Goal: Task Accomplishment & Management: Use online tool/utility

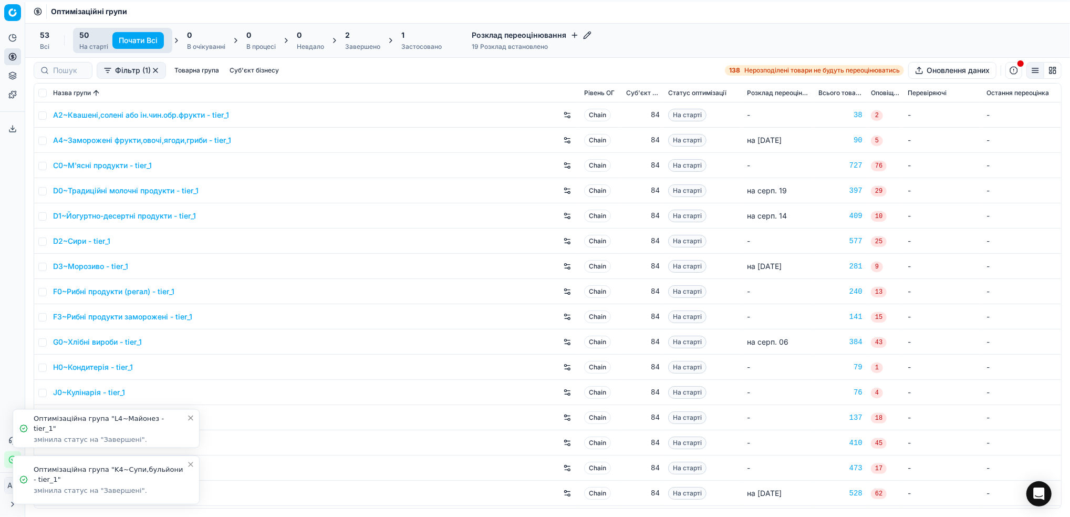
click at [189, 466] on icon "Close toast" at bounding box center [191, 464] width 4 height 4
click at [192, 474] on icon "Close toast" at bounding box center [190, 474] width 8 height 8
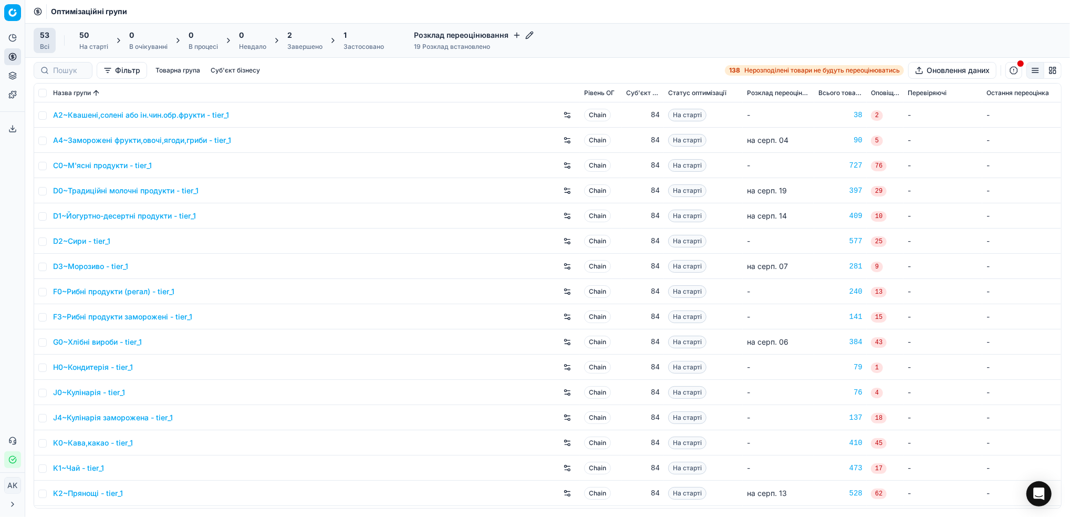
click at [306, 48] on div "Завершено" at bounding box center [304, 47] width 35 height 8
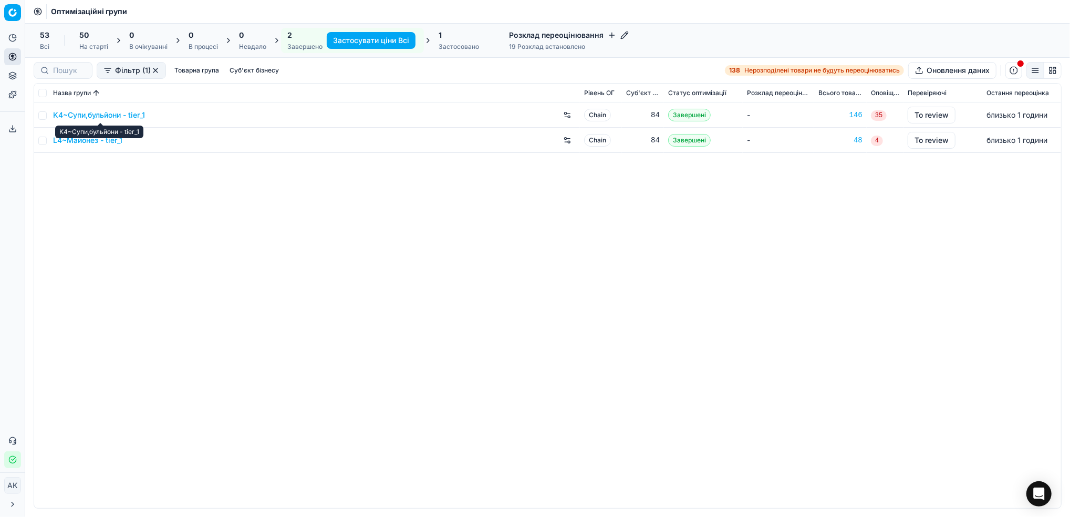
click at [96, 116] on link "K4~Супи,бульйони - tier_1" at bounding box center [99, 115] width 92 height 11
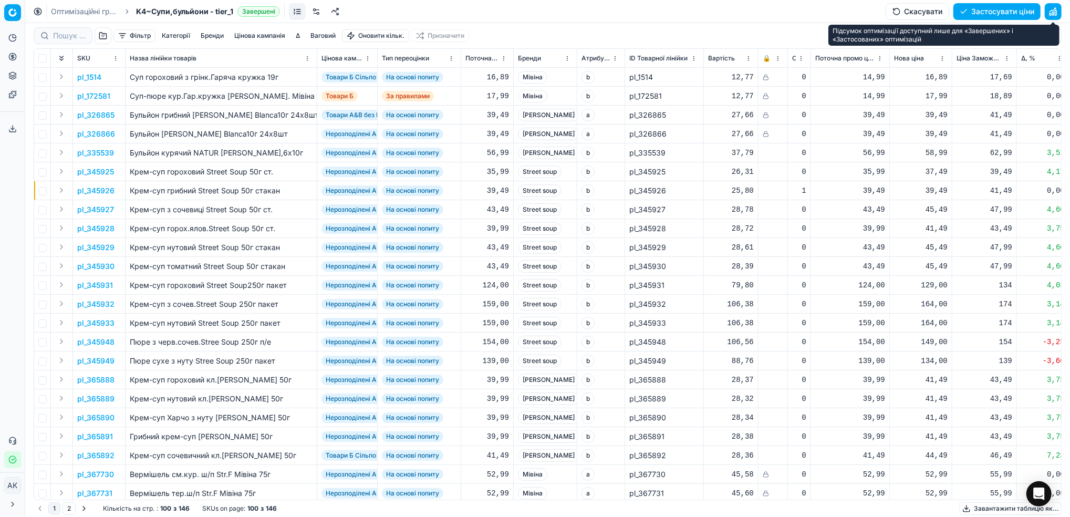
click at [1055, 13] on button "button" at bounding box center [1052, 11] width 17 height 17
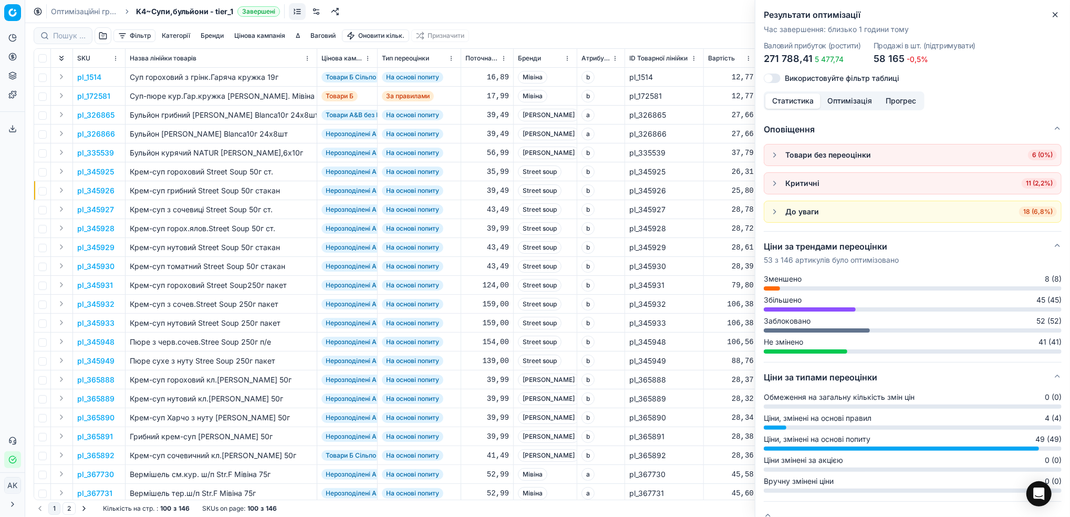
click at [1053, 13] on icon "button" at bounding box center [1055, 15] width 4 height 4
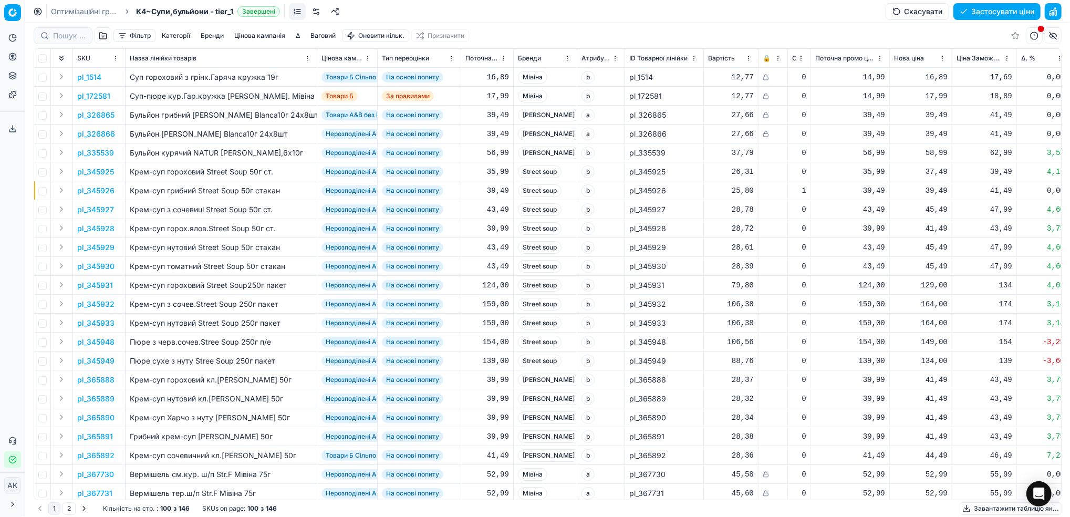
click at [271, 33] on button "Цінова кампанія" at bounding box center [259, 35] width 59 height 13
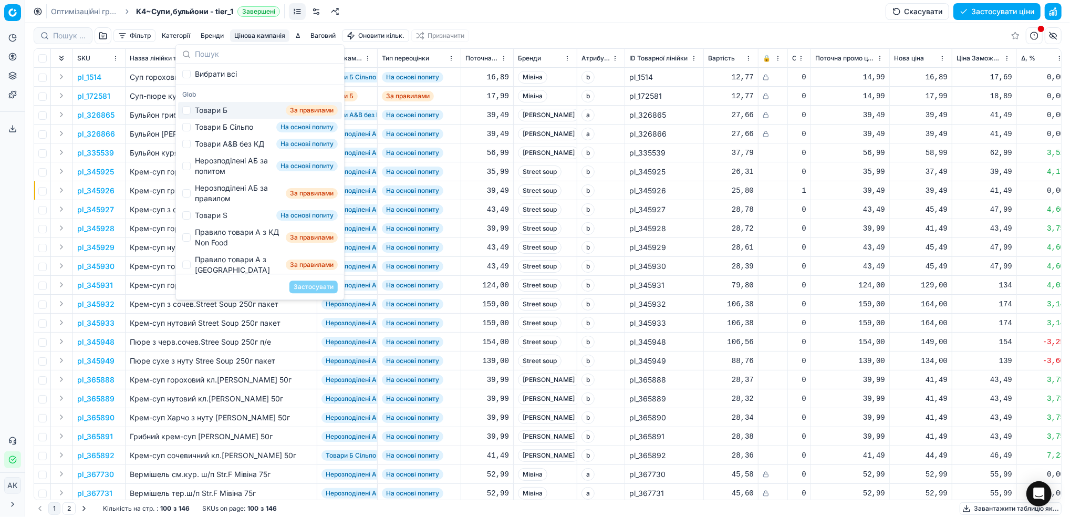
click at [193, 109] on div "Товари Б За правилами" at bounding box center [260, 110] width 164 height 17
checkbox input "true"
click at [316, 288] on button "Застосувати" at bounding box center [313, 286] width 48 height 13
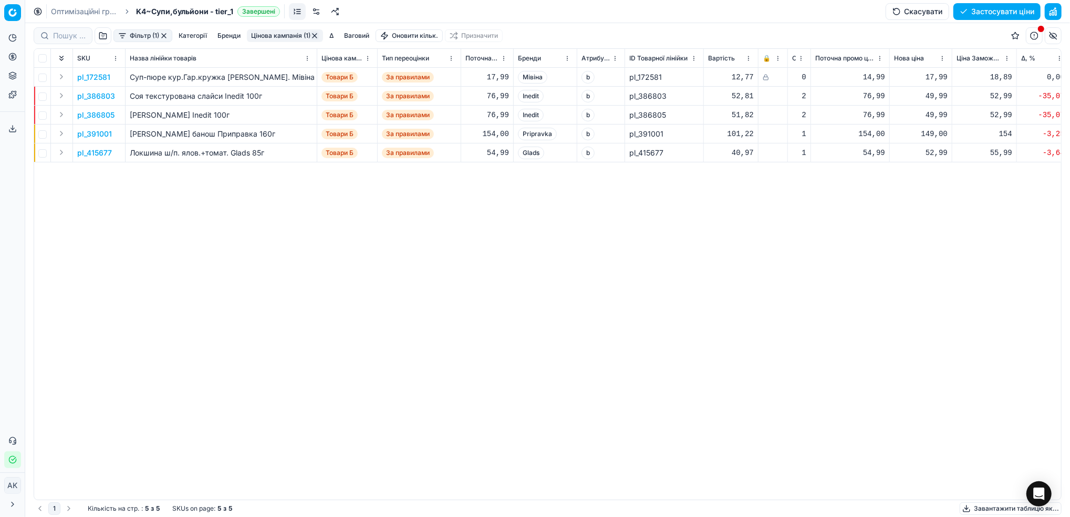
click at [165, 36] on button "button" at bounding box center [164, 36] width 8 height 8
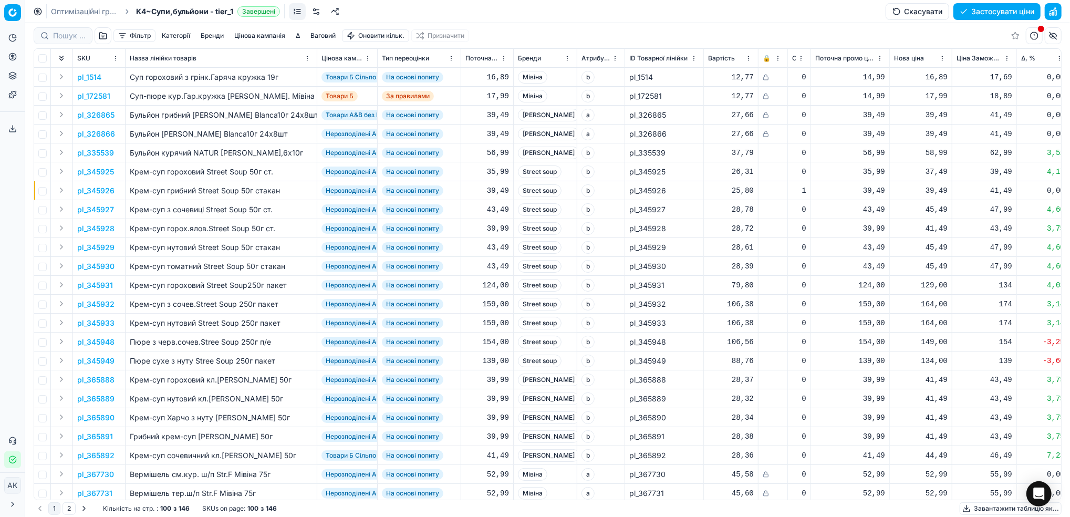
click at [139, 35] on button "Фільтр" at bounding box center [134, 35] width 42 height 13
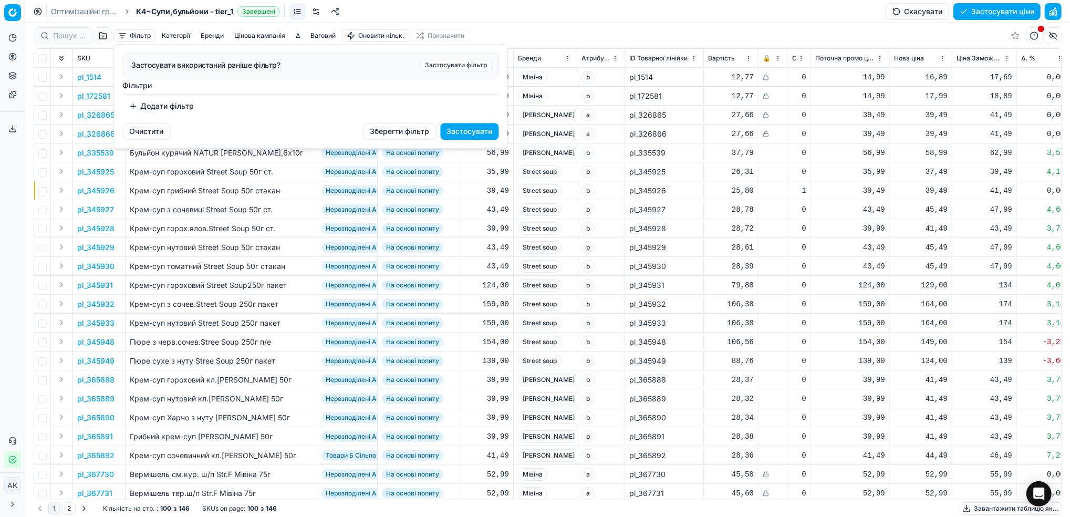
click at [158, 110] on button "Додати фільтр" at bounding box center [162, 106] width 78 height 17
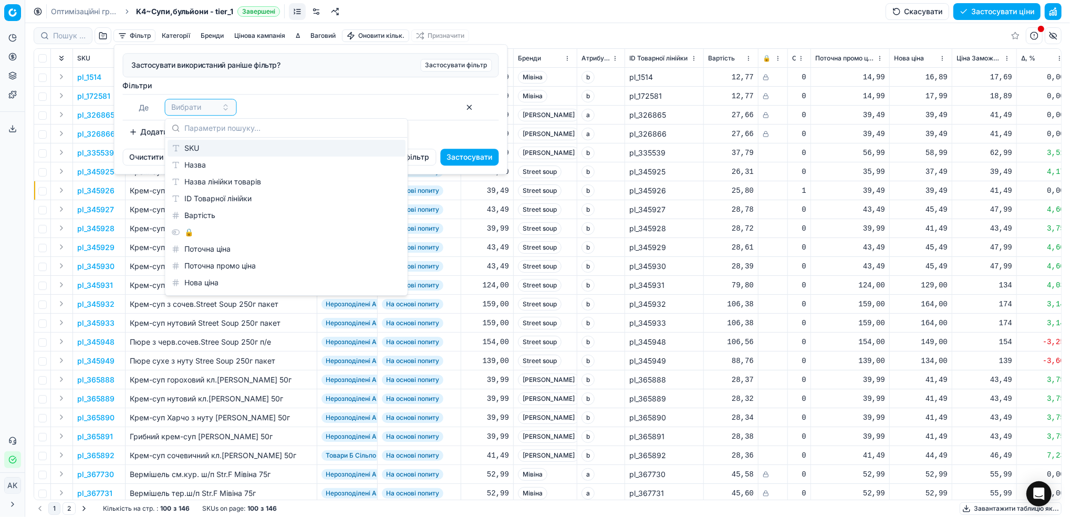
click at [189, 154] on div "SKU" at bounding box center [287, 148] width 238 height 17
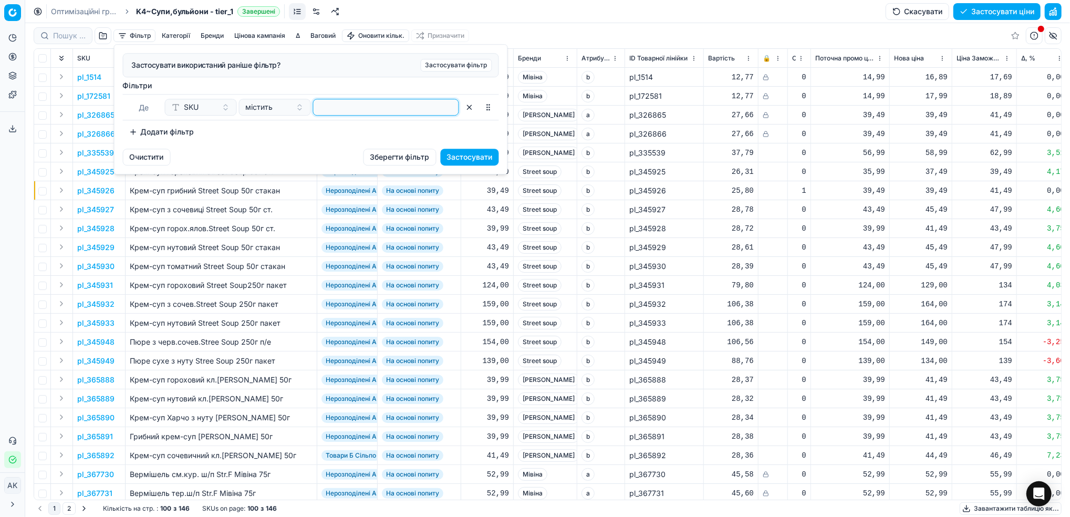
click at [390, 113] on input at bounding box center [386, 107] width 137 height 16
click at [463, 161] on button "Застосувати" at bounding box center [470, 157] width 58 height 17
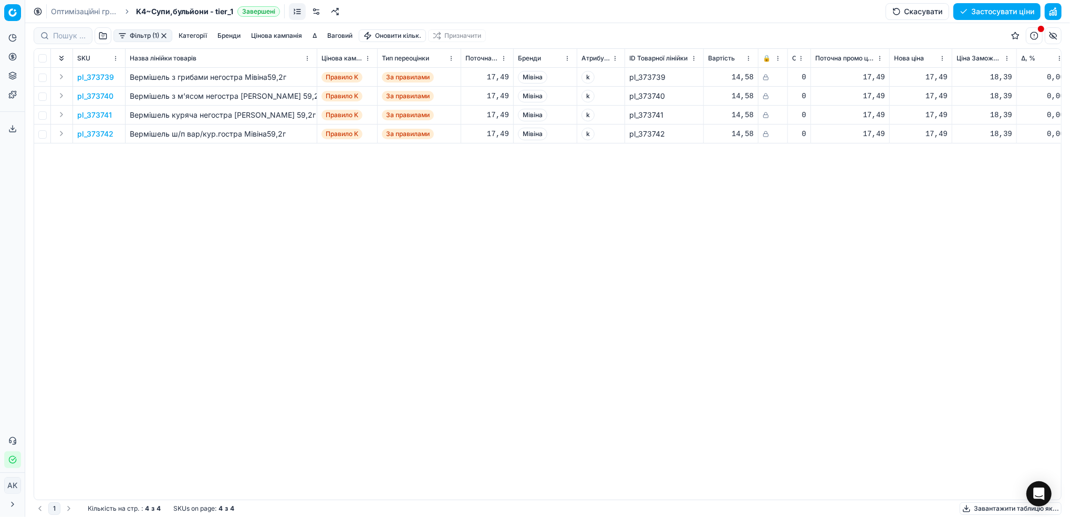
click at [166, 36] on button "button" at bounding box center [164, 36] width 8 height 8
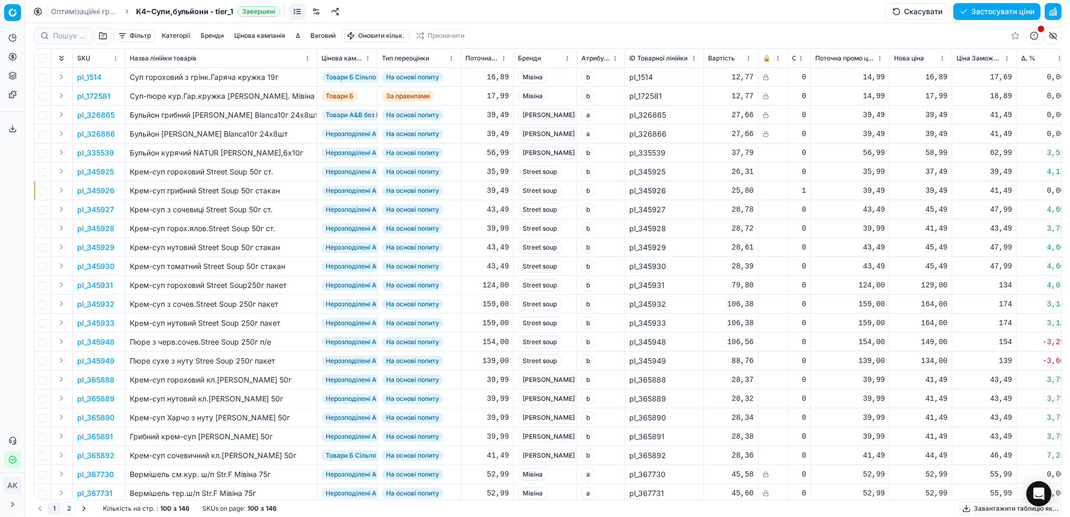
click at [261, 29] on button "Цінова кампанія" at bounding box center [259, 35] width 59 height 13
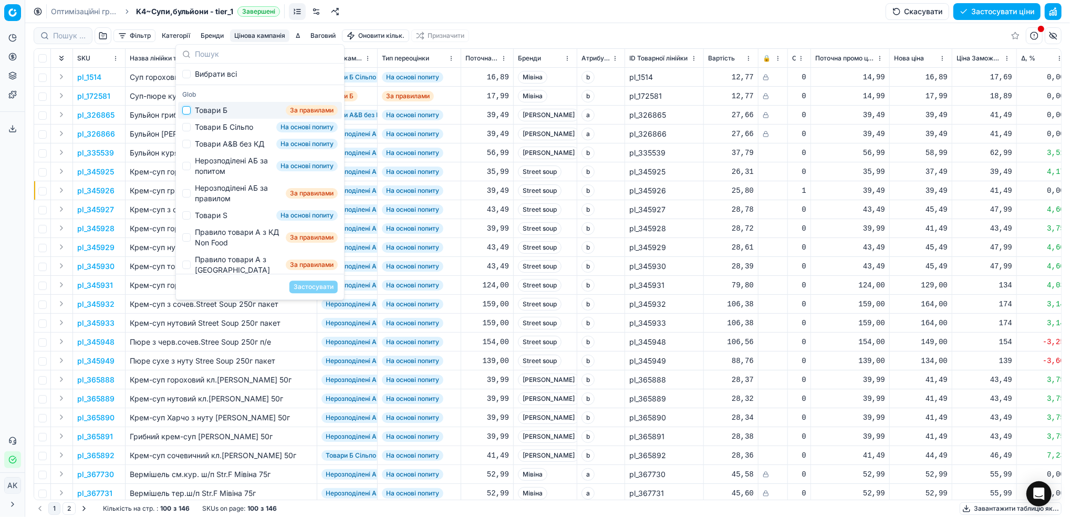
click at [186, 111] on input "Suggestions" at bounding box center [186, 110] width 8 height 8
checkbox input "true"
click at [301, 287] on button "Застосувати" at bounding box center [313, 286] width 48 height 13
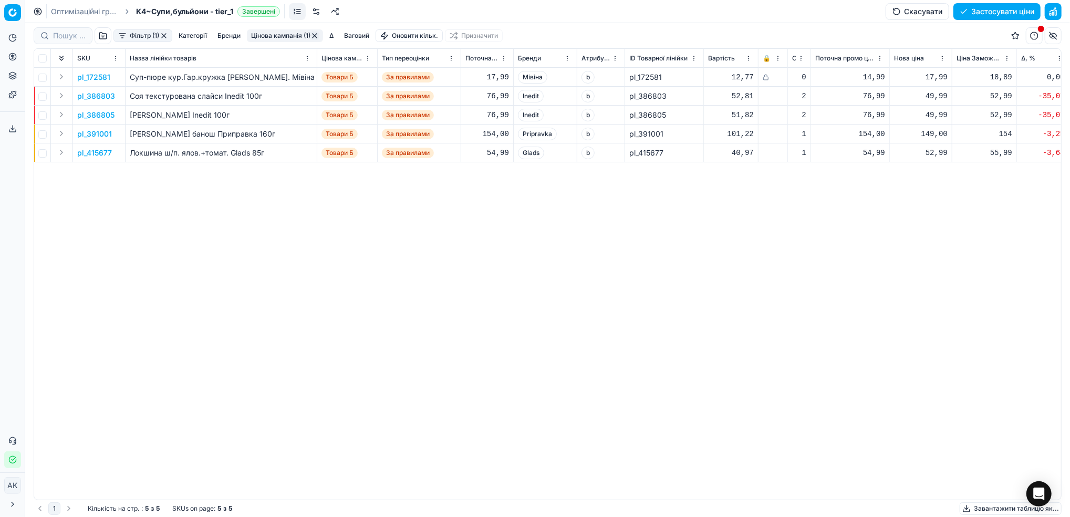
click at [147, 35] on button "Фільтр (1)" at bounding box center [142, 35] width 59 height 13
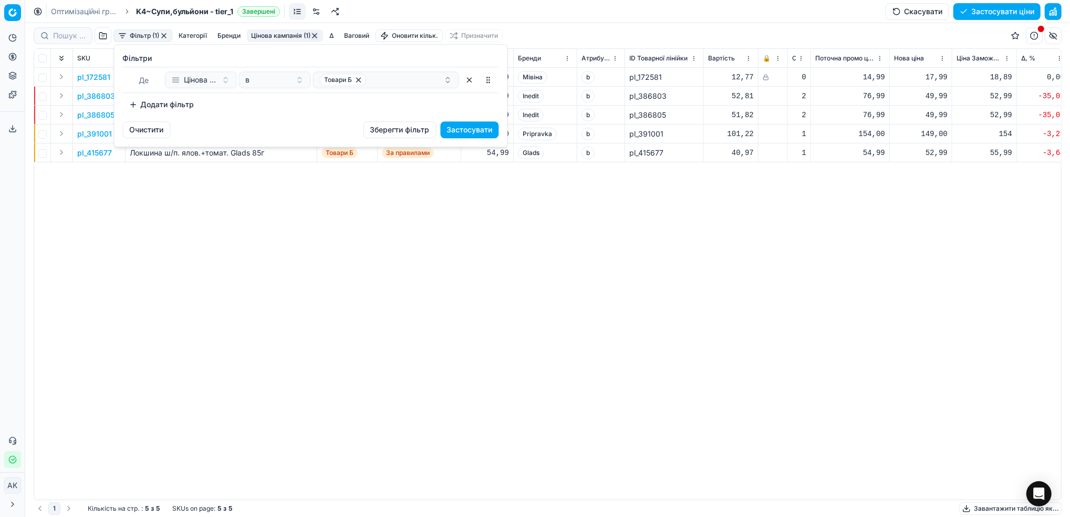
click at [154, 105] on button "Додати фільтр" at bounding box center [162, 104] width 78 height 17
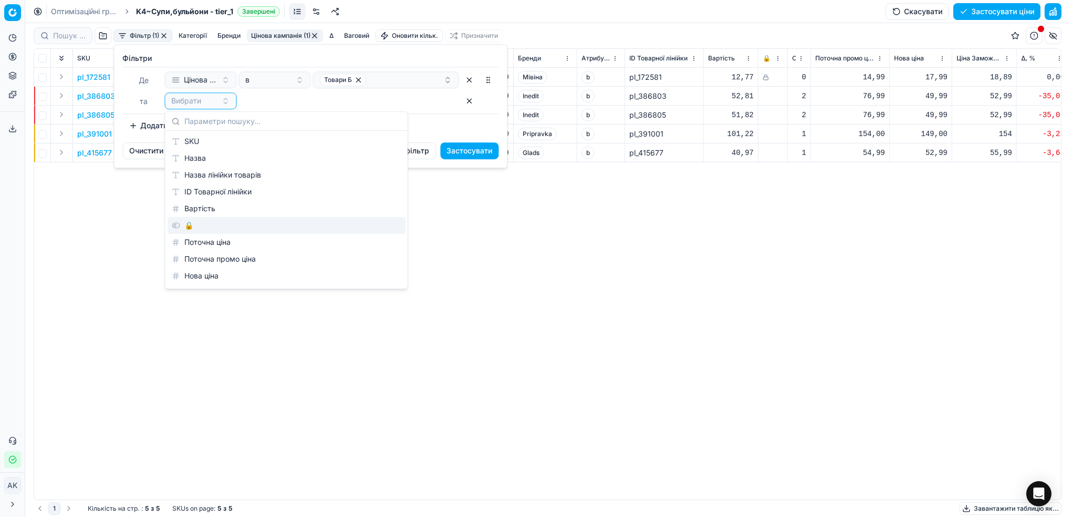
click at [182, 227] on div "🔒" at bounding box center [287, 225] width 238 height 17
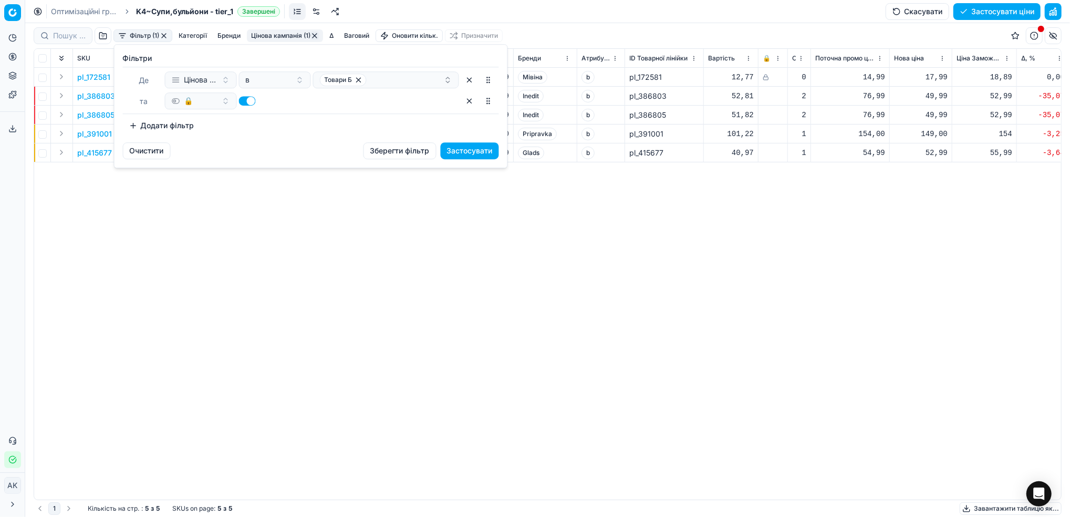
click at [242, 99] on button "button" at bounding box center [247, 100] width 17 height 9
checkbox input "false"
click at [463, 151] on button "Застосувати" at bounding box center [470, 150] width 58 height 17
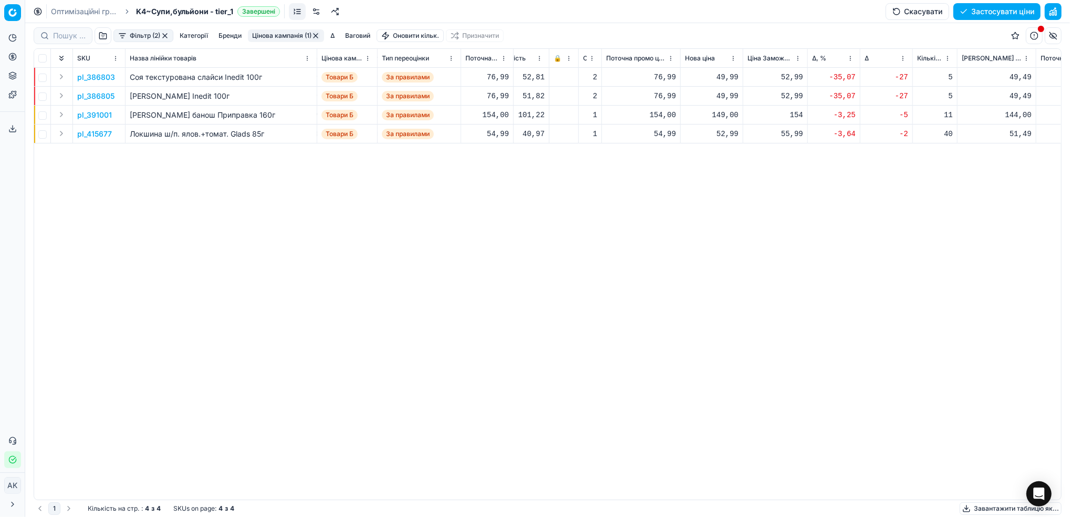
scroll to position [0, 222]
drag, startPoint x: 587, startPoint y: 55, endPoint x: 608, endPoint y: 60, distance: 21.5
click at [608, 60] on div at bounding box center [608, 58] width 1 height 18
click at [94, 76] on p "pl_386803" at bounding box center [96, 77] width 38 height 11
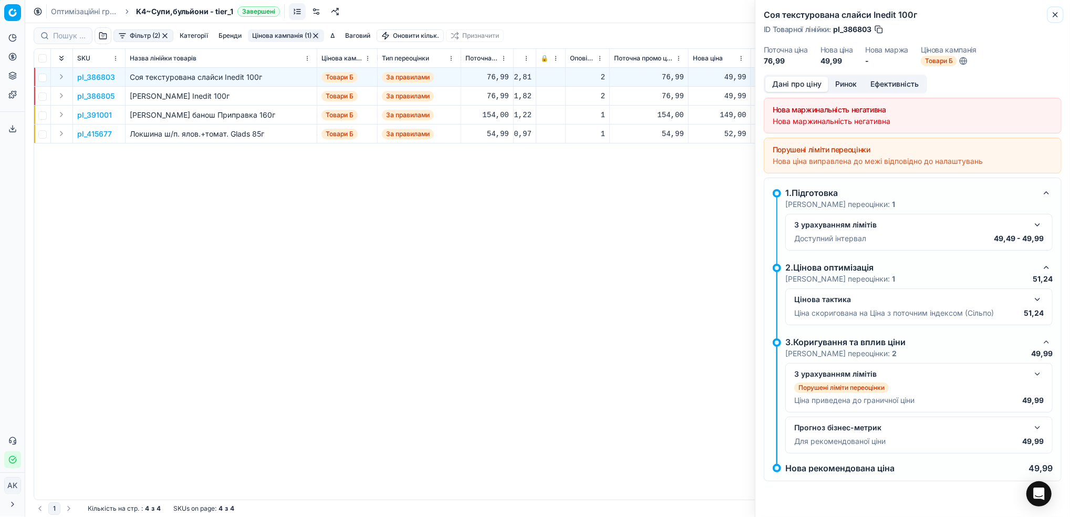
click at [1057, 16] on icon "button" at bounding box center [1055, 15] width 8 height 8
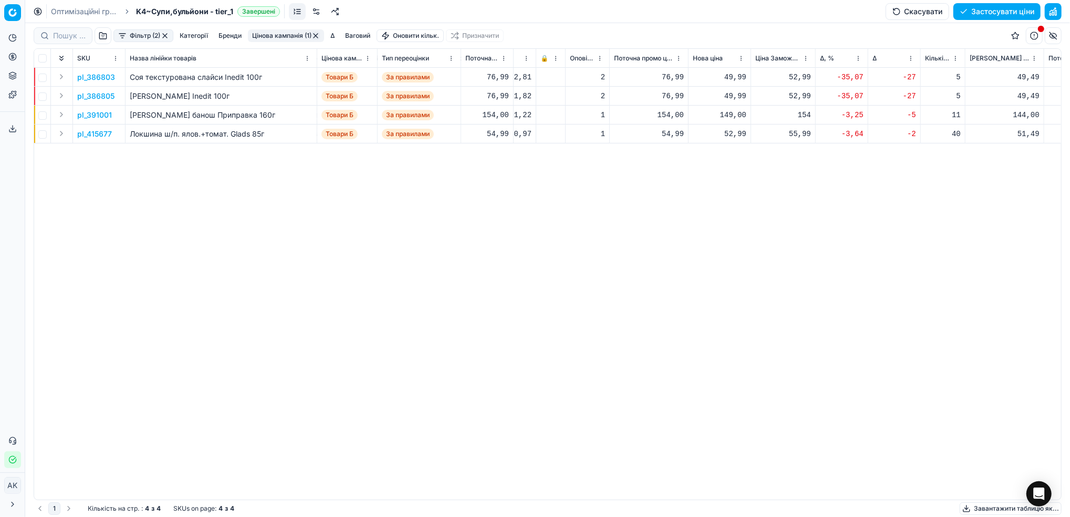
click at [88, 75] on p "pl_386803" at bounding box center [96, 77] width 38 height 11
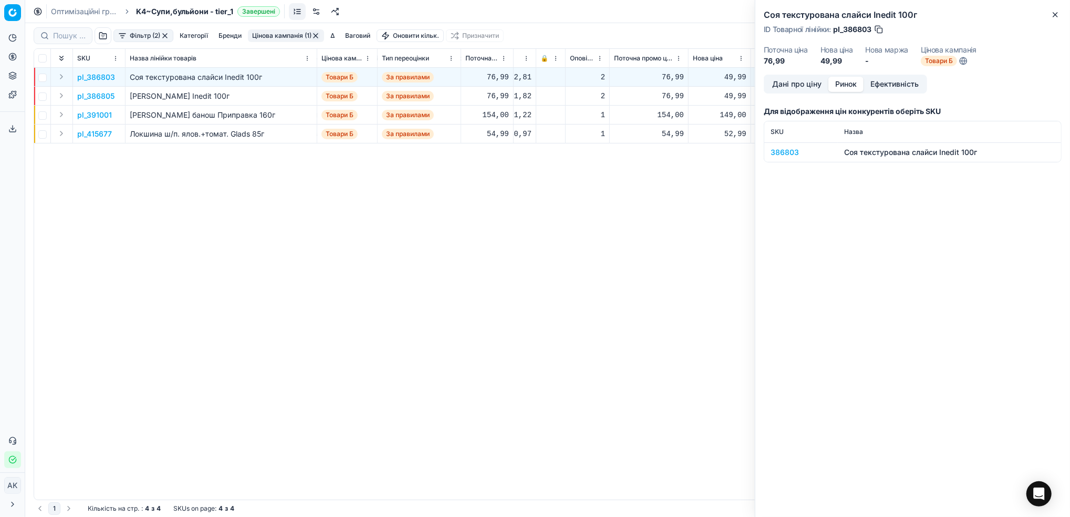
click at [834, 83] on button "Ринок" at bounding box center [845, 84] width 35 height 15
click at [775, 152] on div "386803" at bounding box center [800, 152] width 61 height 11
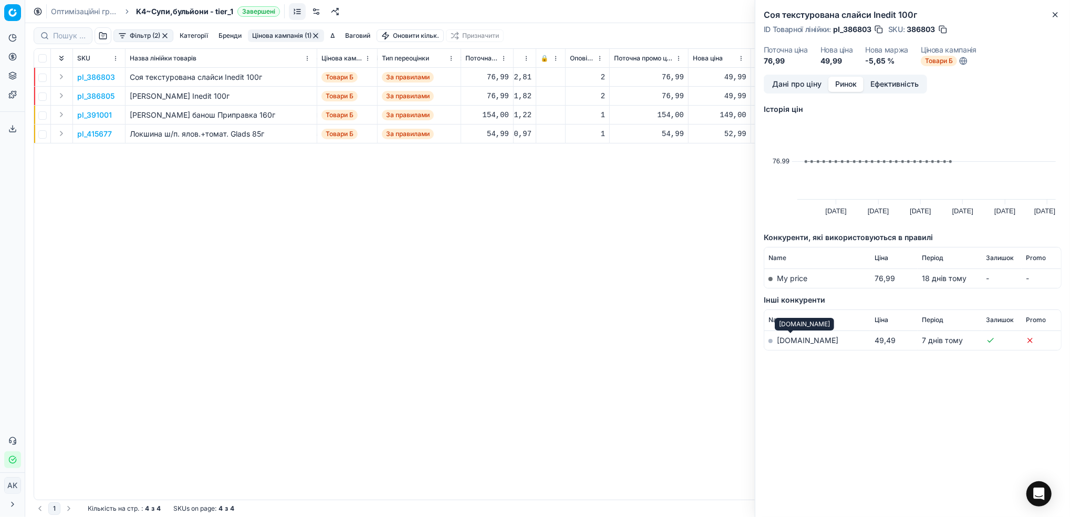
click at [784, 336] on link "[DOMAIN_NAME]" at bounding box center [807, 340] width 61 height 9
click at [781, 85] on button "Дані про ціну" at bounding box center [796, 84] width 63 height 15
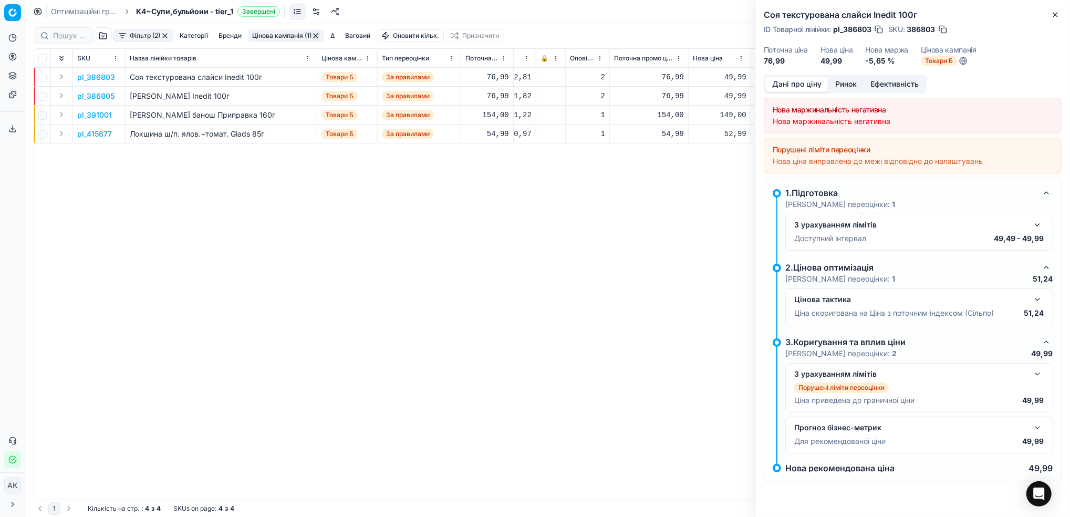
click at [1047, 12] on h2 "Соя текстурована слайси Inedit 100г" at bounding box center [912, 14] width 298 height 13
click at [1053, 11] on icon "button" at bounding box center [1055, 15] width 8 height 8
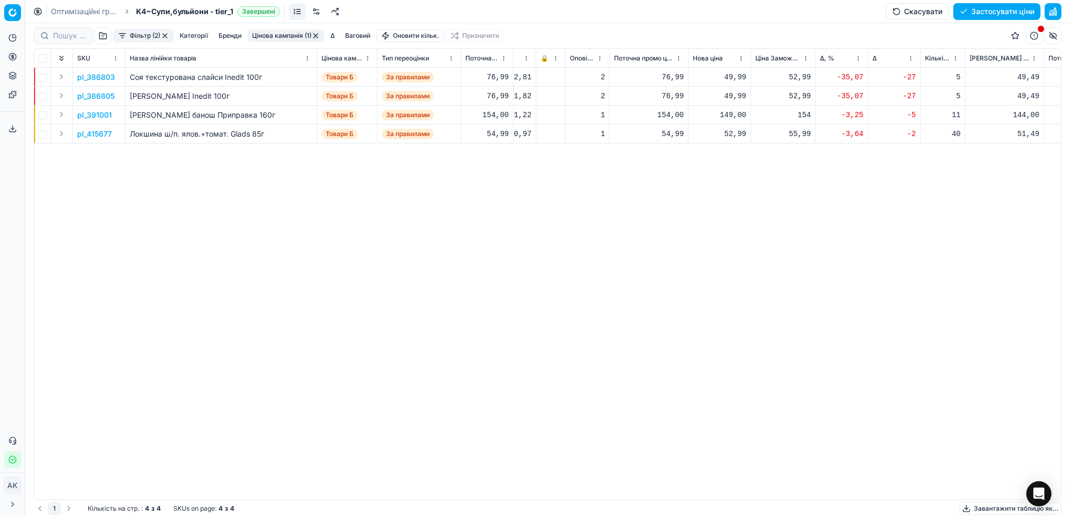
click at [734, 80] on div "49,99" at bounding box center [720, 77] width 54 height 11
drag, startPoint x: 735, startPoint y: 169, endPoint x: 727, endPoint y: 170, distance: 7.9
click at [727, 170] on input "49.99" at bounding box center [757, 170] width 76 height 17
type input "74.99"
click at [96, 97] on p "pl_386805" at bounding box center [95, 96] width 37 height 11
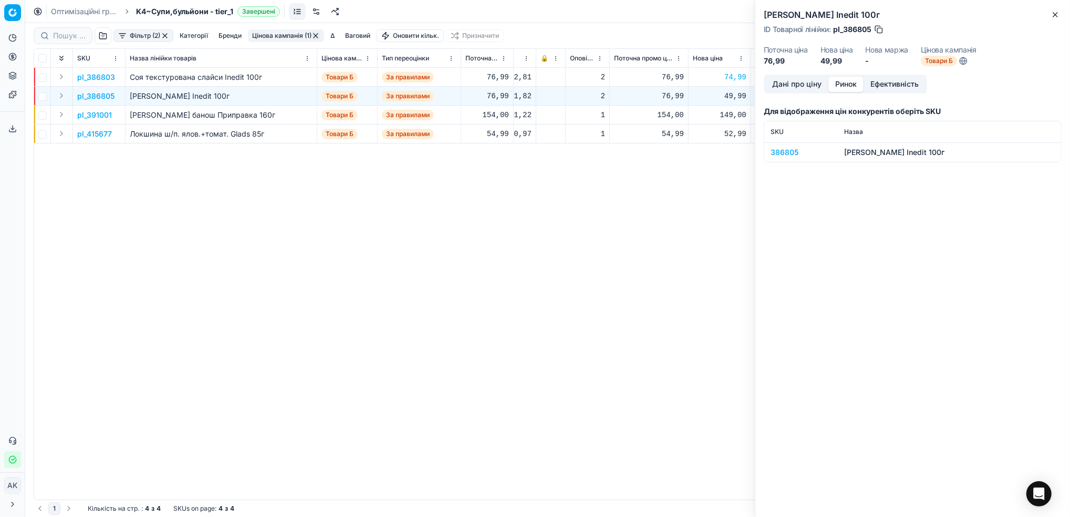
click at [845, 85] on button "Ринок" at bounding box center [845, 84] width 35 height 15
click at [784, 153] on div "386805" at bounding box center [800, 152] width 61 height 11
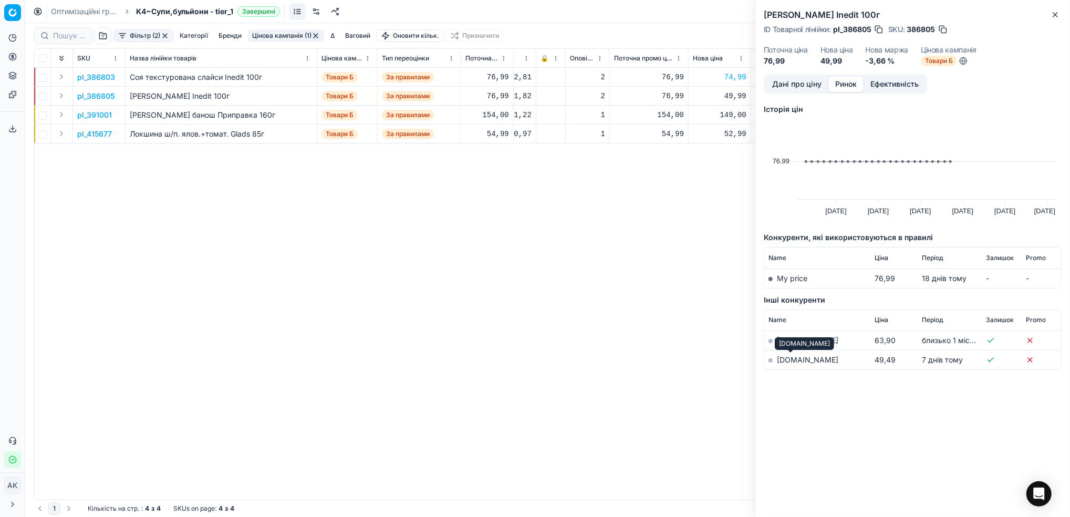
click at [782, 362] on link "[DOMAIN_NAME]" at bounding box center [807, 359] width 61 height 9
click at [787, 86] on button "Дані про ціну" at bounding box center [796, 84] width 63 height 15
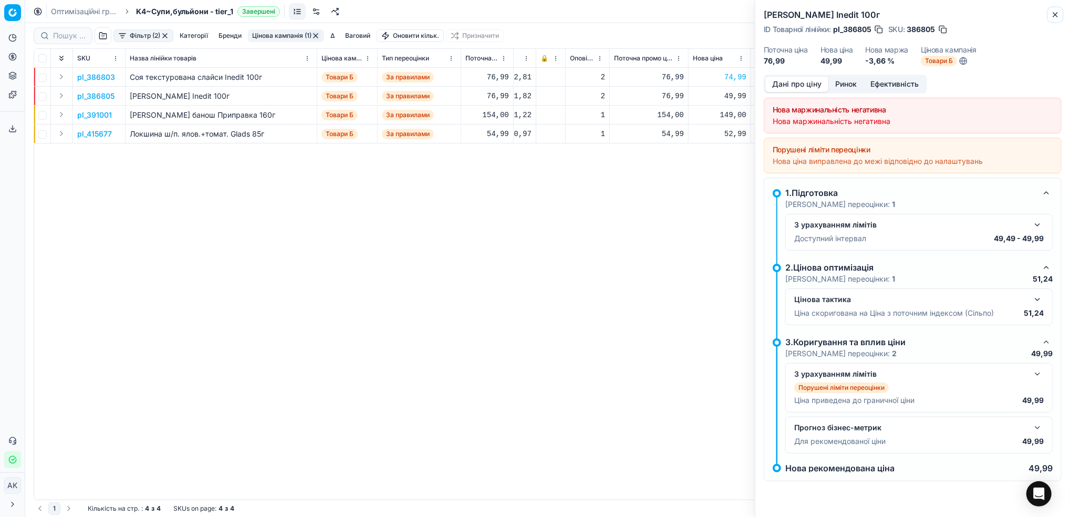
click at [1058, 14] on icon "button" at bounding box center [1055, 15] width 8 height 8
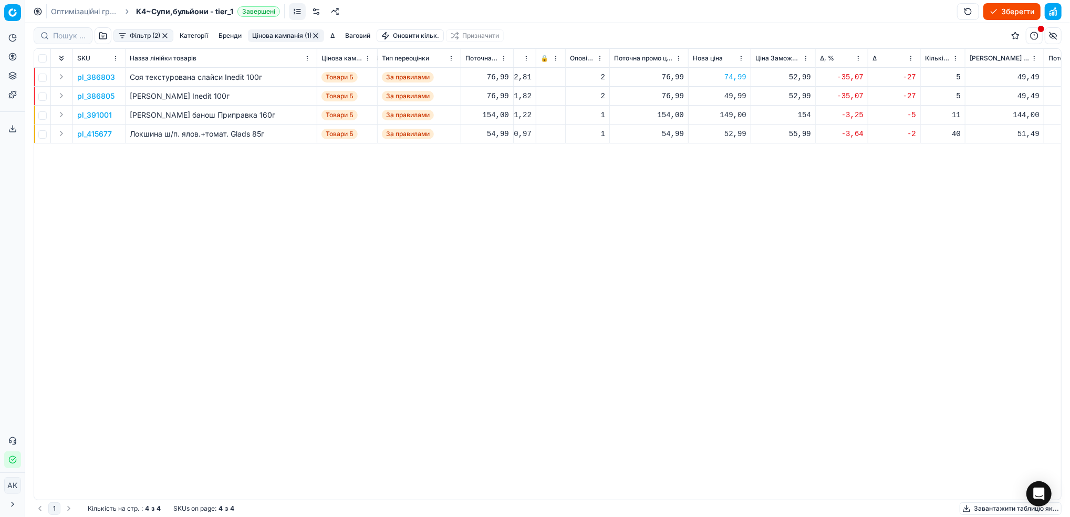
click at [82, 97] on p "pl_386805" at bounding box center [95, 96] width 37 height 11
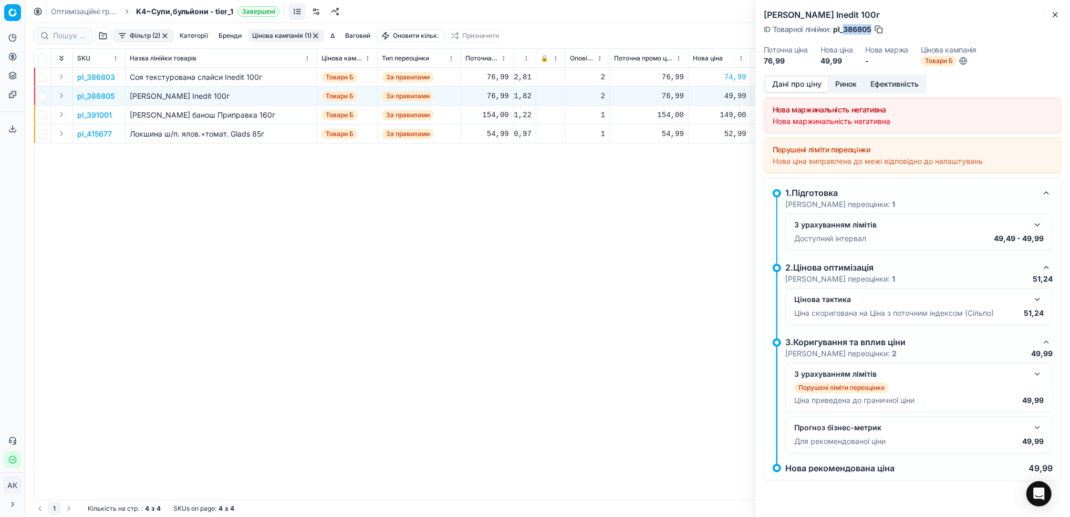
drag, startPoint x: 871, startPoint y: 30, endPoint x: 843, endPoint y: 33, distance: 28.5
click at [843, 33] on span "pl_386805" at bounding box center [852, 29] width 38 height 11
copy span "386805"
click at [1053, 16] on icon "button" at bounding box center [1055, 15] width 8 height 8
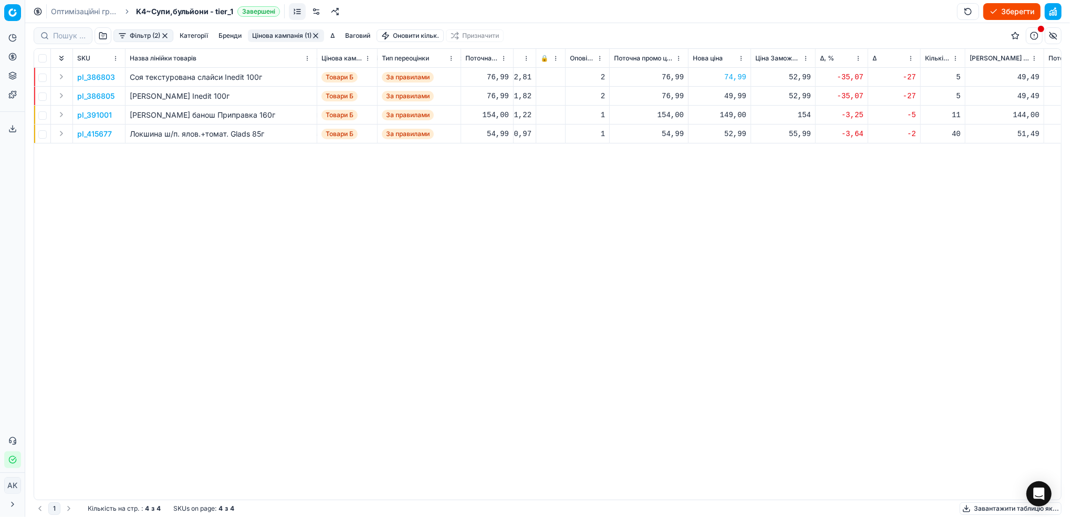
click at [730, 95] on div "49,99" at bounding box center [720, 96] width 54 height 11
drag, startPoint x: 734, startPoint y: 185, endPoint x: 715, endPoint y: 186, distance: 18.9
click at [715, 186] on dl "Поточна: 76,99 Оптимум: 49,99 Вручну: 49.99" at bounding box center [719, 167] width 151 height 68
type input "76.99"
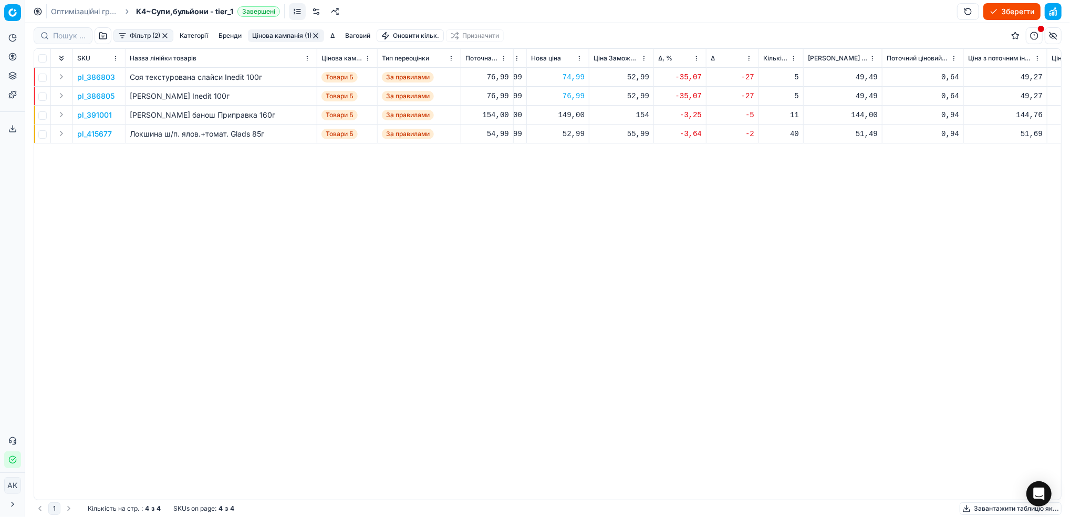
scroll to position [0, 354]
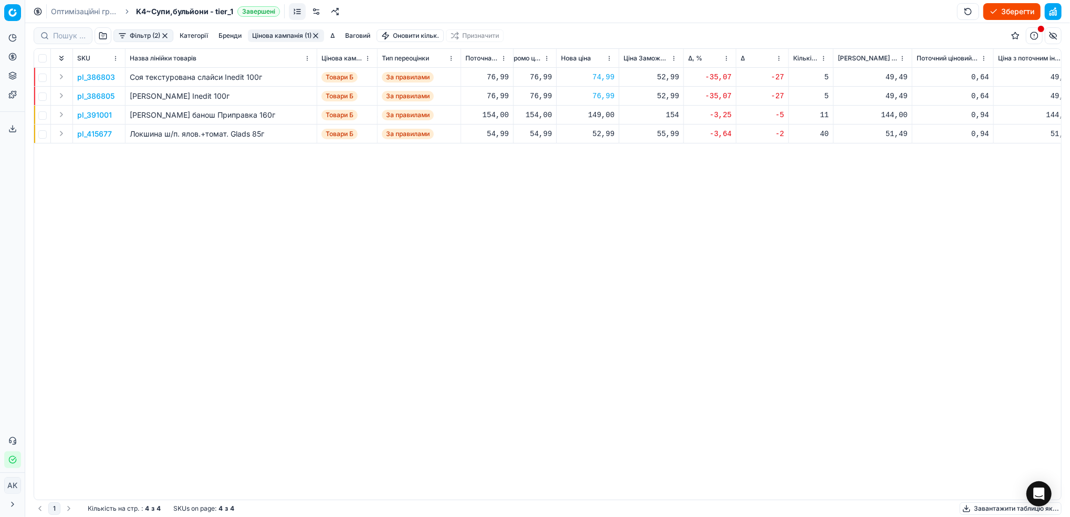
click at [91, 117] on p "pl_391001" at bounding box center [94, 115] width 35 height 11
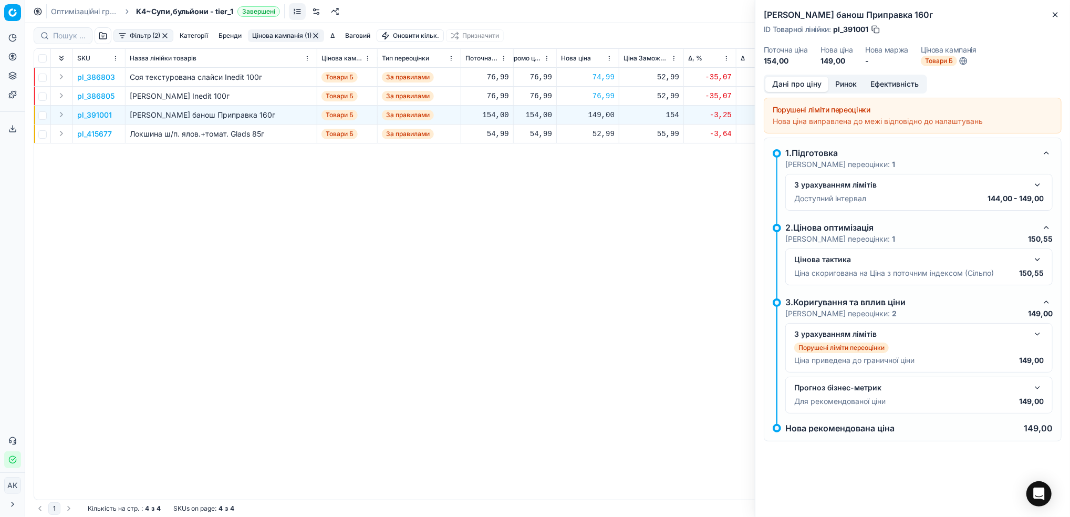
click at [844, 86] on button "Ринок" at bounding box center [845, 84] width 35 height 15
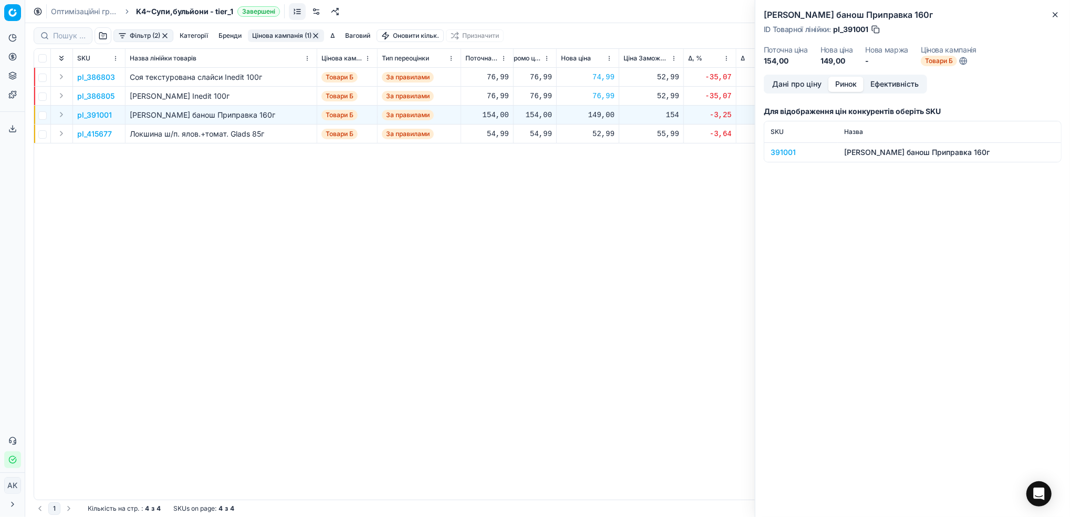
click at [780, 156] on div "391001" at bounding box center [800, 152] width 61 height 11
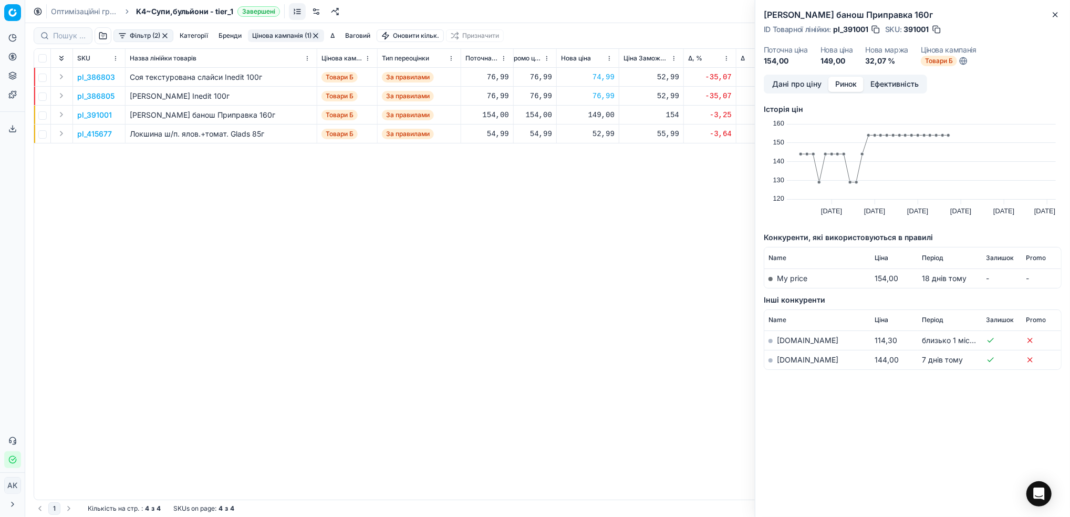
click at [773, 84] on button "Дані про ціну" at bounding box center [796, 84] width 63 height 15
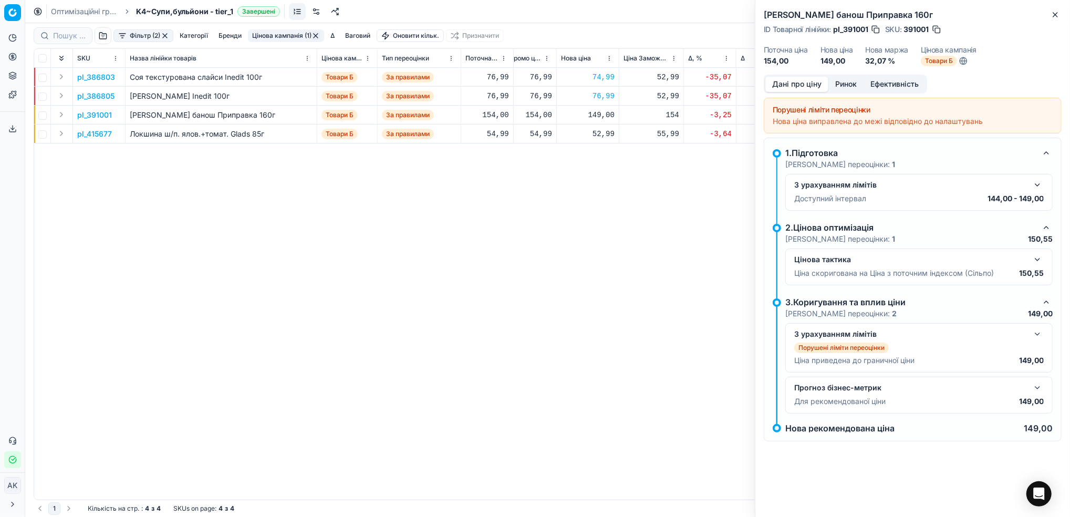
click at [1035, 184] on button "button" at bounding box center [1037, 185] width 13 height 13
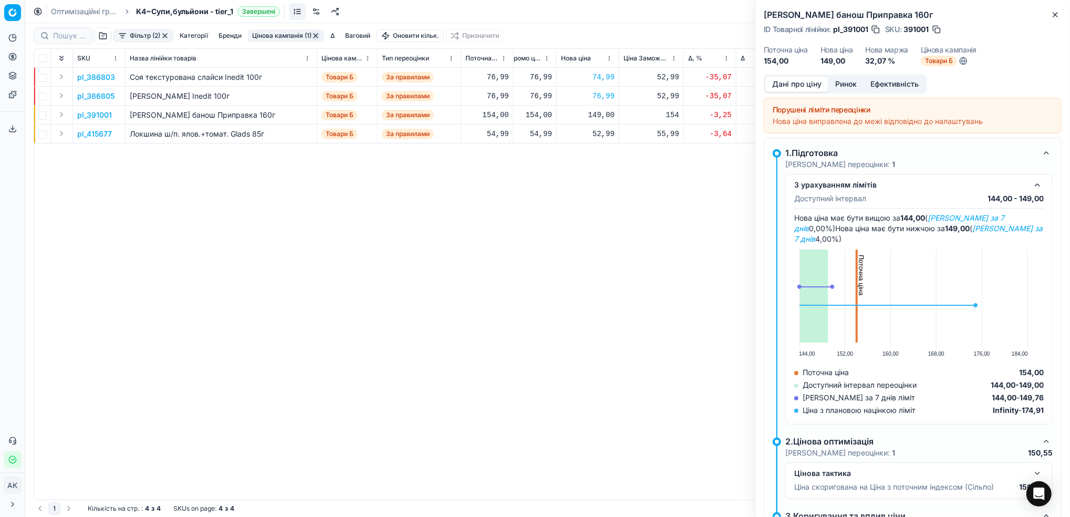
click at [1031, 183] on button "button" at bounding box center [1037, 185] width 13 height 13
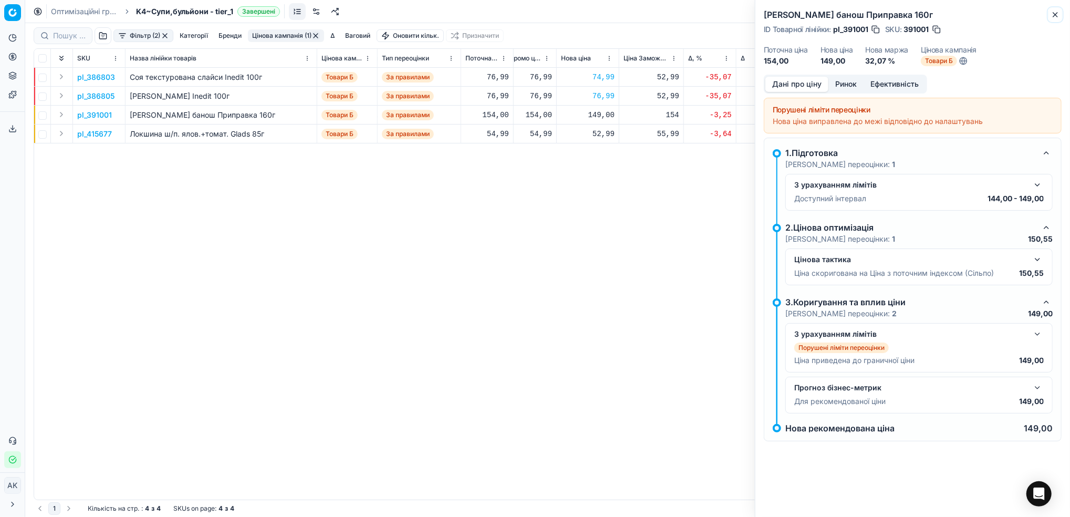
click at [1056, 8] on button "Close" at bounding box center [1055, 14] width 13 height 13
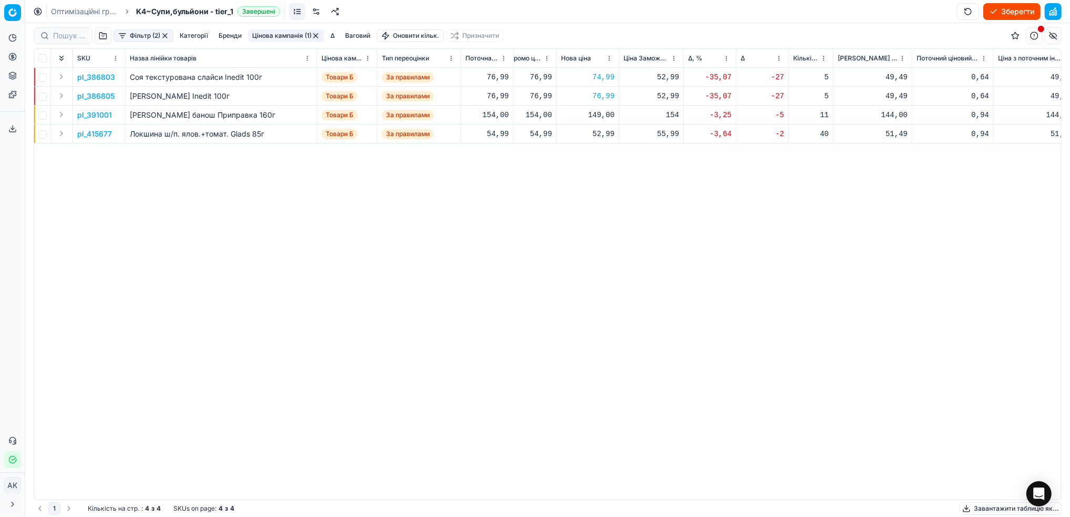
click at [87, 118] on p "pl_391001" at bounding box center [94, 115] width 35 height 11
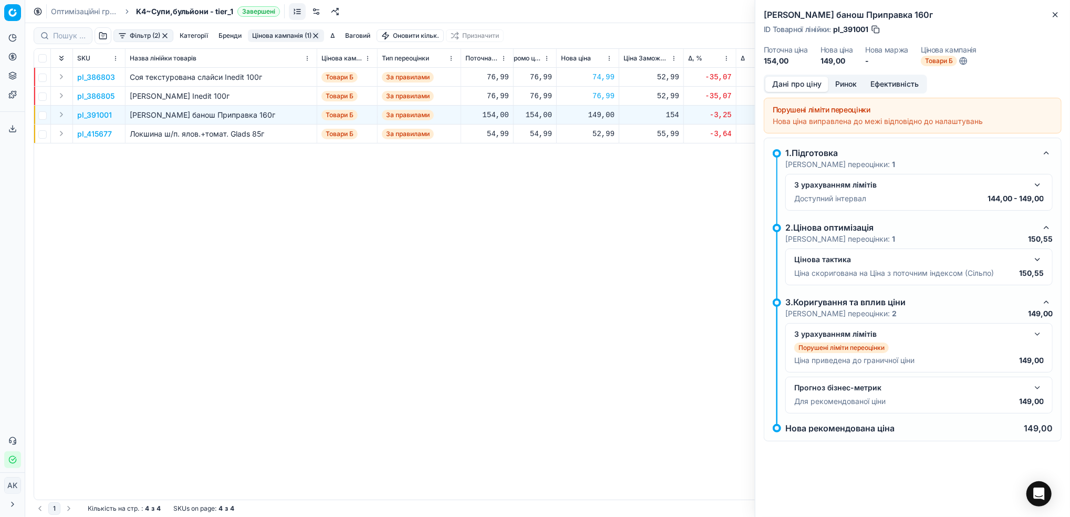
click at [842, 87] on button "Ринок" at bounding box center [845, 84] width 35 height 15
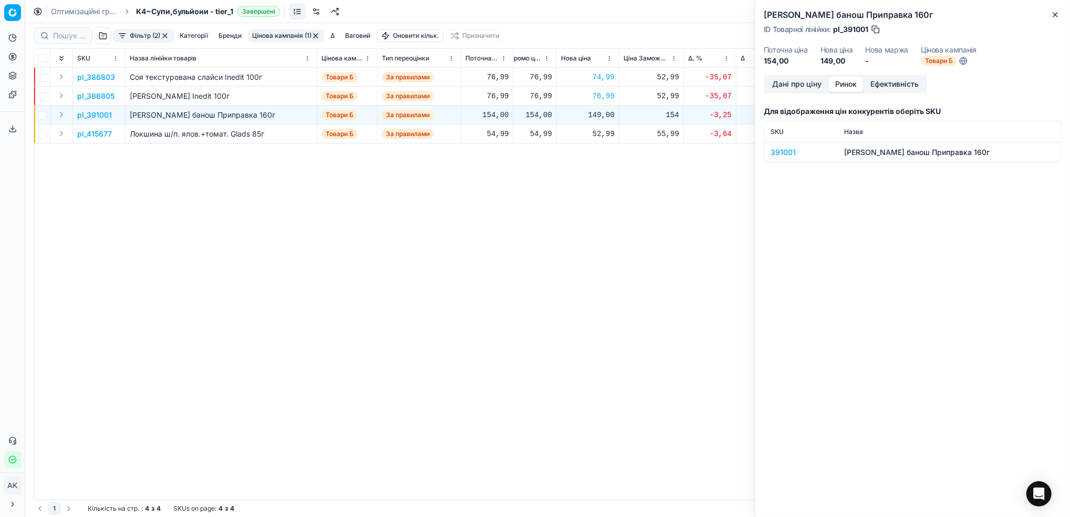
click at [778, 154] on div "391001" at bounding box center [800, 152] width 61 height 11
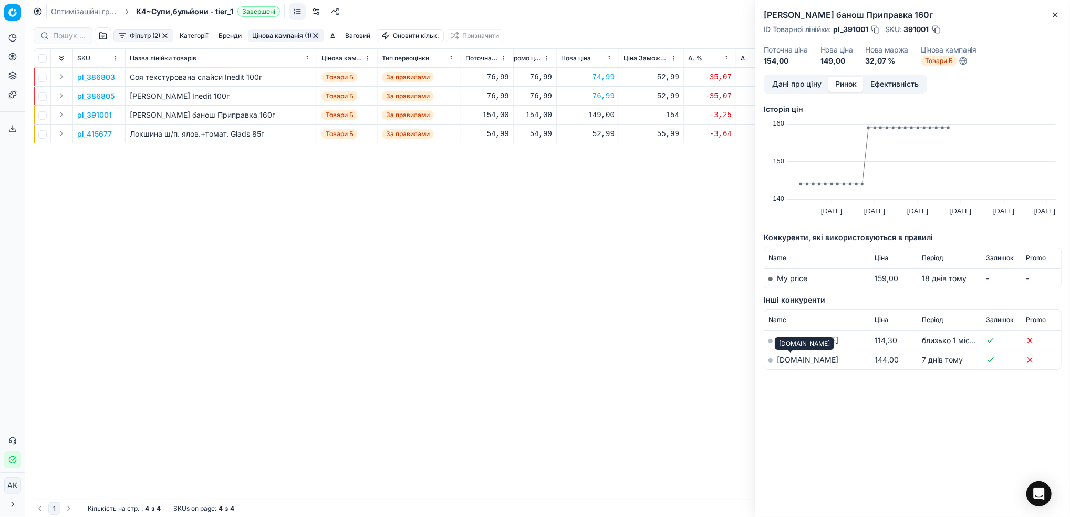
click at [788, 360] on link "[DOMAIN_NAME]" at bounding box center [807, 359] width 61 height 9
click at [790, 85] on button "Дані про ціну" at bounding box center [796, 84] width 63 height 15
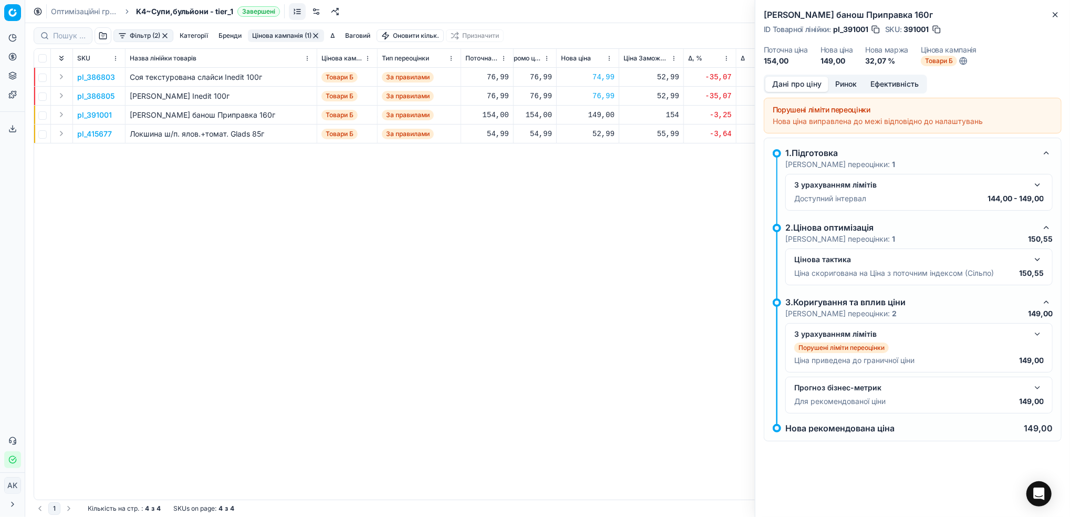
click at [1061, 17] on div "Суміш гуцульський банош Приправка 160г ID Товарної лінійки : pl_391001 SKU : 39…" at bounding box center [912, 258] width 315 height 517
click at [1054, 13] on icon "button" at bounding box center [1055, 15] width 8 height 8
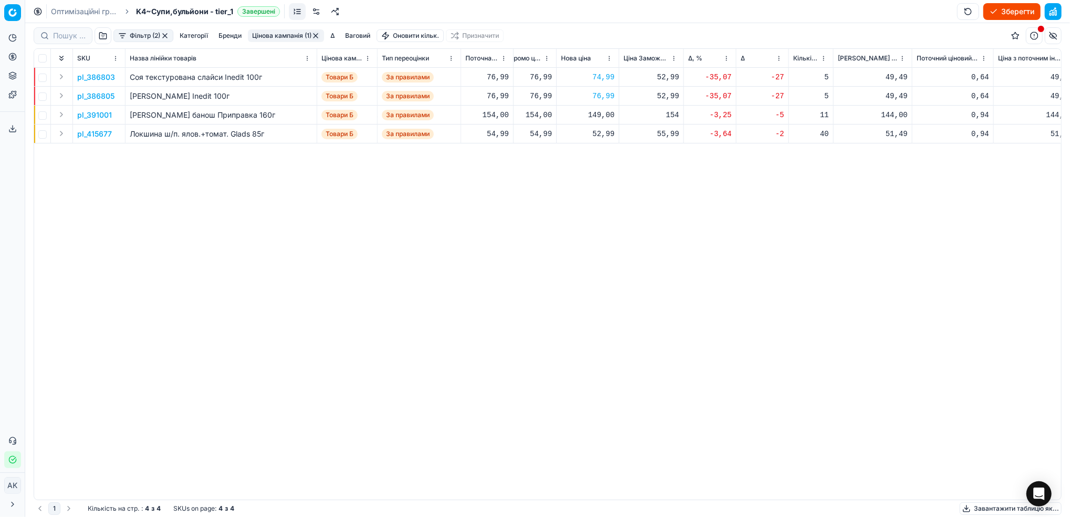
click at [97, 133] on p "pl_415677" at bounding box center [94, 134] width 35 height 11
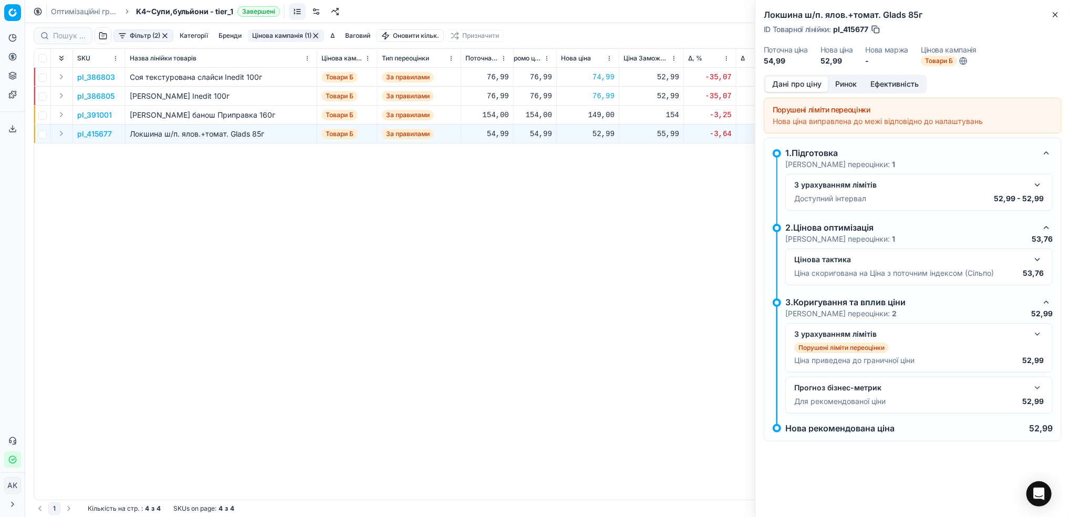
click at [856, 82] on button "Ринок" at bounding box center [845, 84] width 35 height 15
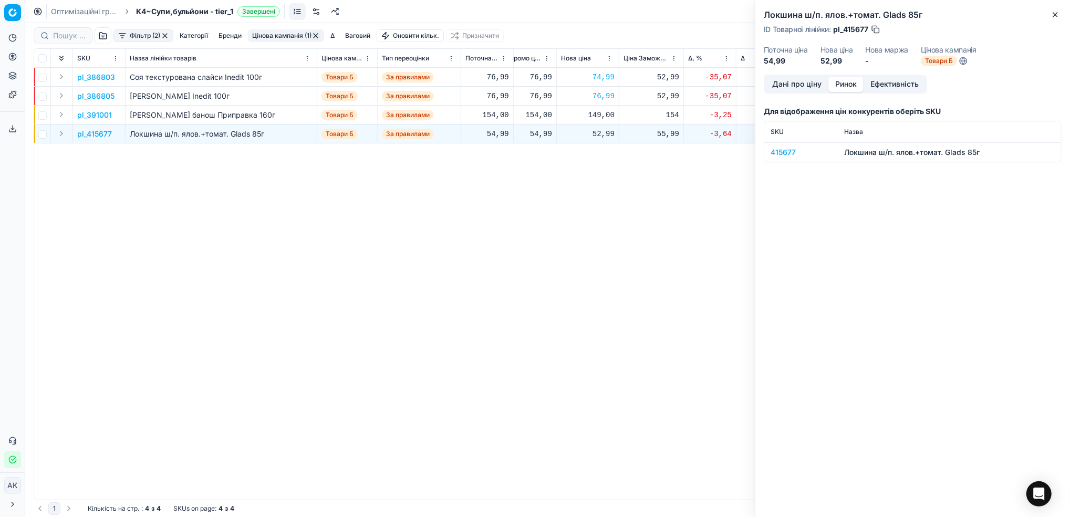
click at [780, 153] on div "415677" at bounding box center [800, 152] width 61 height 11
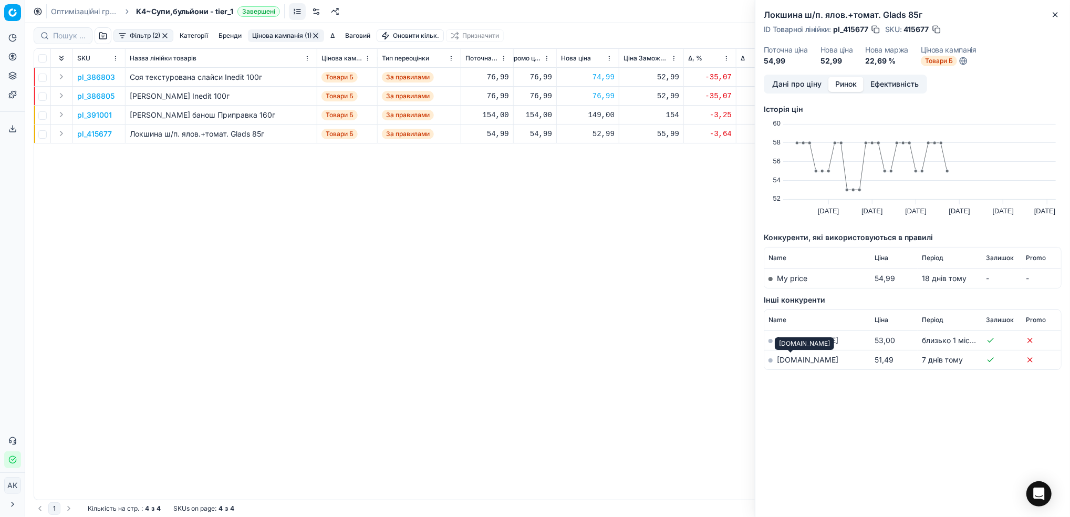
click at [794, 360] on link "[DOMAIN_NAME]" at bounding box center [807, 359] width 61 height 9
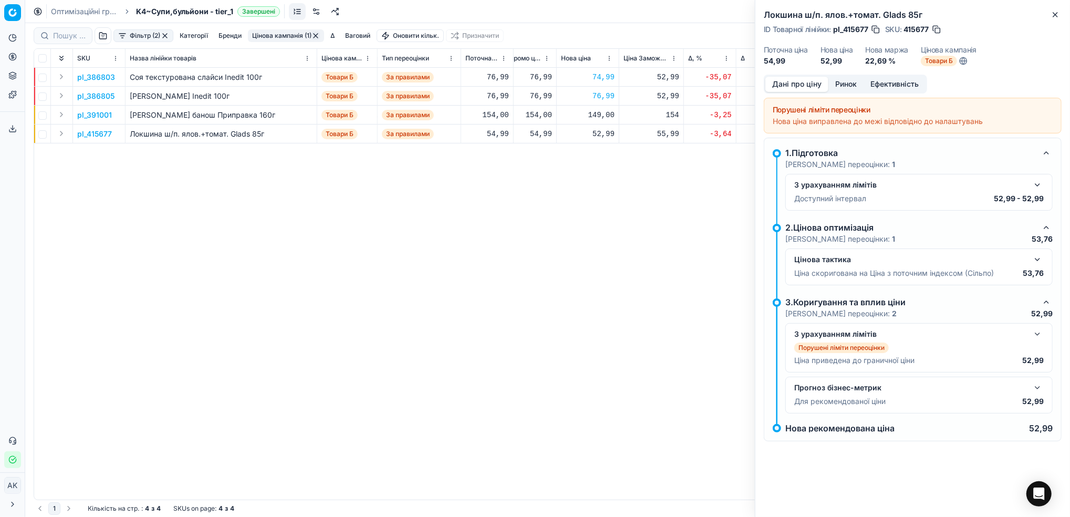
click at [795, 86] on button "Дані про ціну" at bounding box center [796, 84] width 63 height 15
click at [1035, 185] on button "button" at bounding box center [1037, 185] width 13 height 13
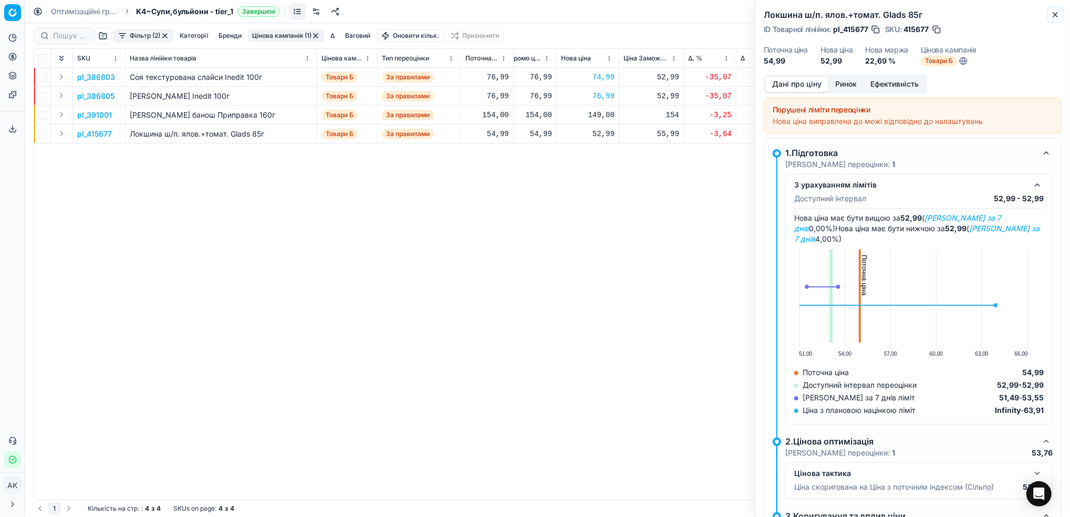
click at [1057, 14] on icon "button" at bounding box center [1055, 15] width 8 height 8
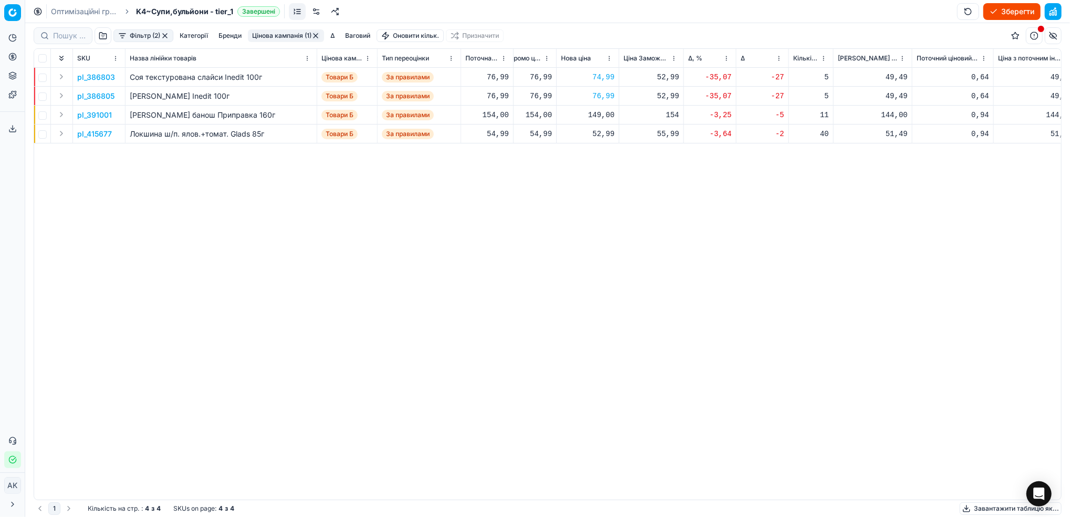
click at [295, 38] on button "Цінова кампанія (1)" at bounding box center [286, 35] width 76 height 13
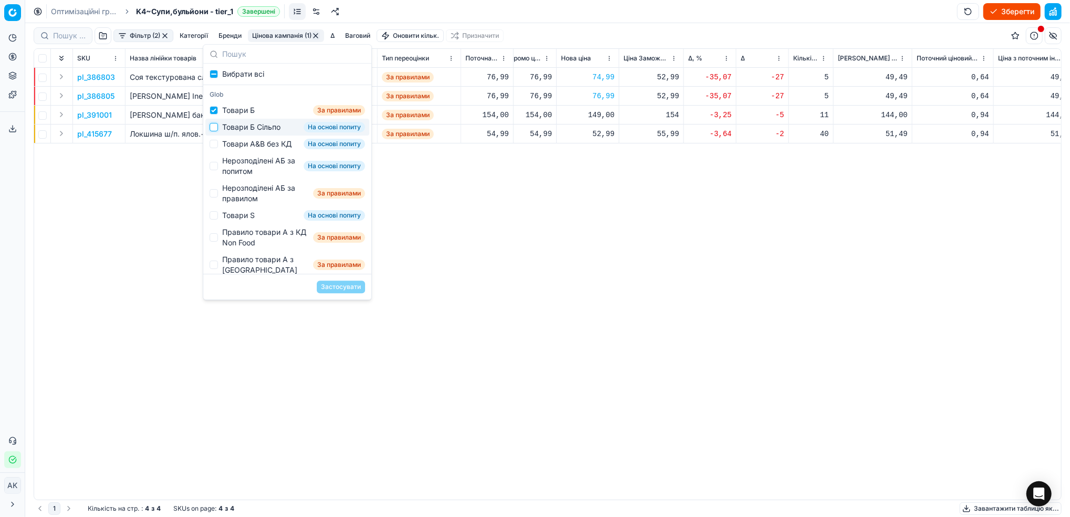
click at [217, 129] on input "Suggestions" at bounding box center [214, 127] width 8 height 8
checkbox input "true"
click at [212, 114] on input "Suggestions" at bounding box center [214, 110] width 8 height 8
checkbox input "false"
click at [331, 288] on button "Застосувати" at bounding box center [341, 286] width 48 height 13
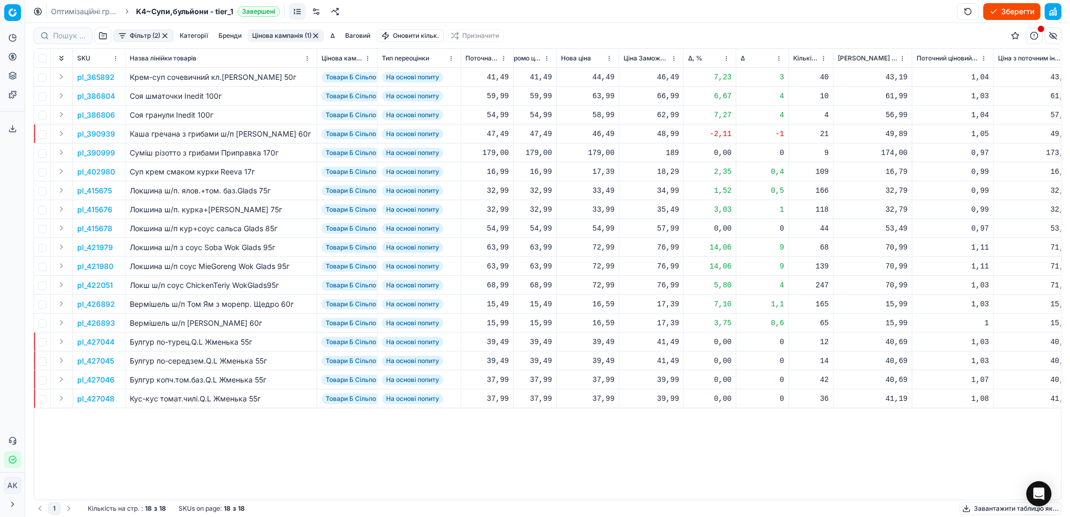
click at [727, 58] on html "Pricing platform Аналітика Цінова оптимізація Асортимент продукції Шаблони Серв…" at bounding box center [535, 258] width 1070 height 517
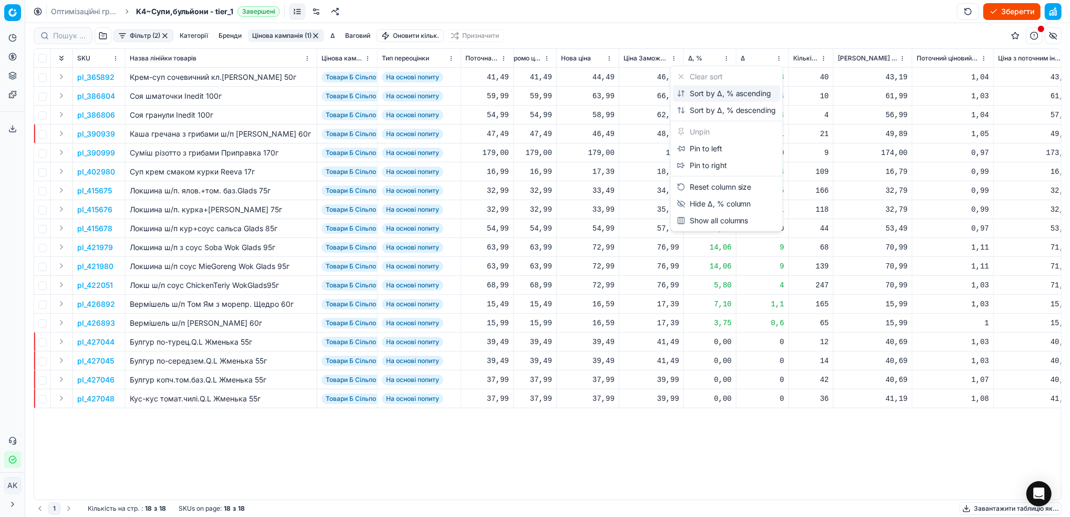
click at [700, 95] on div "Sort by Δ, % ascending" at bounding box center [724, 93] width 95 height 11
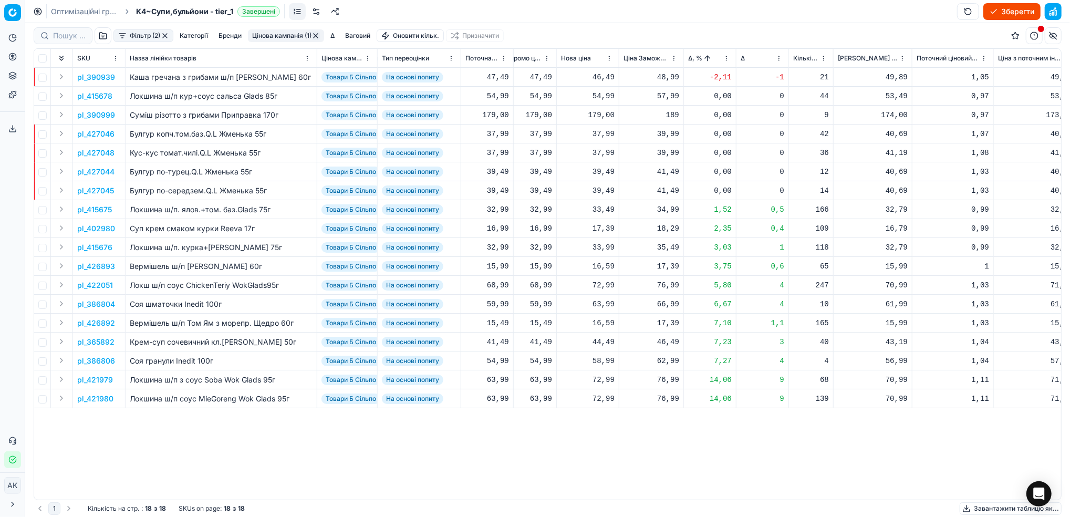
click at [89, 76] on p "pl_390939" at bounding box center [96, 77] width 38 height 11
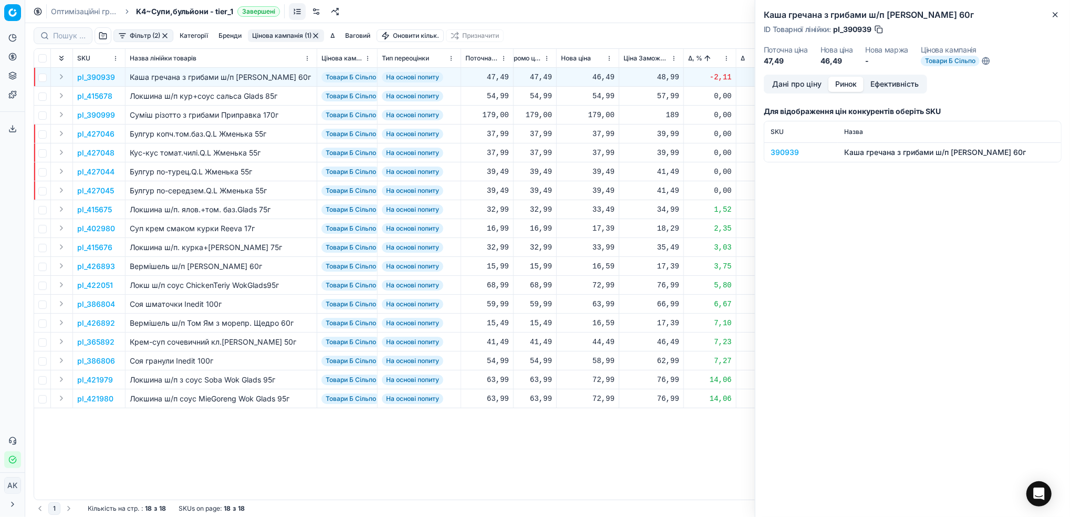
click at [845, 89] on button "Ринок" at bounding box center [845, 84] width 35 height 15
click at [782, 155] on div "390939" at bounding box center [800, 152] width 61 height 11
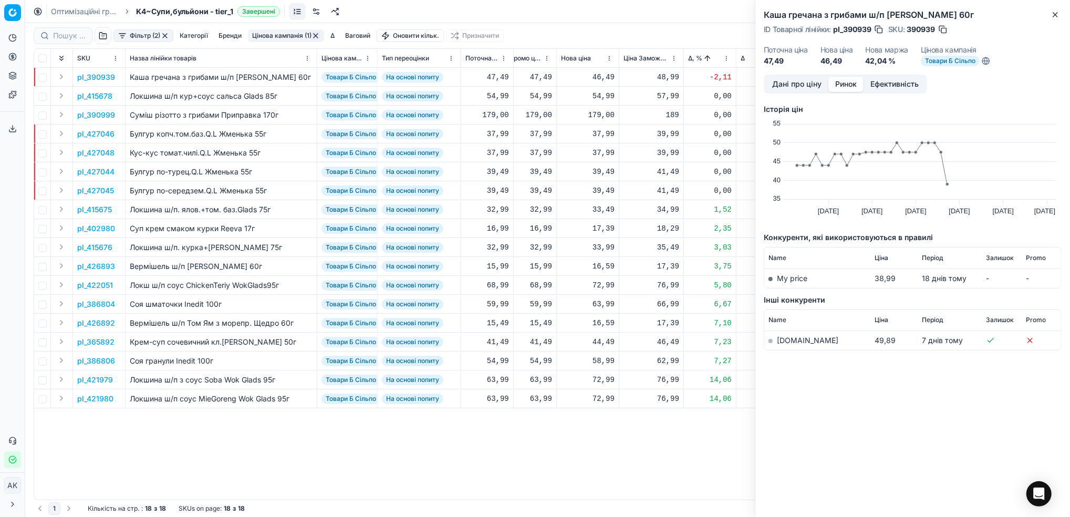
click at [785, 341] on link "[DOMAIN_NAME]" at bounding box center [807, 340] width 61 height 9
click at [781, 89] on button "Дані про ціну" at bounding box center [796, 84] width 63 height 15
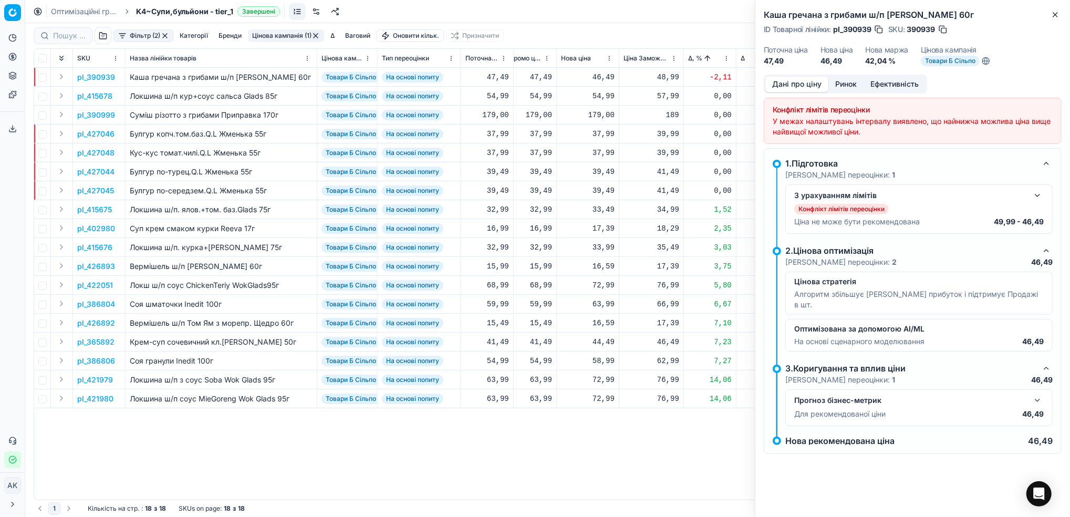
click at [1033, 193] on button "button" at bounding box center [1037, 195] width 13 height 13
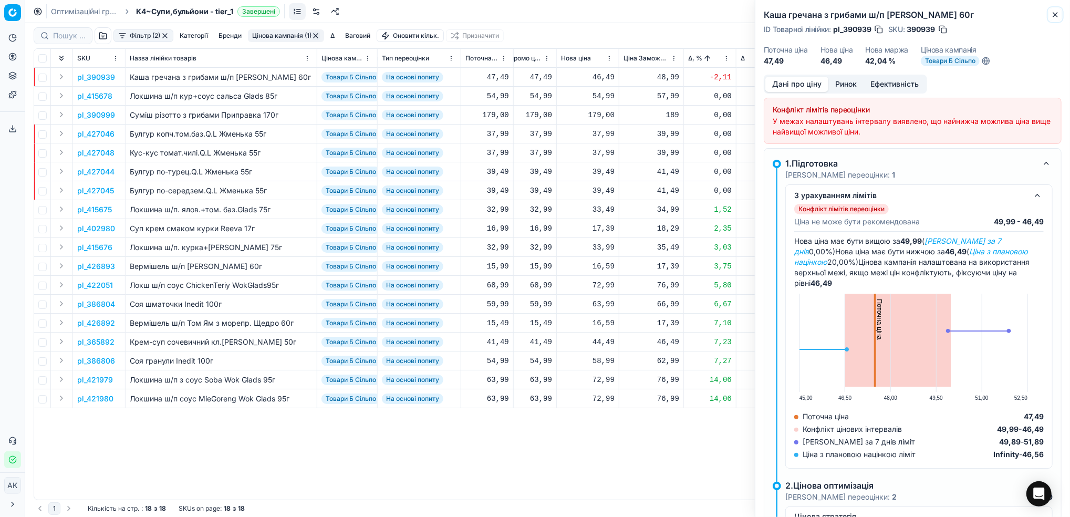
click at [1053, 18] on icon "button" at bounding box center [1055, 15] width 8 height 8
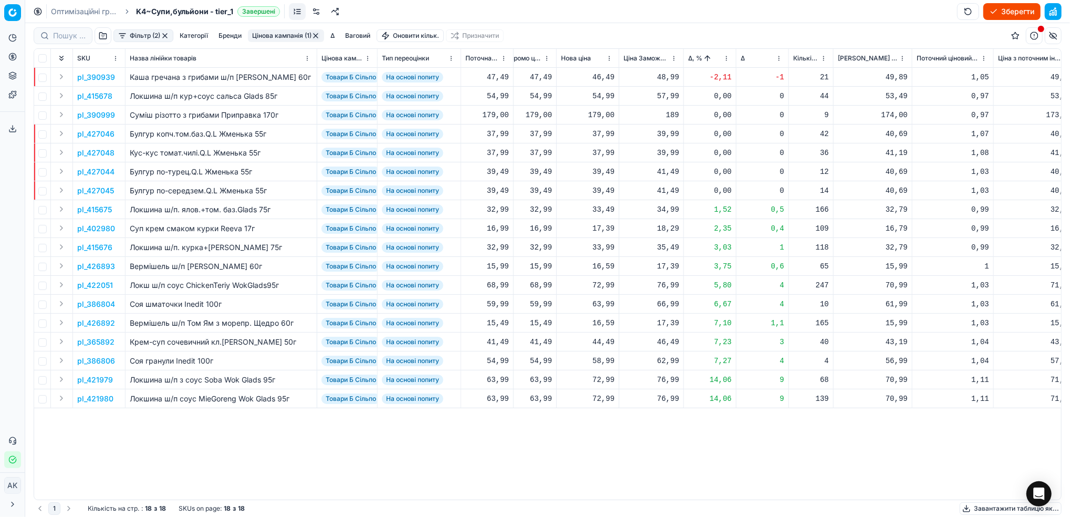
click at [603, 78] on div "46,49" at bounding box center [588, 77] width 54 height 11
click at [601, 169] on input "46.49" at bounding box center [626, 170] width 76 height 17
click at [607, 171] on input "49.49" at bounding box center [626, 170] width 76 height 17
type input "49.99"
click at [727, 58] on html "Pricing platform Аналітика Цінова оптимізація Асортимент продукції Шаблони Серв…" at bounding box center [535, 258] width 1070 height 517
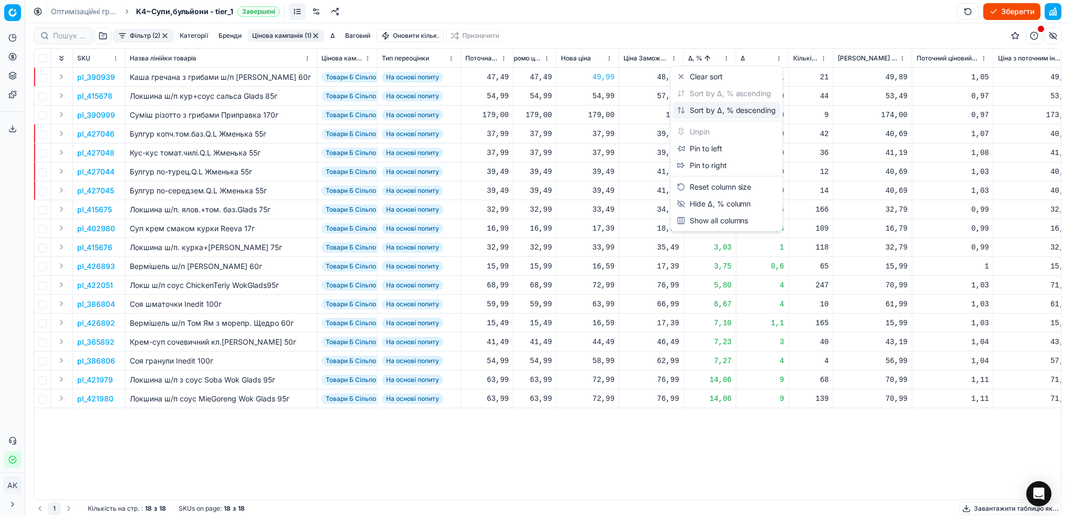
click at [711, 108] on div "Sort by Δ, % descending" at bounding box center [726, 110] width 99 height 11
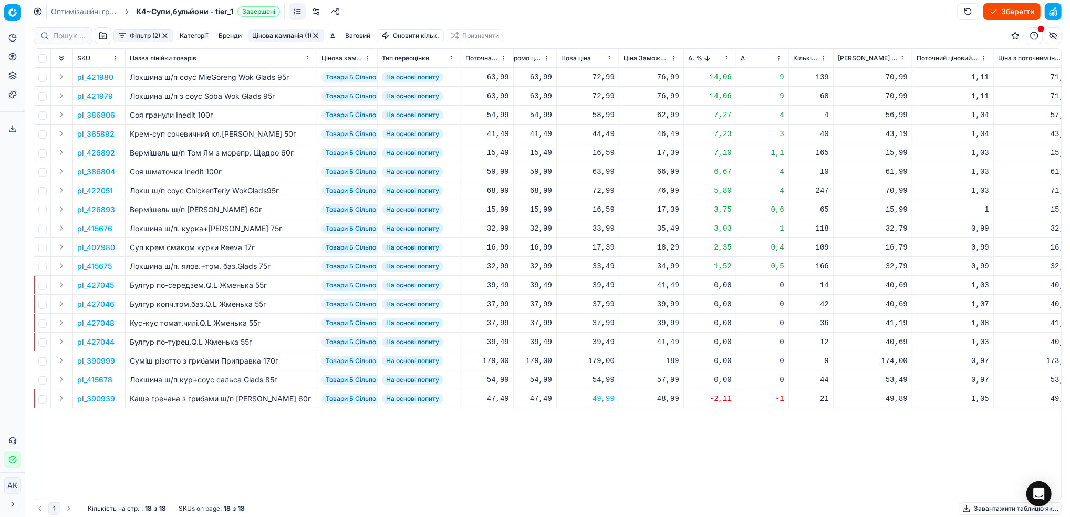
click at [91, 77] on p "pl_421980" at bounding box center [95, 77] width 36 height 11
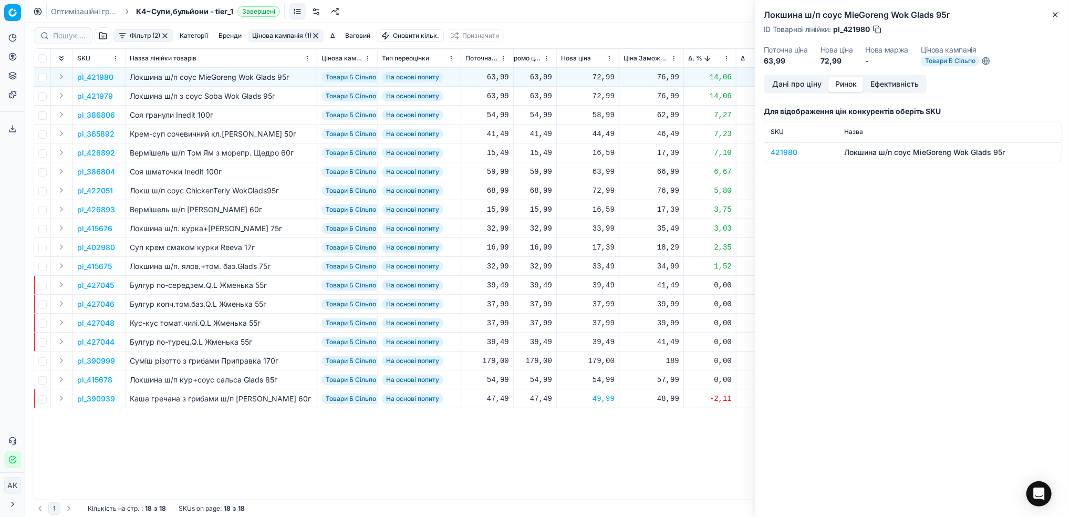
click at [847, 85] on button "Ринок" at bounding box center [845, 84] width 35 height 15
click at [780, 148] on div "421980" at bounding box center [800, 152] width 61 height 11
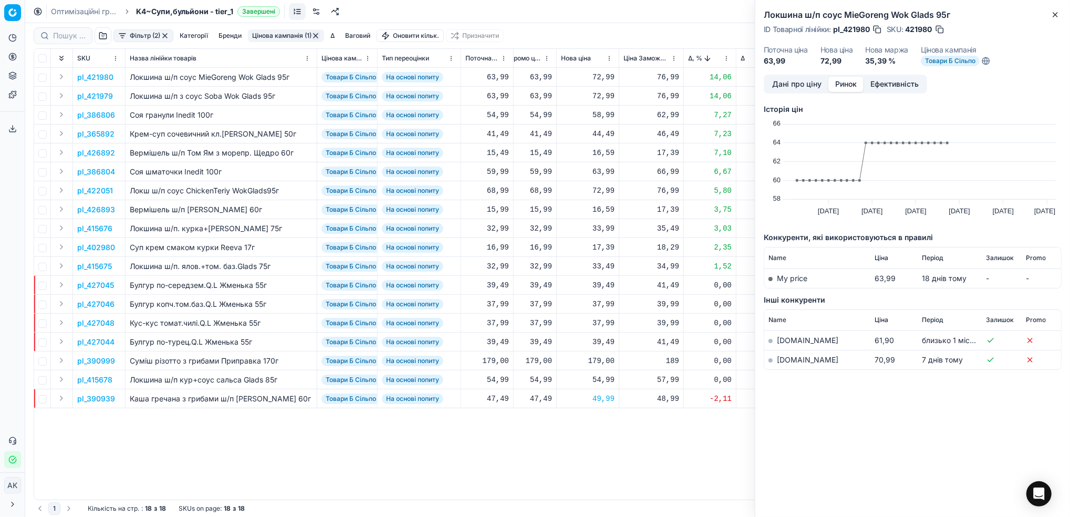
click at [788, 361] on link "[DOMAIN_NAME]" at bounding box center [807, 359] width 61 height 9
click at [784, 361] on link "[DOMAIN_NAME]" at bounding box center [807, 359] width 61 height 9
click at [799, 85] on button "Дані про ціну" at bounding box center [796, 84] width 63 height 15
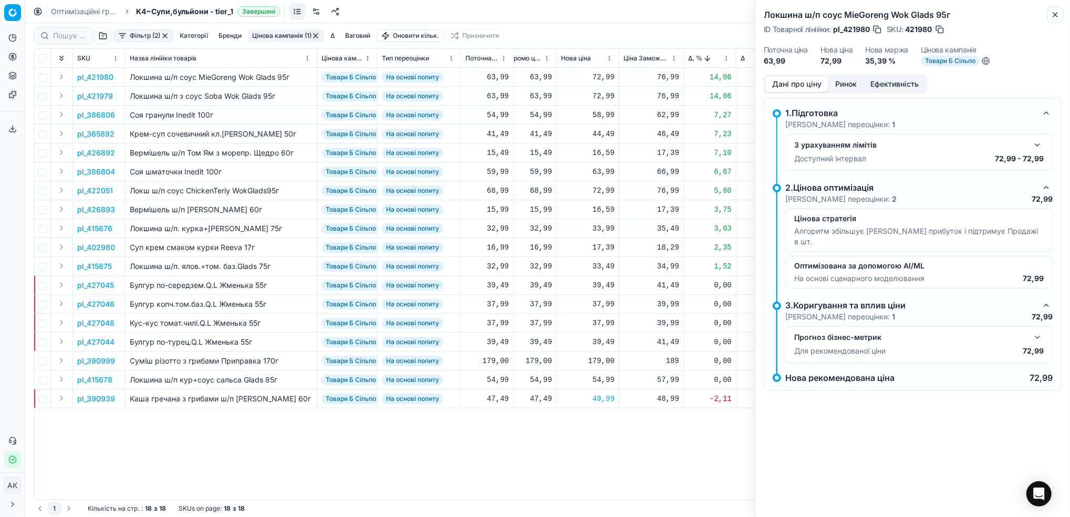
click at [1056, 11] on icon "button" at bounding box center [1055, 15] width 8 height 8
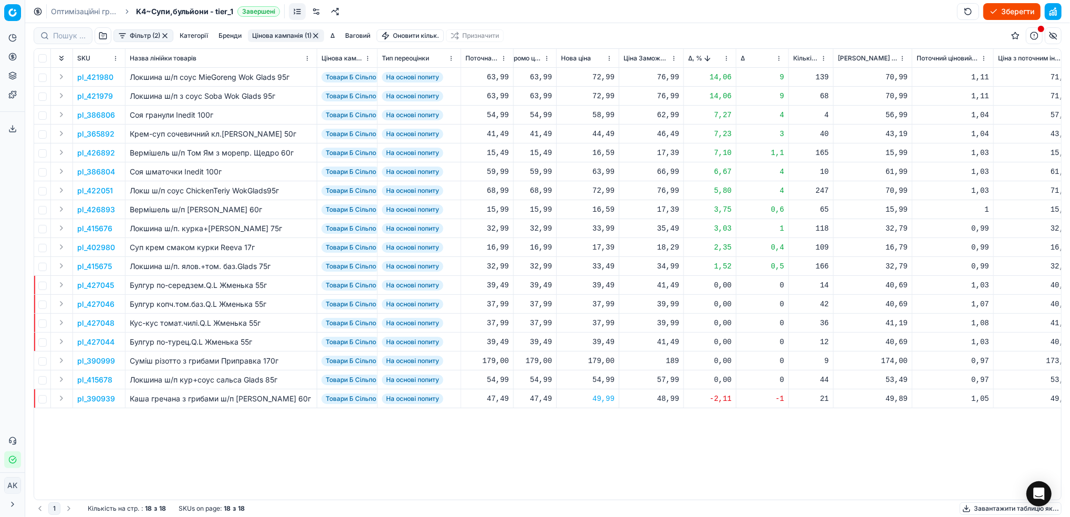
click at [99, 150] on p "pl_426892" at bounding box center [96, 153] width 38 height 11
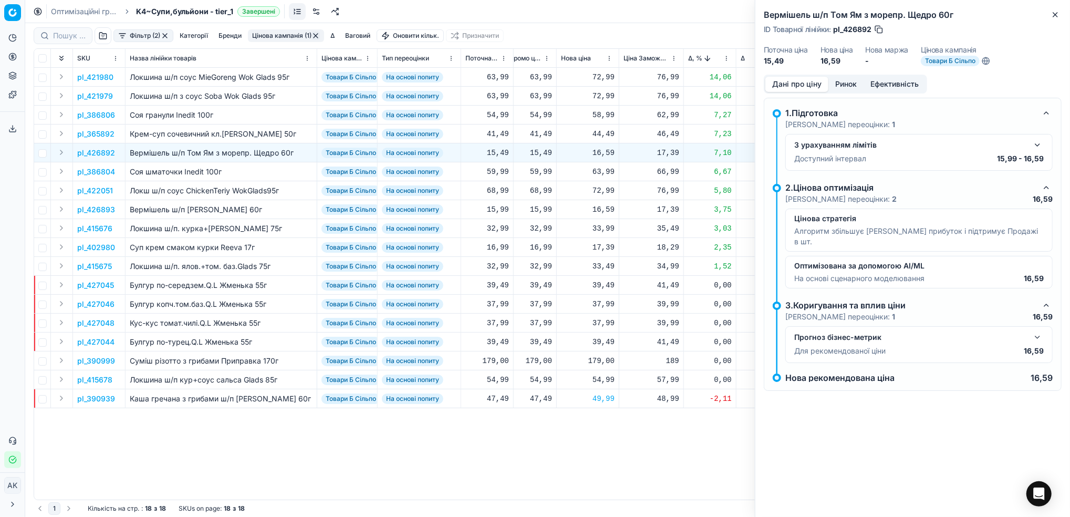
click at [851, 84] on button "Ринок" at bounding box center [845, 84] width 35 height 15
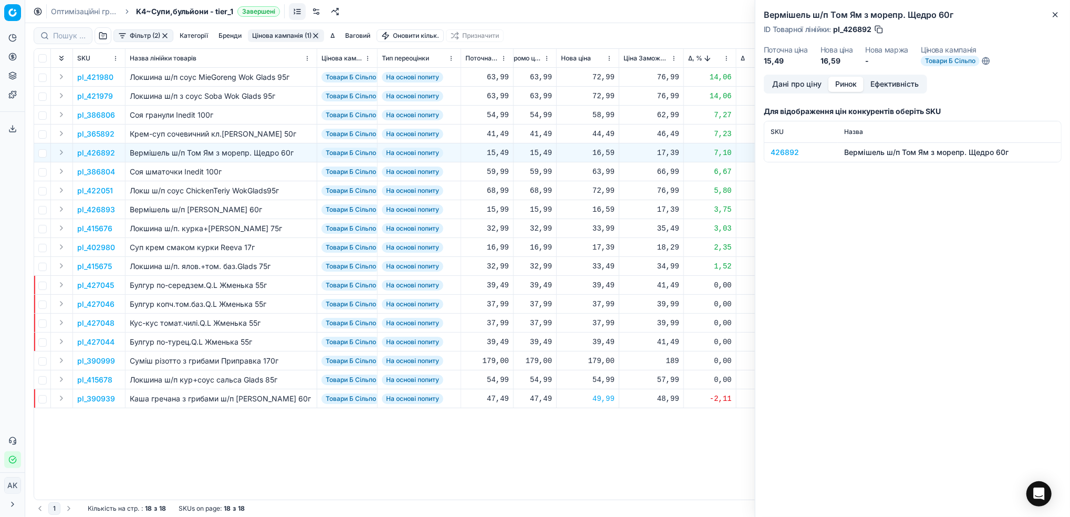
click at [780, 153] on div "426892" at bounding box center [800, 152] width 61 height 11
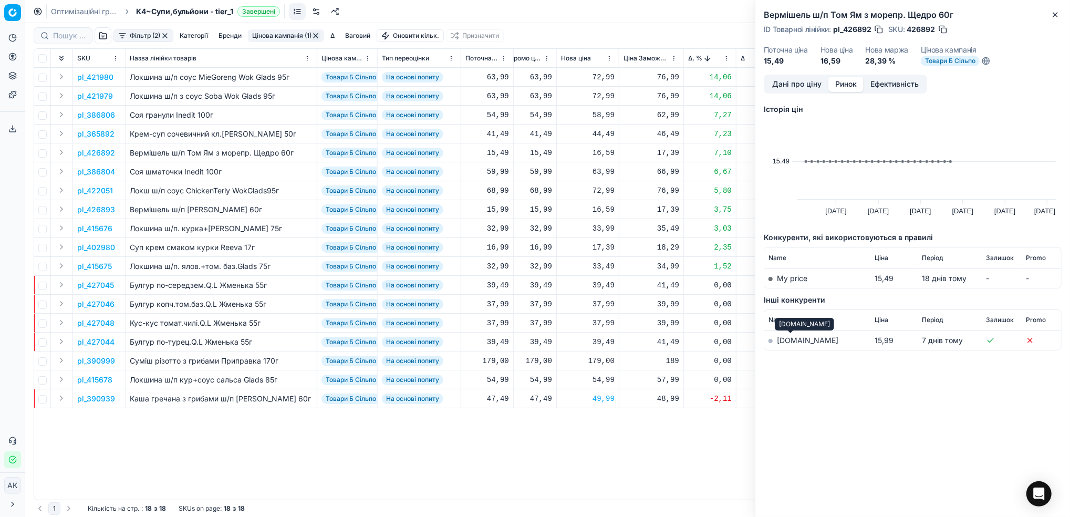
click at [783, 341] on link "[DOMAIN_NAME]" at bounding box center [807, 340] width 61 height 9
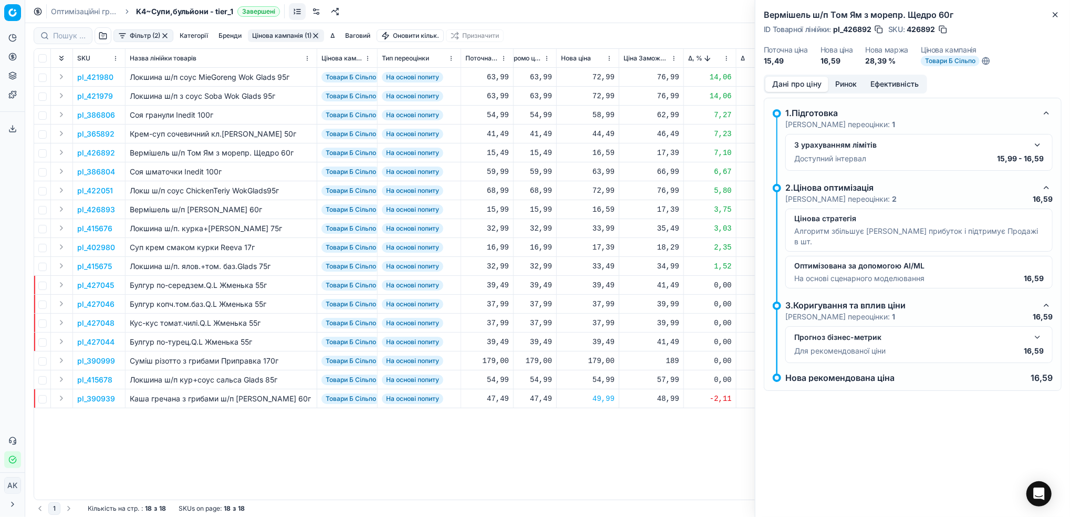
click at [805, 91] on button "Дані про ціну" at bounding box center [796, 84] width 63 height 15
click at [1055, 13] on icon "button" at bounding box center [1055, 15] width 8 height 8
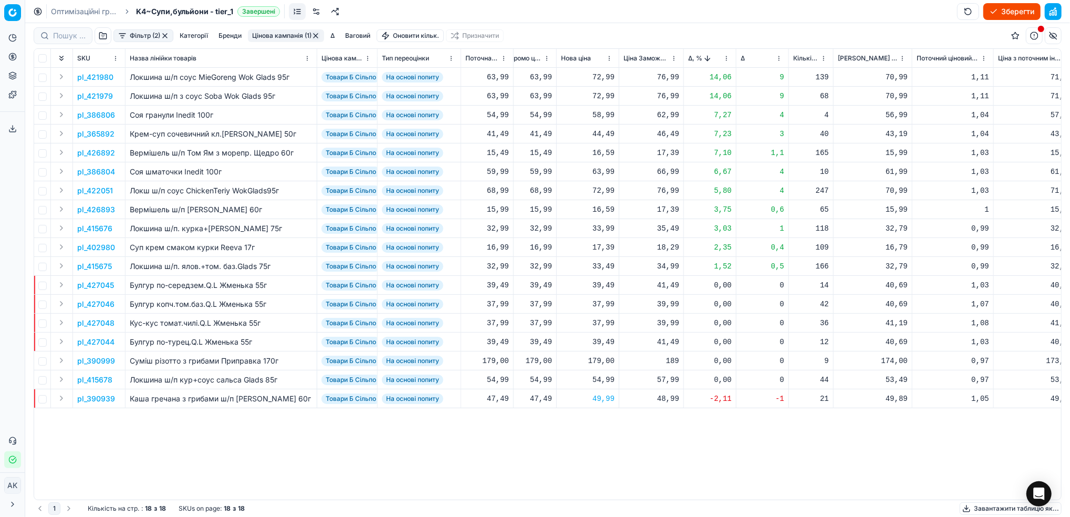
click at [95, 172] on p "pl_386804" at bounding box center [96, 171] width 38 height 11
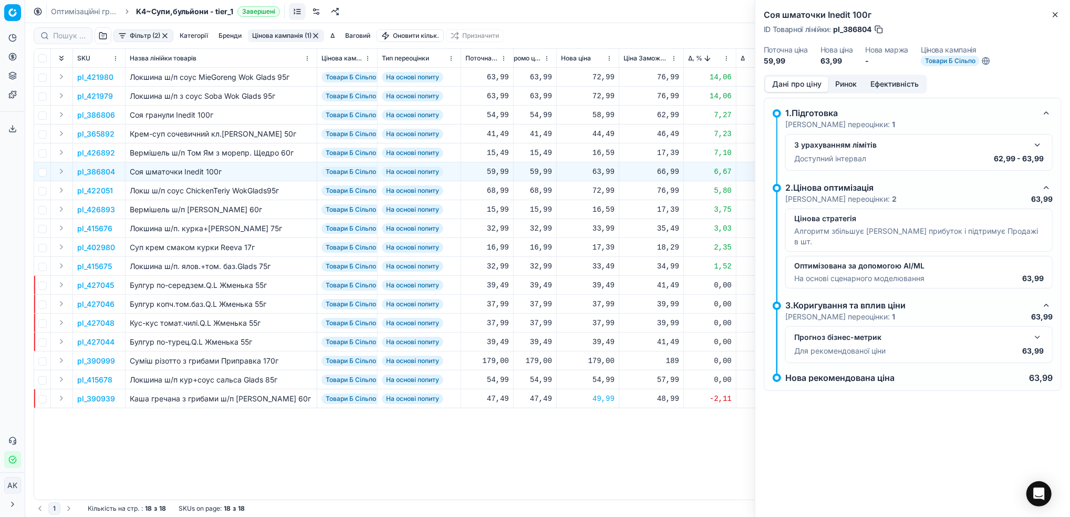
click at [845, 86] on button "Ринок" at bounding box center [845, 84] width 35 height 15
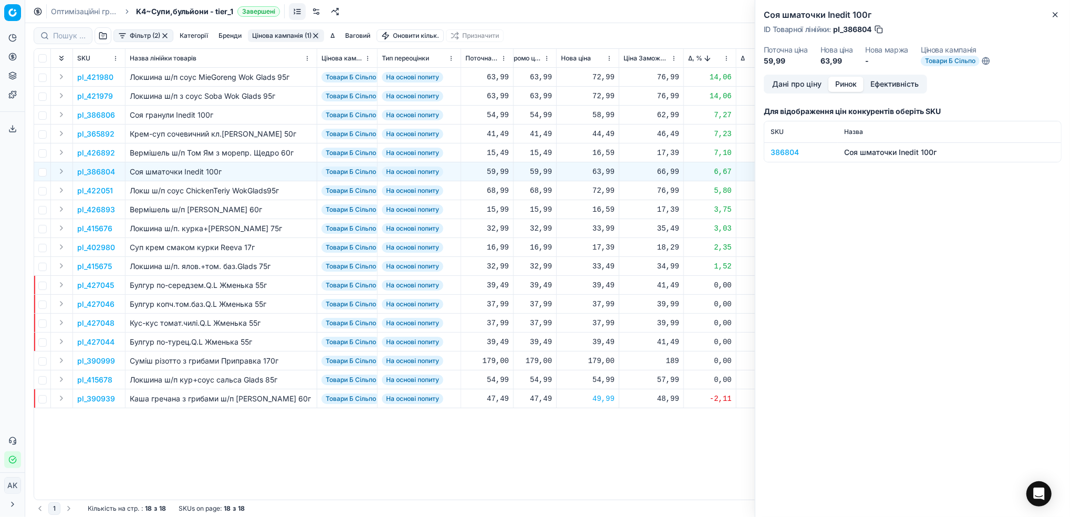
click at [780, 152] on div "386804" at bounding box center [800, 152] width 61 height 11
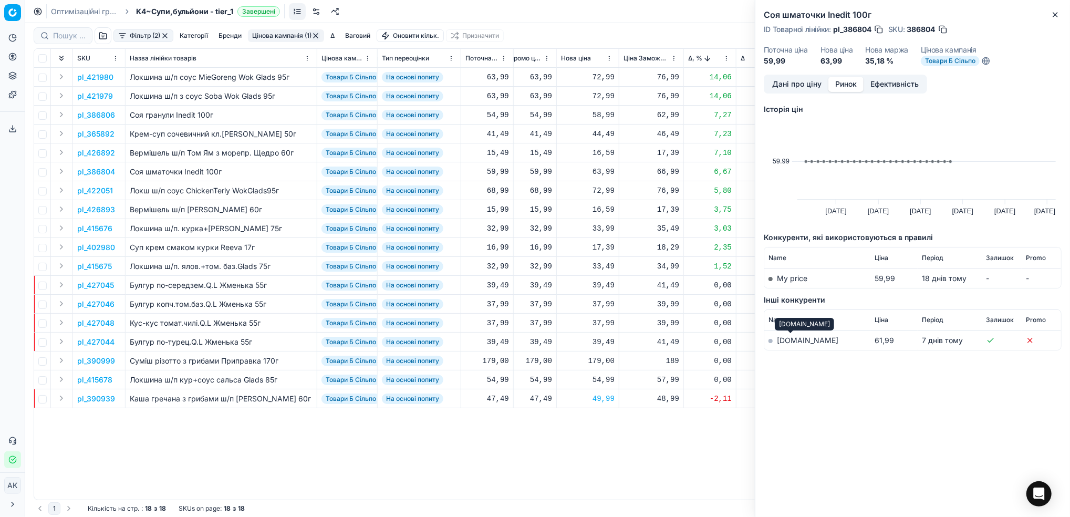
click at [783, 341] on link "[DOMAIN_NAME]" at bounding box center [807, 340] width 61 height 9
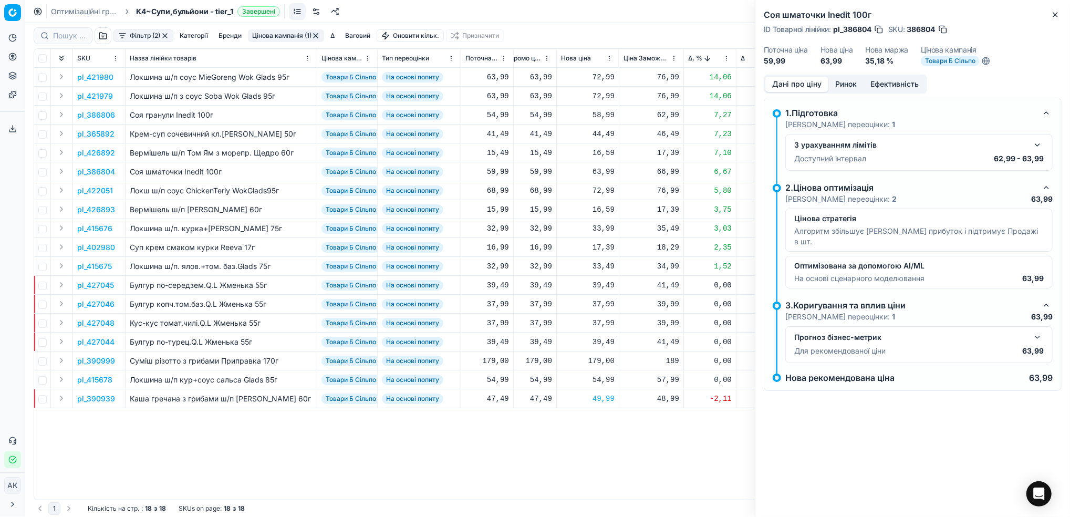
click at [804, 77] on button "Дані про ціну" at bounding box center [796, 84] width 63 height 15
click at [1037, 148] on button "button" at bounding box center [1037, 145] width 13 height 13
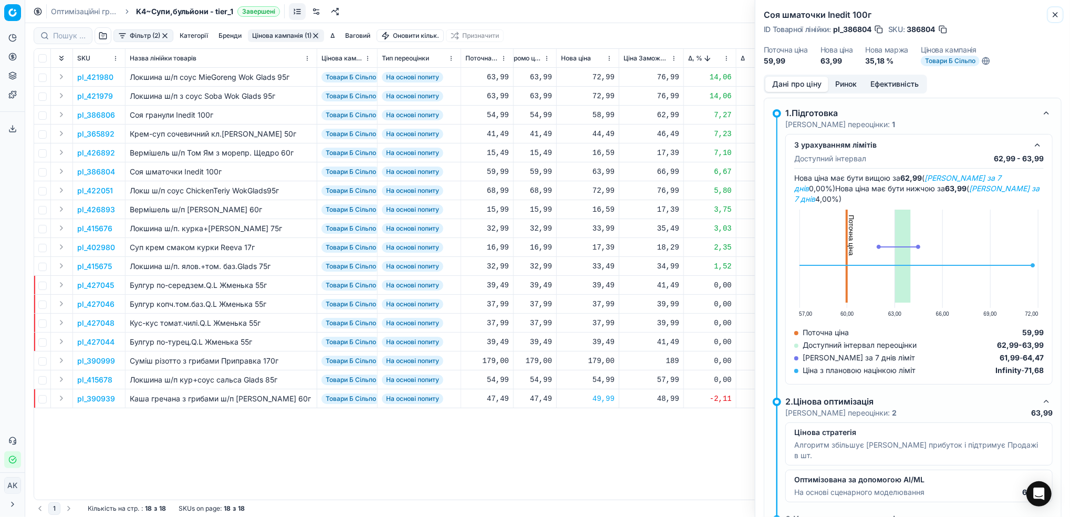
click at [1053, 19] on button "Close" at bounding box center [1055, 14] width 13 height 13
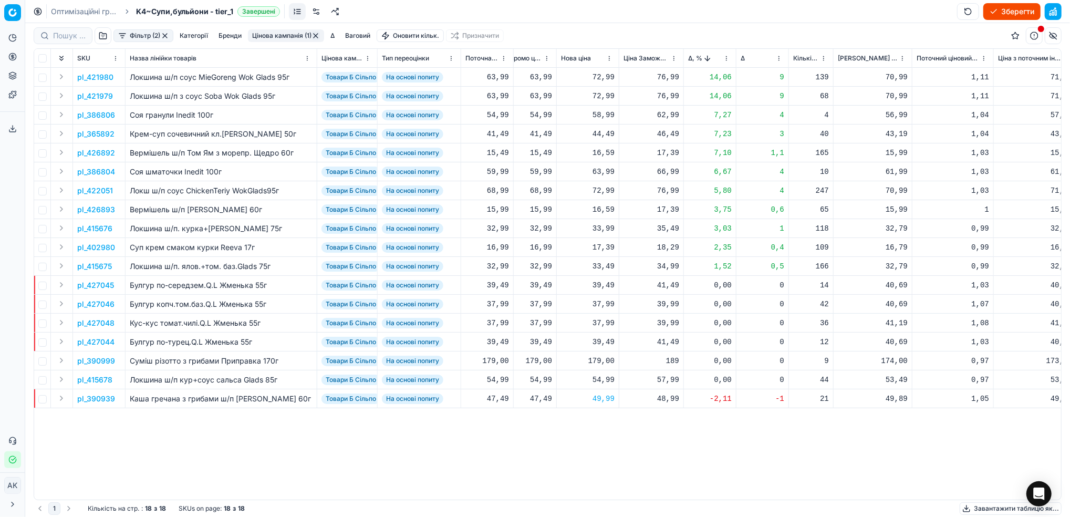
click at [91, 249] on p "pl_402980" at bounding box center [96, 247] width 38 height 11
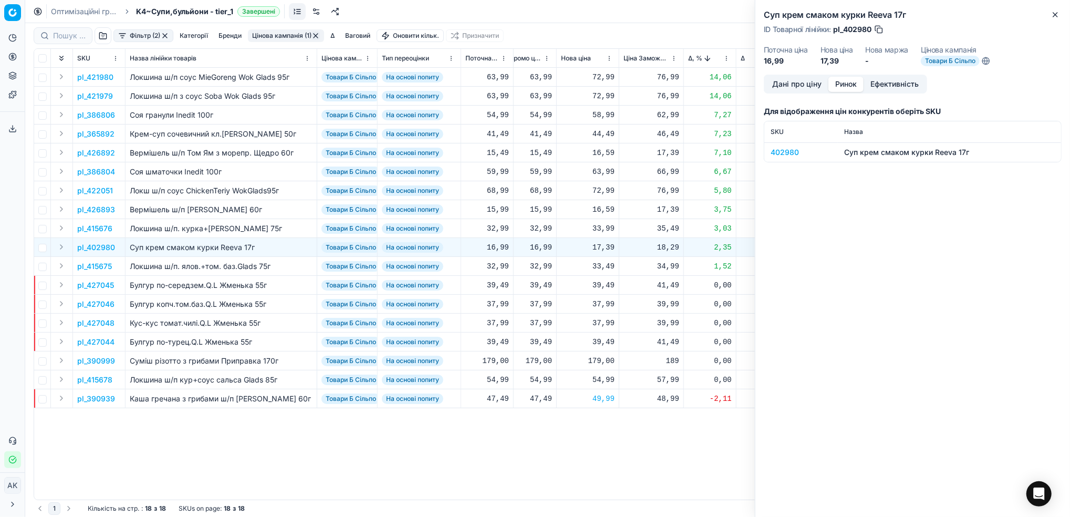
click at [850, 83] on button "Ринок" at bounding box center [845, 84] width 35 height 15
click at [776, 152] on div "402980" at bounding box center [800, 152] width 61 height 11
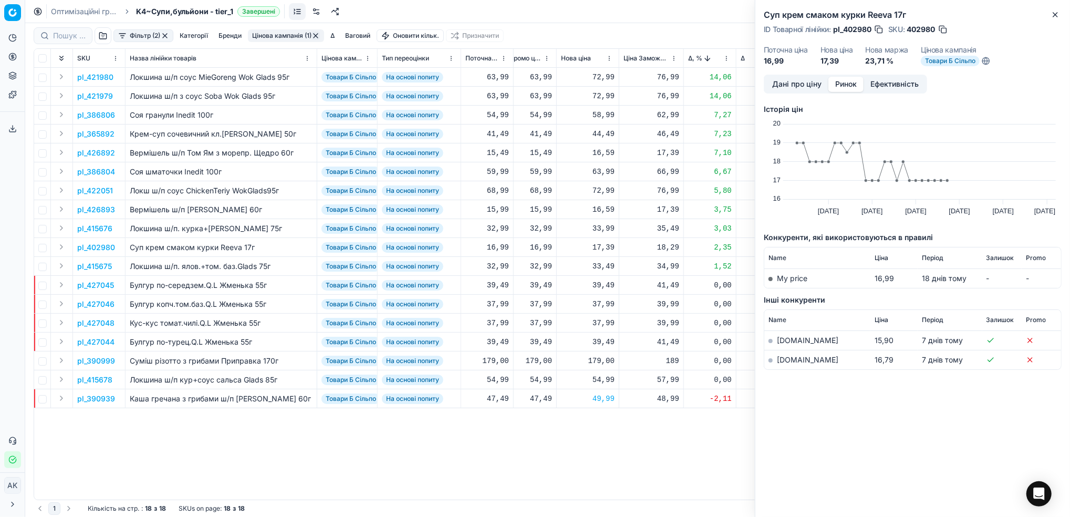
click at [787, 361] on link "[DOMAIN_NAME]" at bounding box center [807, 359] width 61 height 9
click at [800, 85] on button "Дані про ціну" at bounding box center [796, 84] width 63 height 15
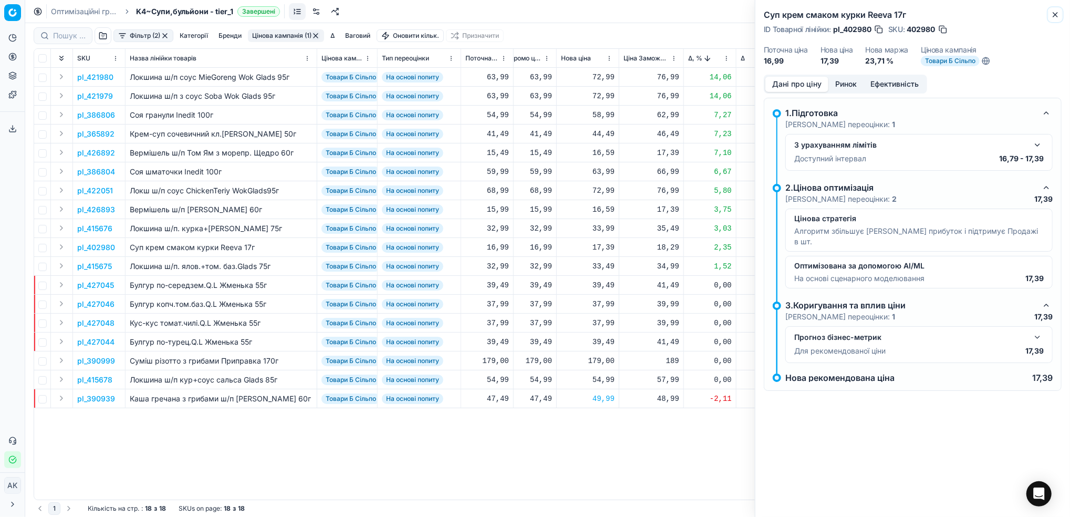
click at [1051, 8] on button "Close" at bounding box center [1055, 14] width 13 height 13
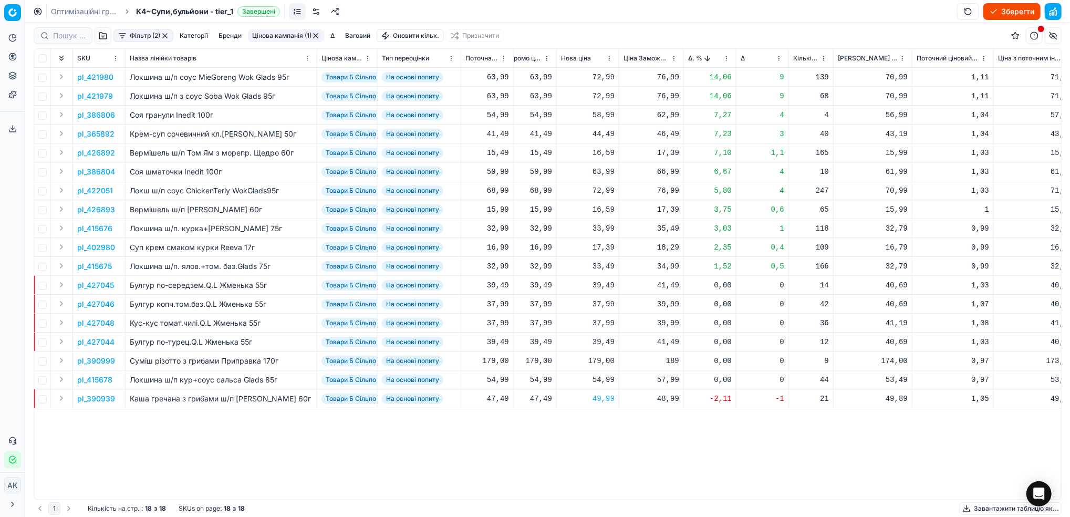
click at [599, 249] on div "17,39" at bounding box center [588, 247] width 54 height 11
click at [599, 337] on input "17.39" at bounding box center [626, 339] width 76 height 17
click at [605, 341] on input "16.39" at bounding box center [626, 339] width 76 height 17
type input "16.99"
click at [85, 264] on p "pl_415675" at bounding box center [94, 266] width 35 height 11
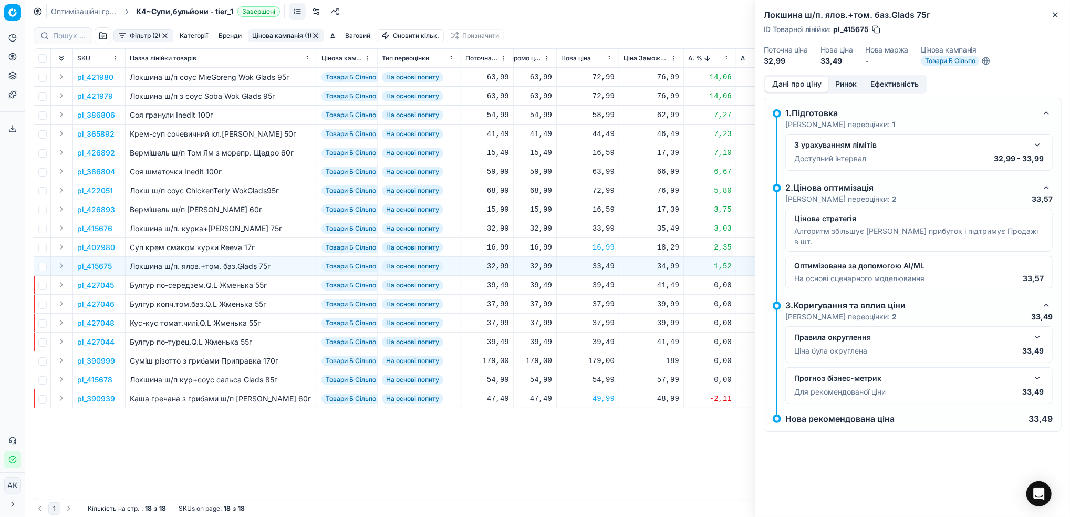
click at [843, 79] on button "Ринок" at bounding box center [845, 84] width 35 height 15
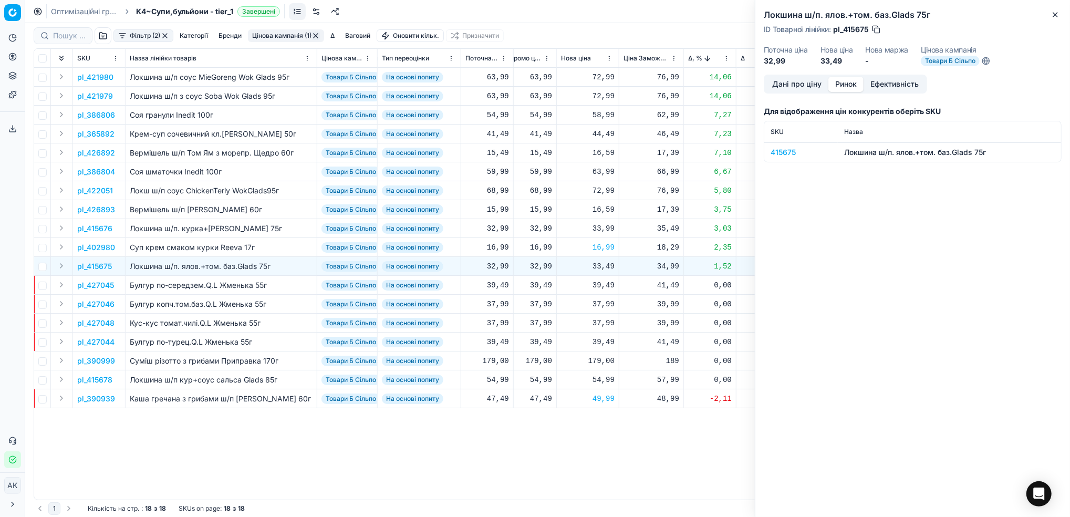
click at [783, 150] on div "415675" at bounding box center [800, 152] width 61 height 11
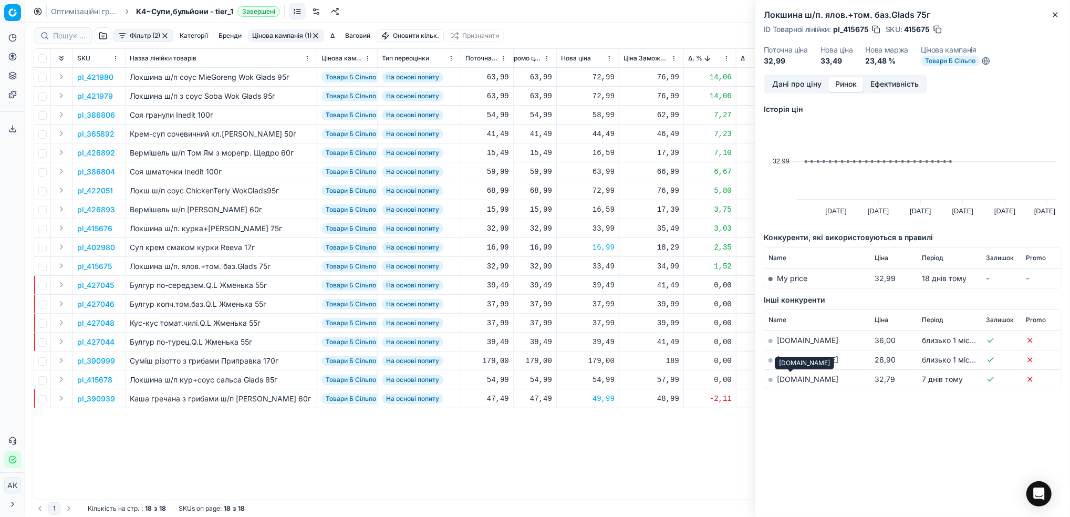
click at [787, 379] on link "[DOMAIN_NAME]" at bounding box center [807, 378] width 61 height 9
click at [797, 84] on button "Дані про ціну" at bounding box center [796, 84] width 63 height 15
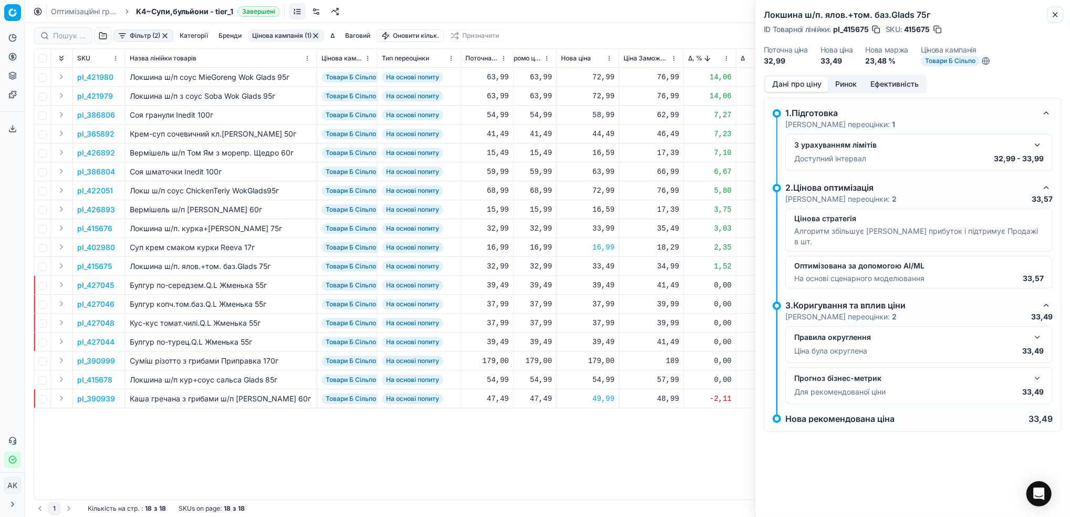
click at [1056, 13] on icon "button" at bounding box center [1055, 15] width 4 height 4
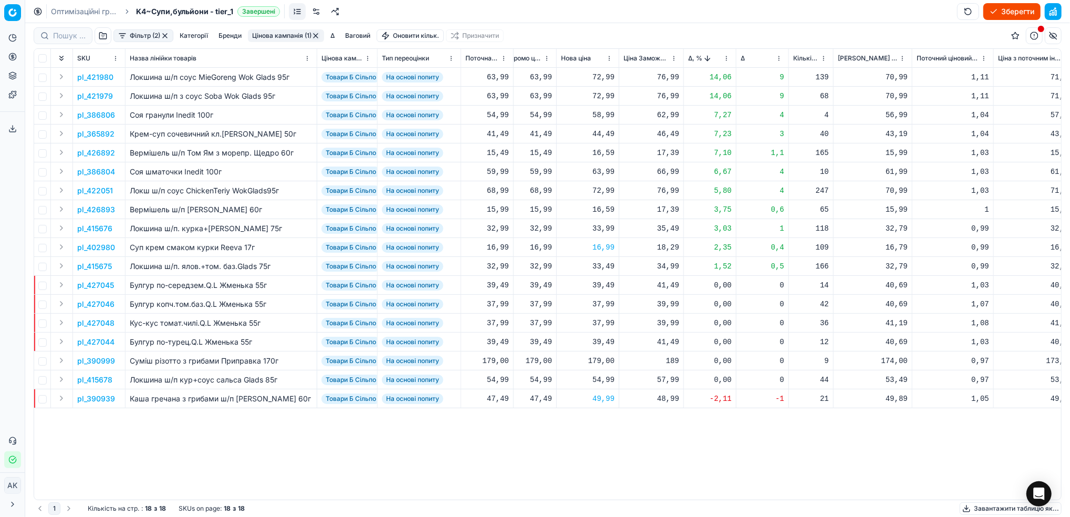
click at [296, 32] on button "Цінова кампанія (1)" at bounding box center [286, 35] width 76 height 13
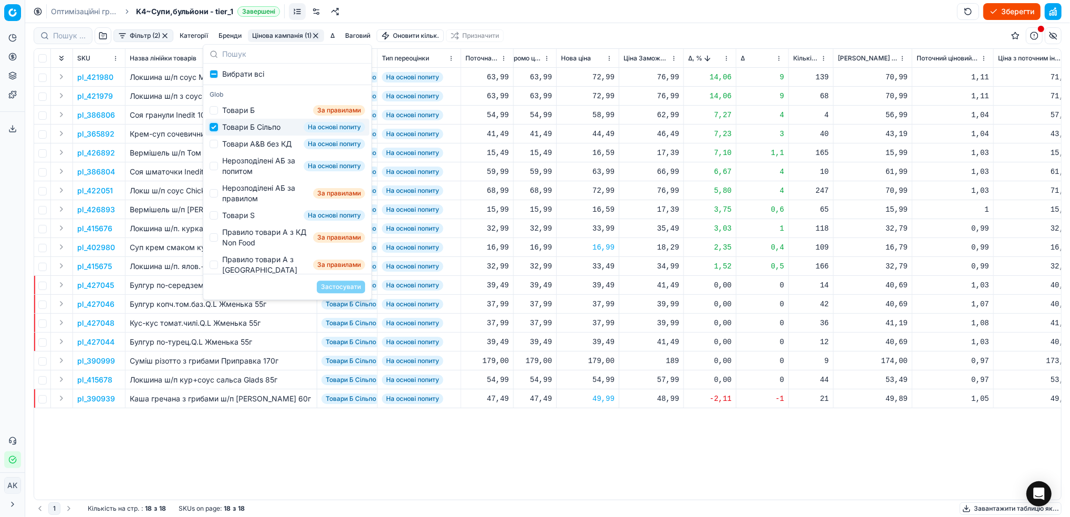
click at [216, 130] on input "Suggestions" at bounding box center [214, 127] width 8 height 8
checkbox input "false"
click at [214, 143] on div "Товари А&B без КД На основі попиту" at bounding box center [287, 143] width 164 height 17
checkbox input "true"
click at [357, 282] on button "Застосувати" at bounding box center [341, 286] width 48 height 13
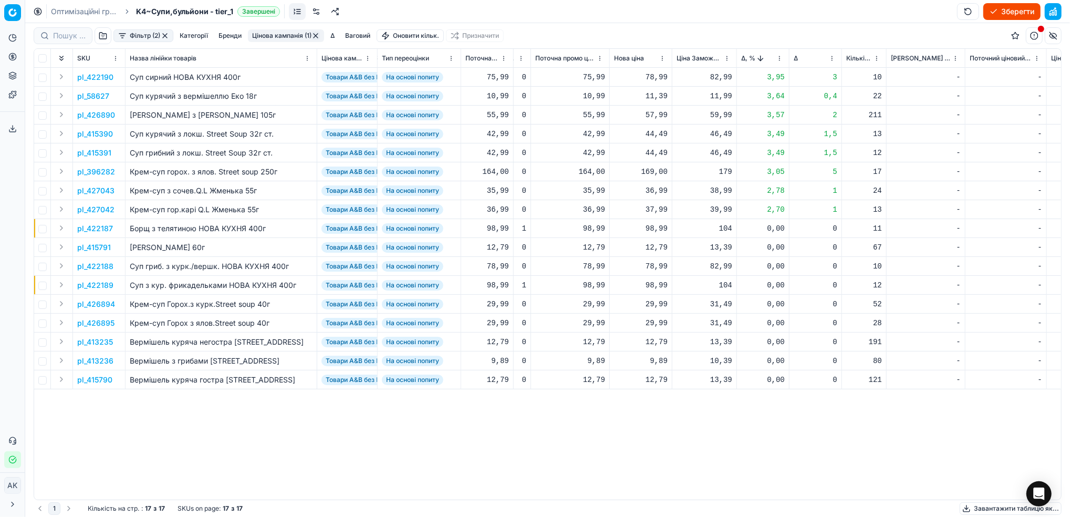
scroll to position [0, 331]
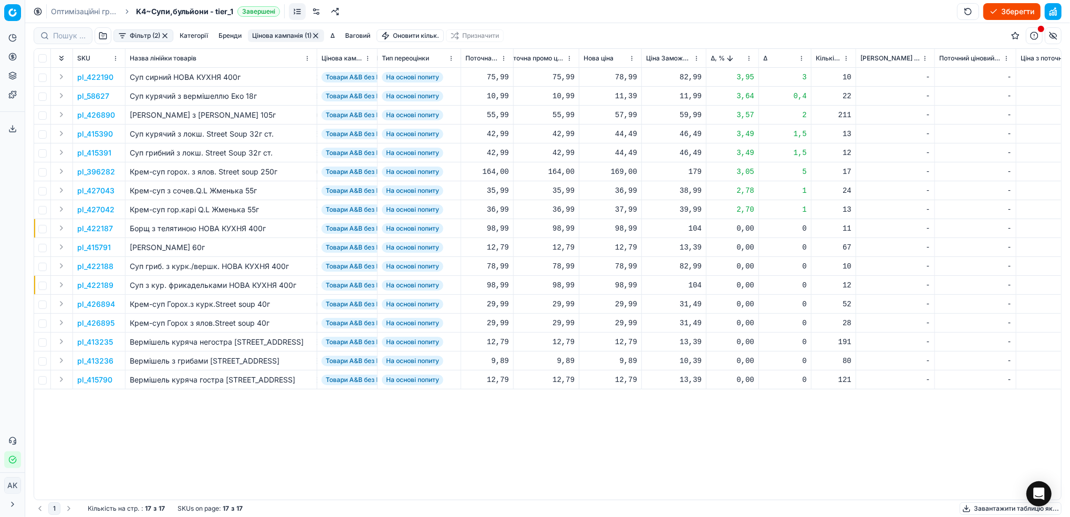
click at [86, 76] on p "pl_422190" at bounding box center [95, 77] width 36 height 11
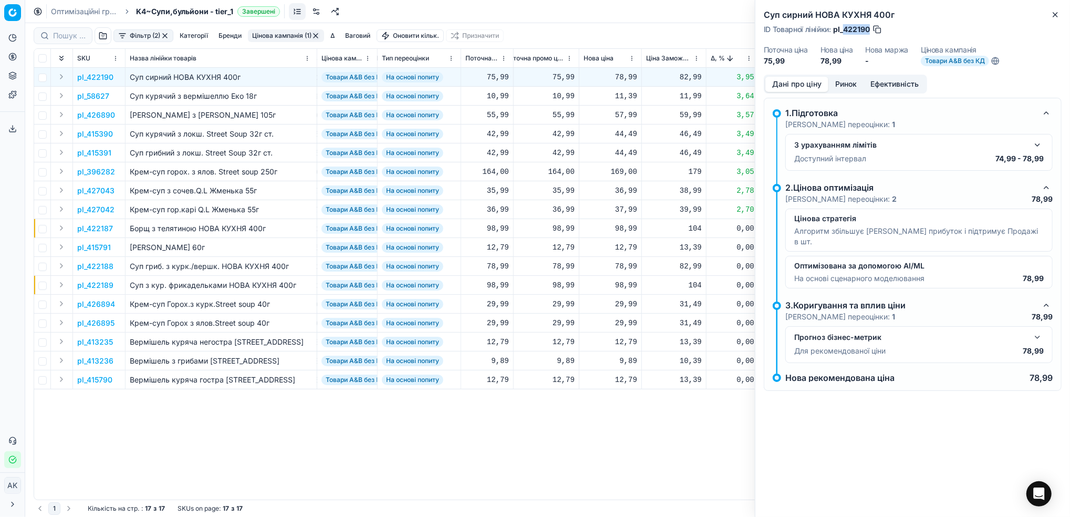
drag, startPoint x: 869, startPoint y: 29, endPoint x: 842, endPoint y: 29, distance: 26.8
click at [842, 29] on span "pl_422190" at bounding box center [851, 29] width 37 height 11
copy span "422190"
click at [1051, 17] on button "Close" at bounding box center [1055, 14] width 13 height 13
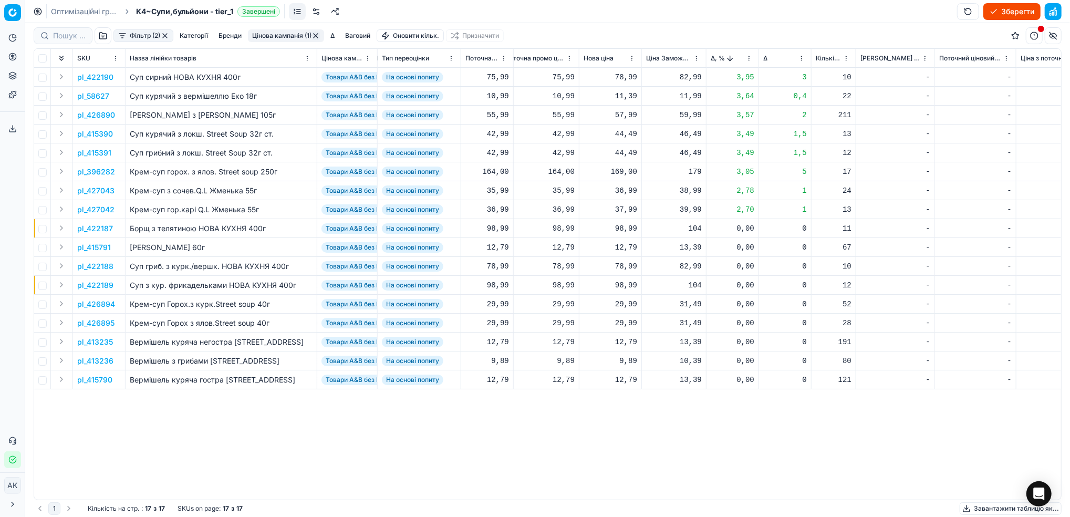
click at [93, 97] on p "pl_58627" at bounding box center [93, 96] width 32 height 11
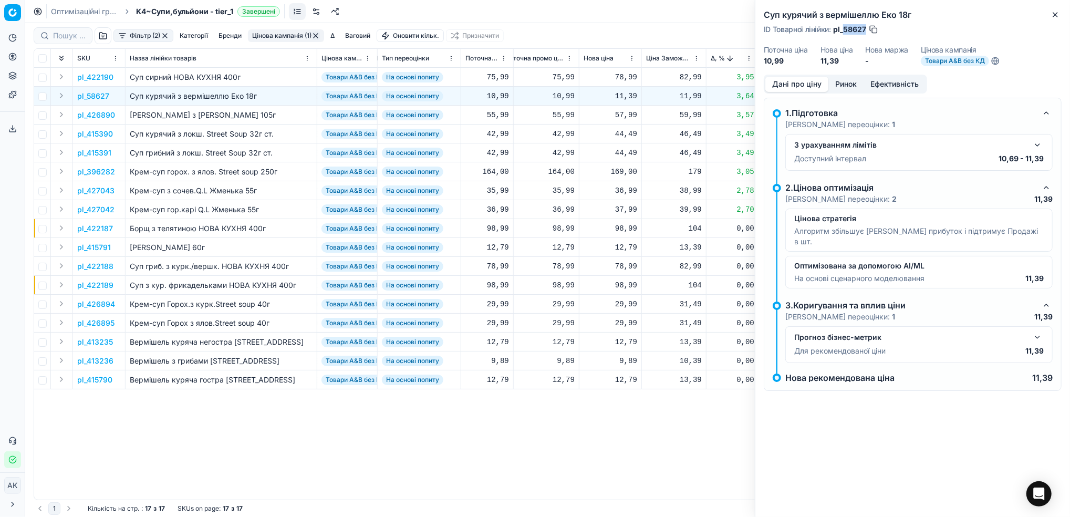
drag, startPoint x: 866, startPoint y: 27, endPoint x: 842, endPoint y: 28, distance: 24.2
click at [842, 28] on div "ID Товарної лінійки : pl_58627" at bounding box center [820, 29] width 115 height 11
copy span "58627"
click at [1052, 17] on icon "button" at bounding box center [1055, 15] width 8 height 8
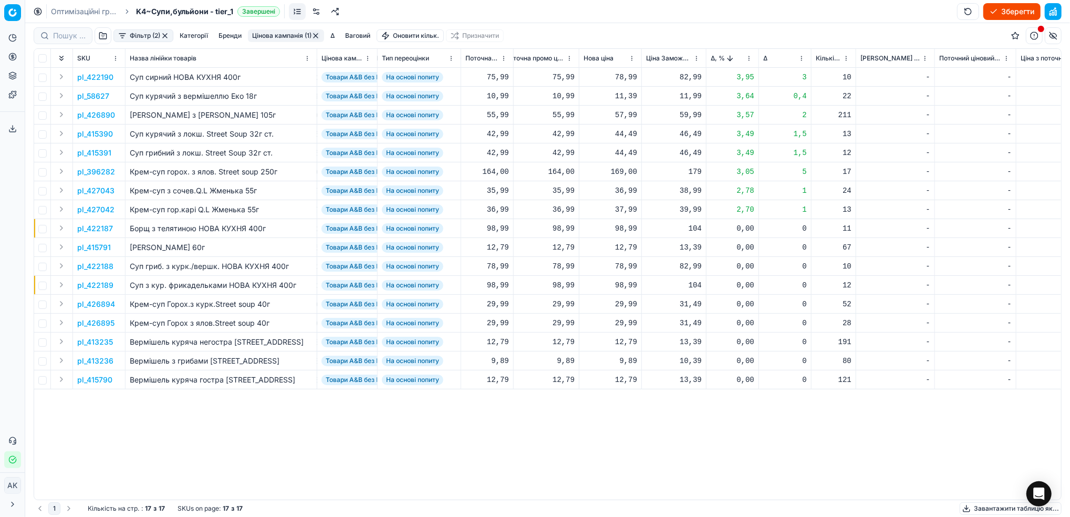
click at [264, 34] on button "Цінова кампанія (1)" at bounding box center [286, 35] width 76 height 13
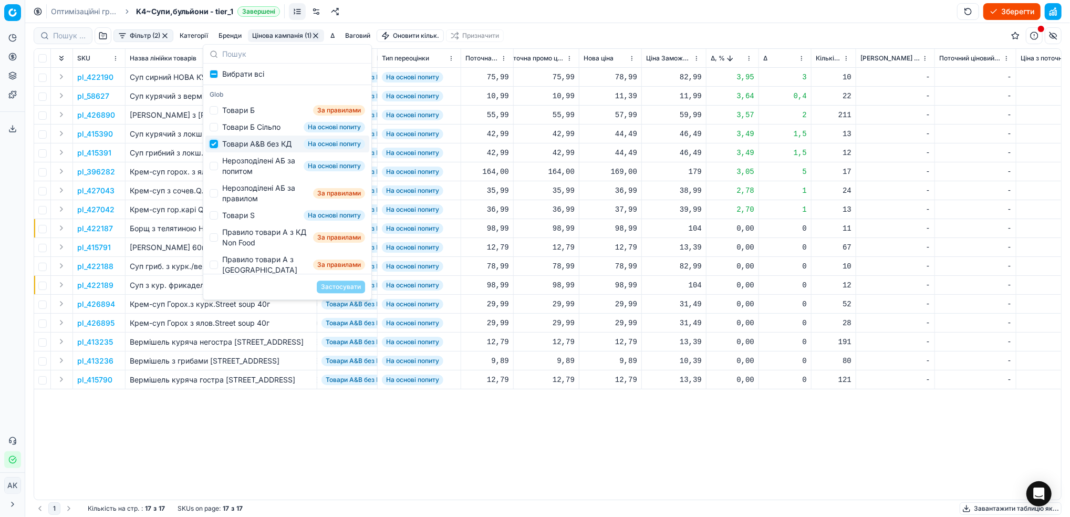
click at [216, 147] on input "Suggestions" at bounding box center [214, 144] width 8 height 8
checkbox input "false"
click at [212, 170] on input "Suggestions" at bounding box center [214, 166] width 8 height 8
checkbox input "true"
click at [348, 287] on button "Застосувати" at bounding box center [341, 286] width 48 height 13
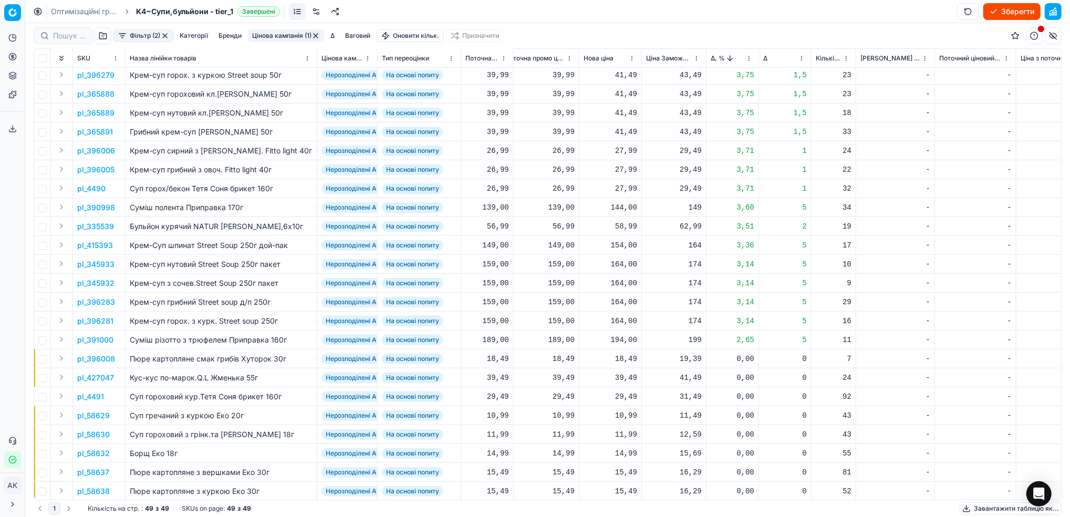
scroll to position [0, 331]
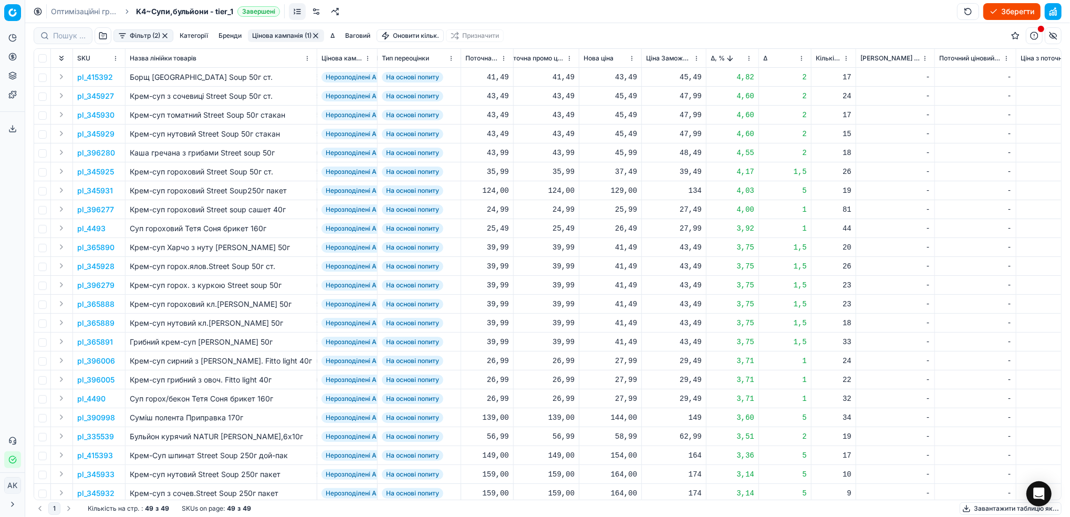
click at [748, 59] on html "Pricing platform Аналітика Цінова оптимізація Асортимент продукції Шаблони Серв…" at bounding box center [535, 258] width 1070 height 517
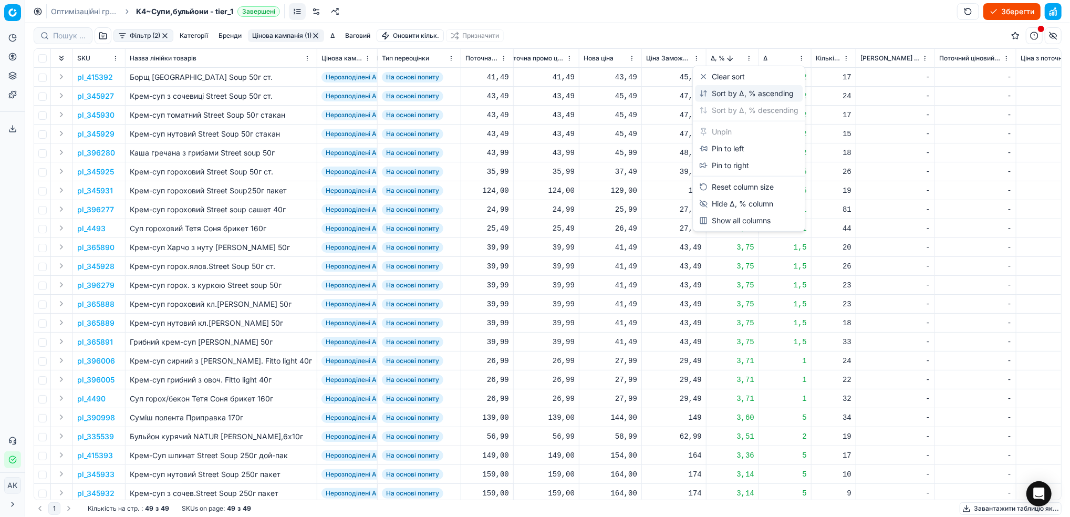
click at [711, 91] on div "Sort by Δ, % ascending" at bounding box center [746, 93] width 95 height 11
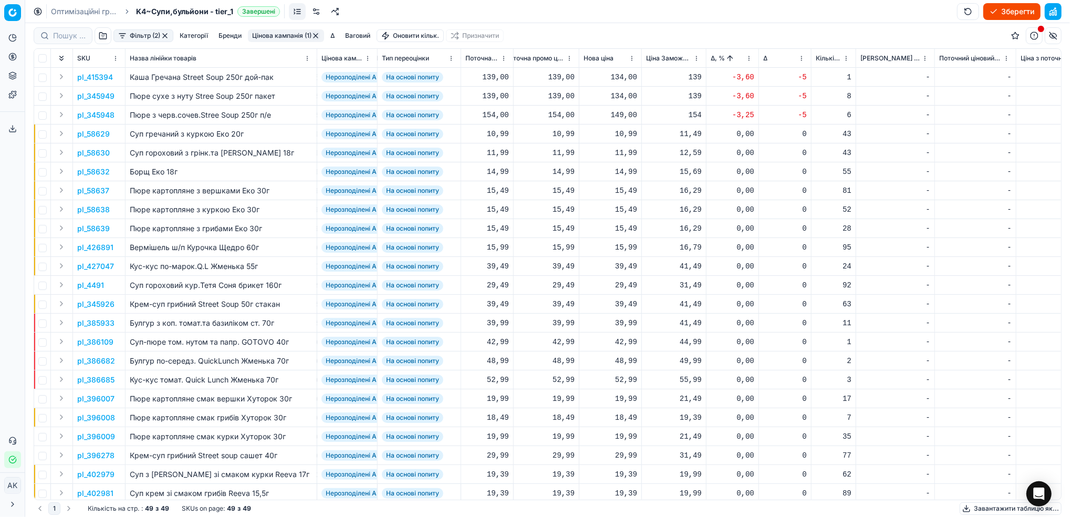
click at [103, 76] on p "pl_415394" at bounding box center [95, 77] width 36 height 11
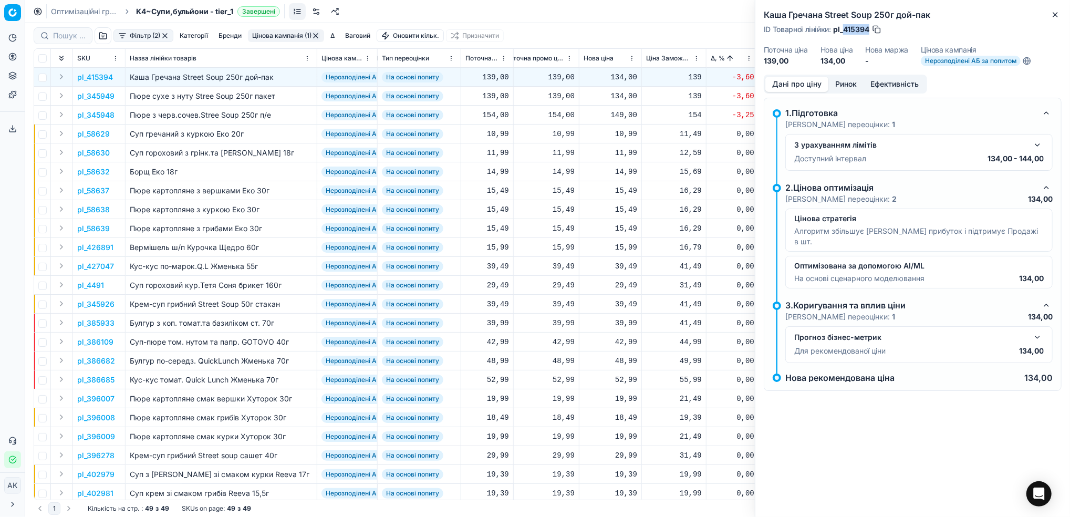
drag, startPoint x: 869, startPoint y: 28, endPoint x: 844, endPoint y: 27, distance: 24.7
click at [844, 27] on span "pl_415394" at bounding box center [851, 29] width 36 height 11
copy span "415394"
click at [1052, 20] on button "Close" at bounding box center [1055, 14] width 13 height 13
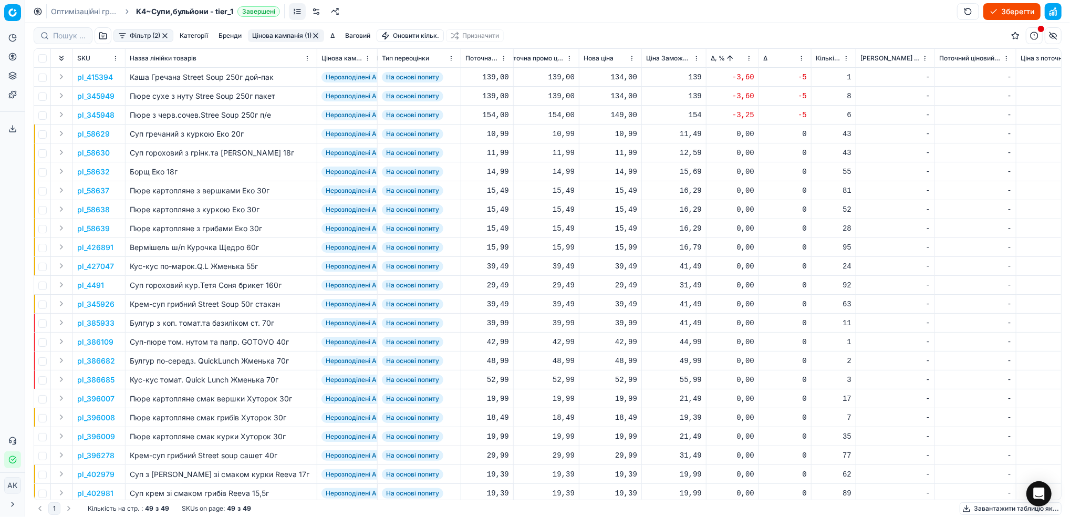
click at [618, 76] on div "134,00" at bounding box center [610, 77] width 54 height 11
click at [625, 169] on input "134.00" at bounding box center [648, 170] width 76 height 17
type input "139.00"
click at [87, 98] on p "pl_345949" at bounding box center [95, 96] width 37 height 11
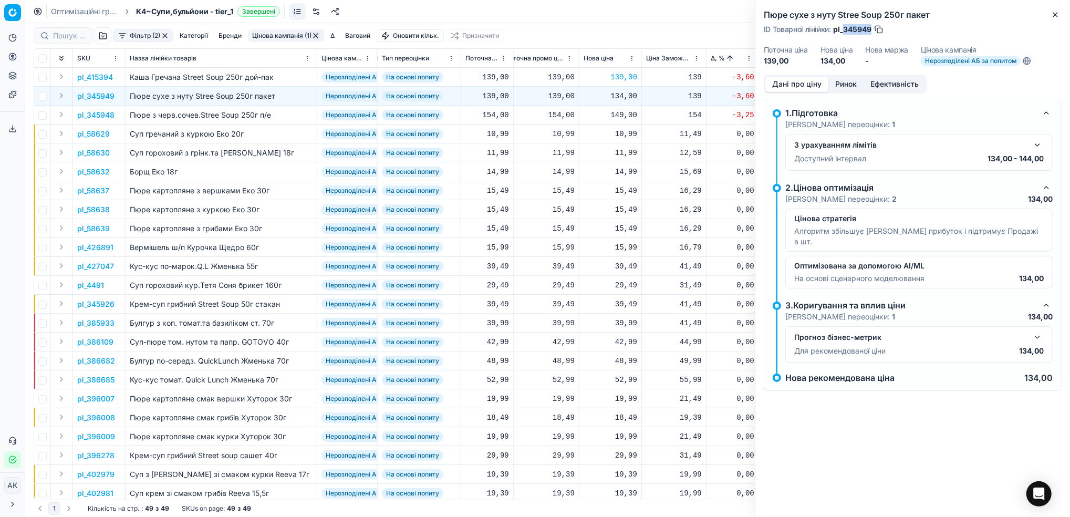
drag, startPoint x: 871, startPoint y: 30, endPoint x: 844, endPoint y: 28, distance: 26.3
click at [844, 28] on span "pl_345949" at bounding box center [852, 29] width 38 height 11
copy span "345949"
click at [1053, 15] on icon "button" at bounding box center [1055, 15] width 8 height 8
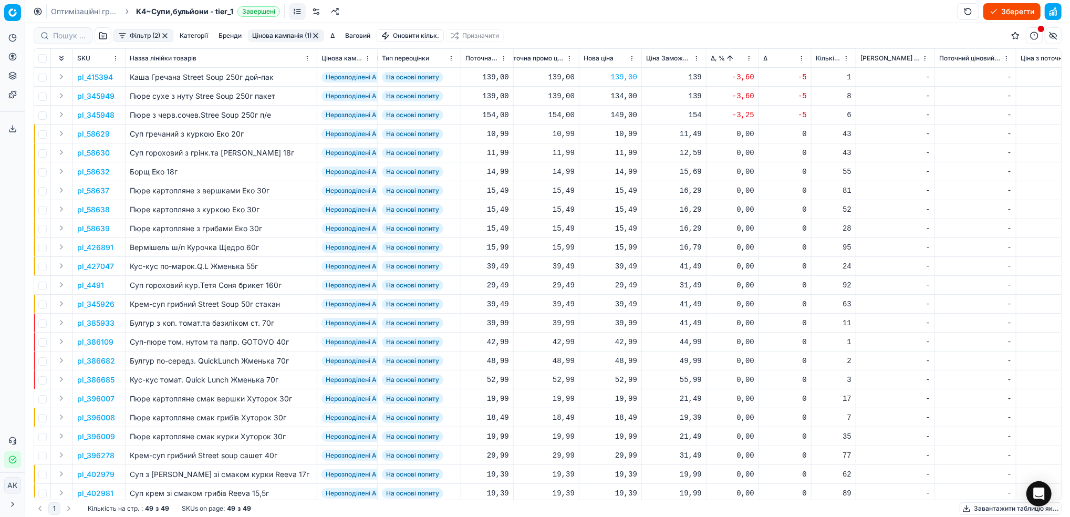
click at [621, 93] on div "134,00" at bounding box center [610, 96] width 54 height 11
drag, startPoint x: 629, startPoint y: 190, endPoint x: 622, endPoint y: 192, distance: 6.6
click at [622, 192] on input "134.00" at bounding box center [648, 188] width 76 height 17
type input "139.00"
click at [99, 112] on p "pl_345948" at bounding box center [95, 115] width 37 height 11
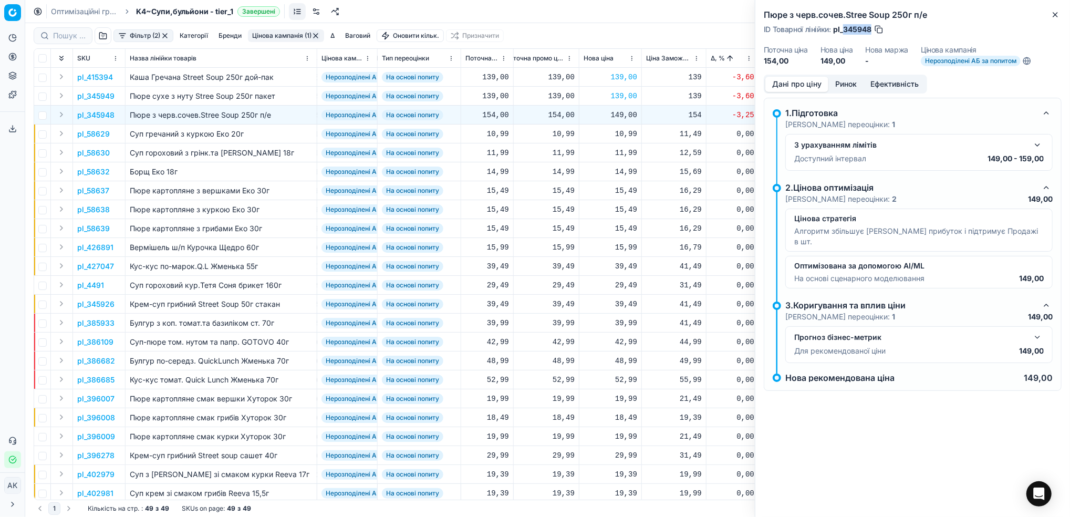
drag, startPoint x: 871, startPoint y: 28, endPoint x: 844, endPoint y: 28, distance: 27.3
click at [844, 28] on span "pl_345948" at bounding box center [852, 29] width 38 height 11
copy span "345948"
click at [1060, 15] on button "Close" at bounding box center [1055, 14] width 13 height 13
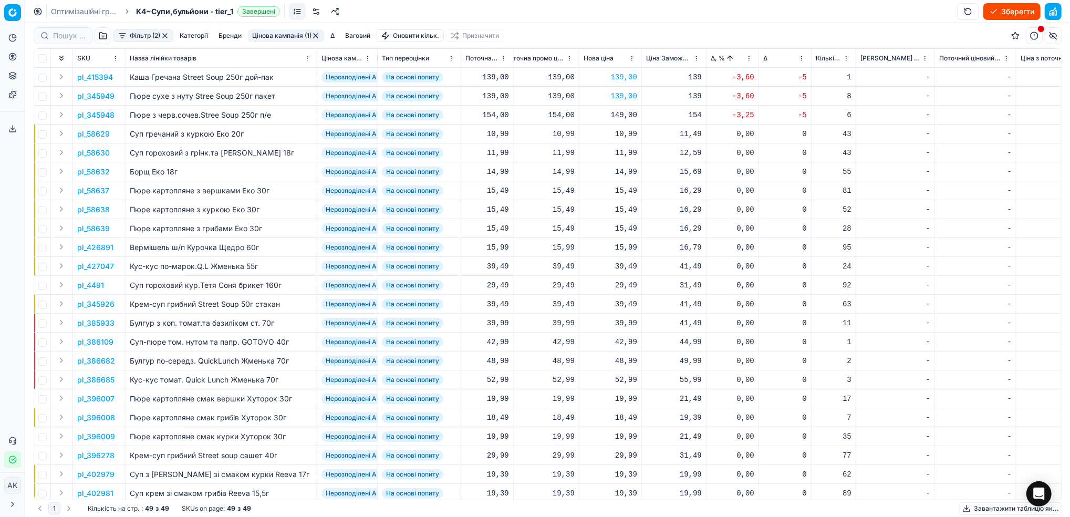
click at [623, 117] on div "149,00" at bounding box center [610, 115] width 54 height 11
drag, startPoint x: 627, startPoint y: 208, endPoint x: 620, endPoint y: 210, distance: 8.0
click at [620, 210] on input "149.00" at bounding box center [648, 207] width 76 height 17
type input "154.00"
click at [746, 58] on html "Pricing platform Аналітика Цінова оптимізація Асортимент продукції Шаблони Серв…" at bounding box center [535, 258] width 1070 height 517
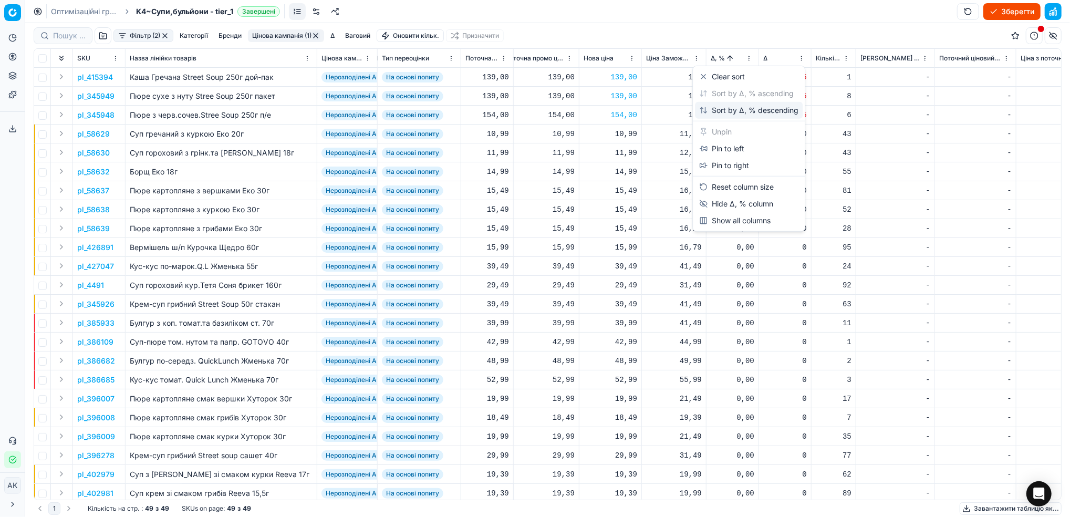
click at [740, 106] on div "Sort by Δ, % descending" at bounding box center [748, 110] width 99 height 11
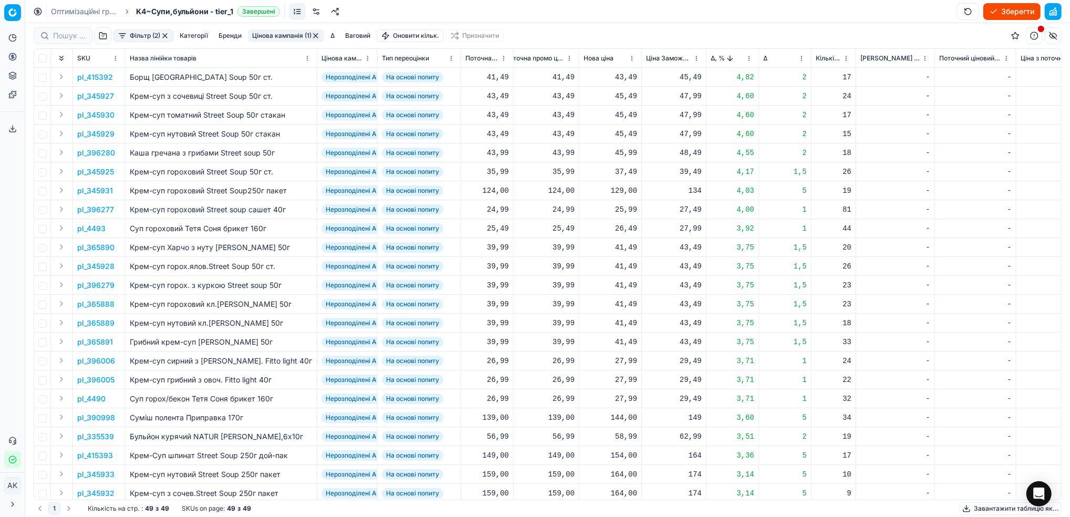
click at [89, 78] on p "pl_415392" at bounding box center [95, 77] width 36 height 11
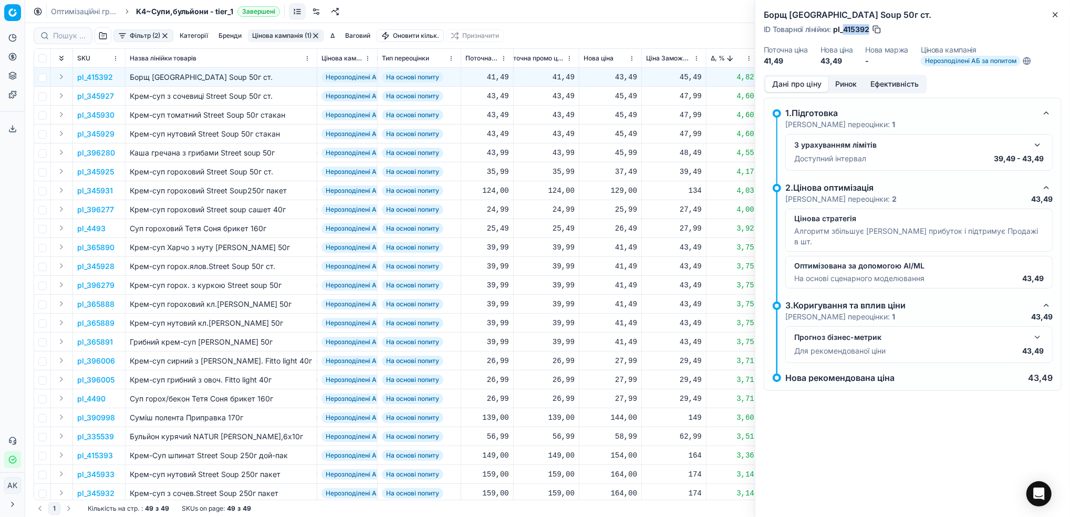
drag, startPoint x: 870, startPoint y: 30, endPoint x: 844, endPoint y: 30, distance: 25.2
click at [844, 30] on div "ID Товарної лінійки : pl_415392" at bounding box center [822, 29] width 118 height 11
copy span "415392"
click at [1048, 18] on h2 "Борщ [GEOGRAPHIC_DATA] Soup 50г ст." at bounding box center [912, 14] width 298 height 13
click at [1052, 16] on icon "button" at bounding box center [1055, 15] width 8 height 8
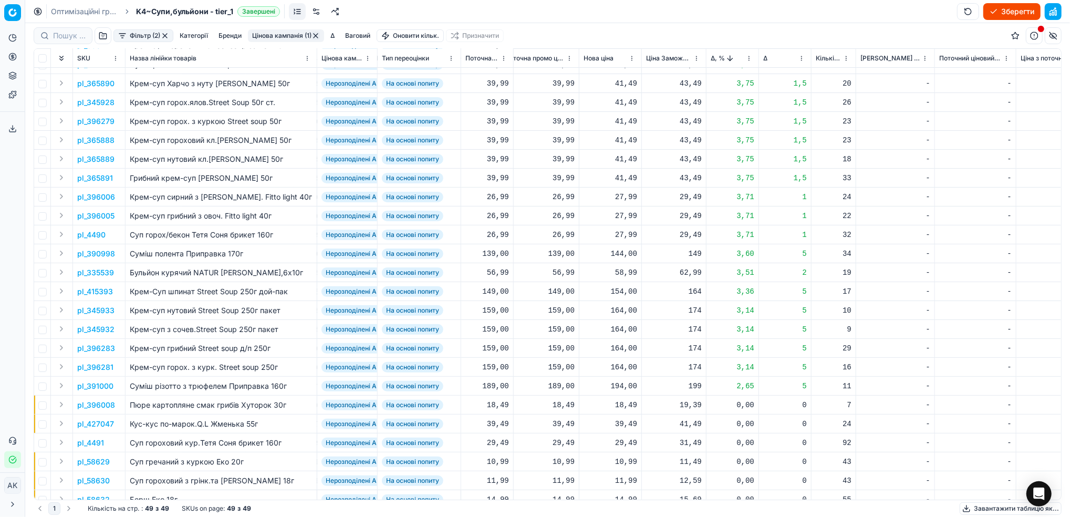
scroll to position [210, 331]
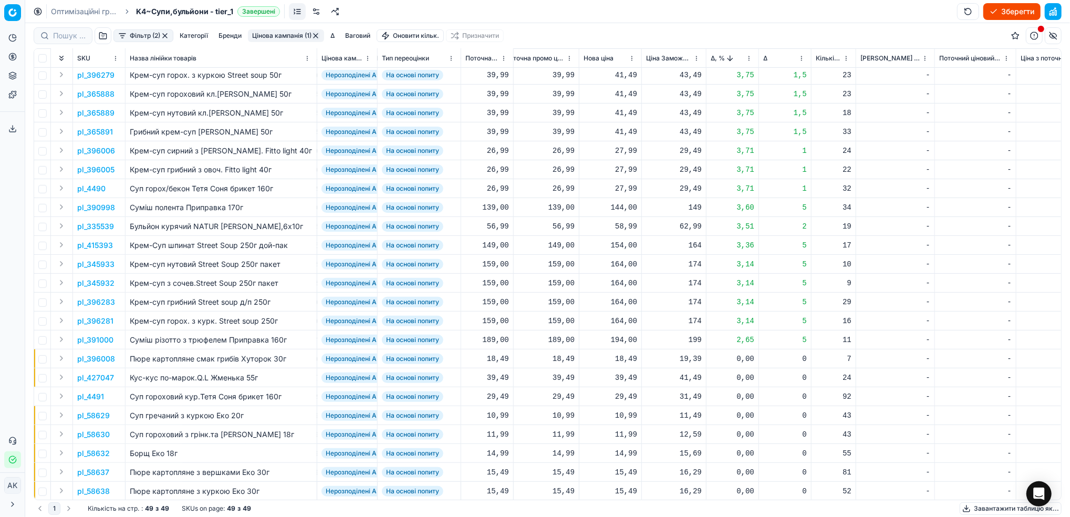
click at [96, 286] on p "pl_345932" at bounding box center [95, 283] width 37 height 11
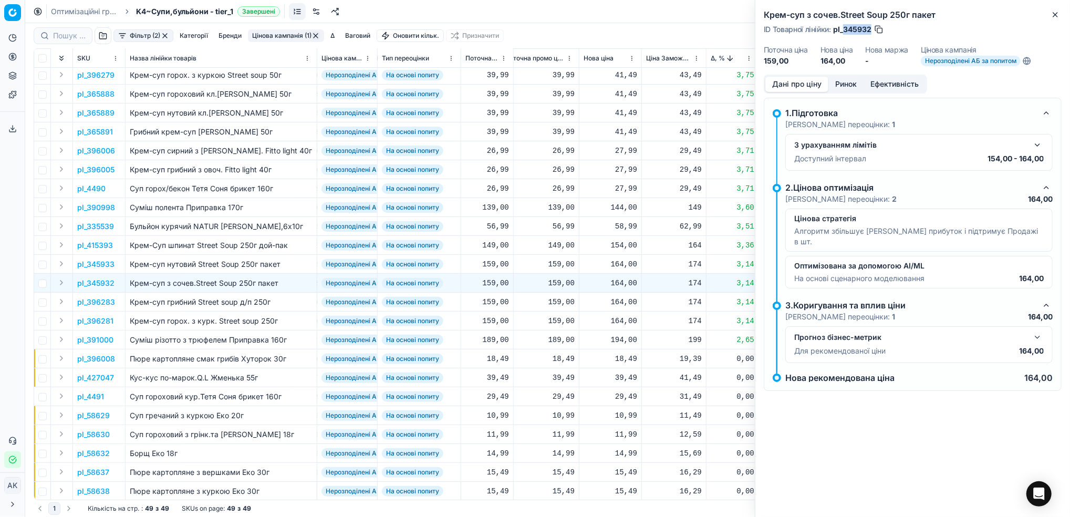
drag, startPoint x: 870, startPoint y: 31, endPoint x: 844, endPoint y: 30, distance: 25.8
click at [844, 30] on span "pl_345932" at bounding box center [852, 29] width 38 height 11
copy span "345932"
click at [1054, 17] on icon "button" at bounding box center [1055, 15] width 8 height 8
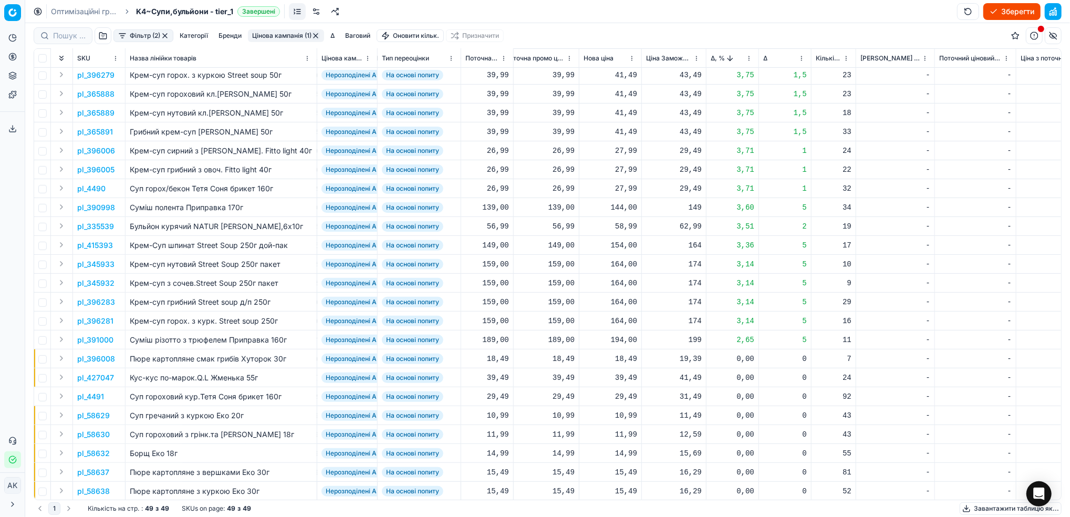
click at [265, 38] on button "Цінова кампанія (1)" at bounding box center [286, 35] width 76 height 13
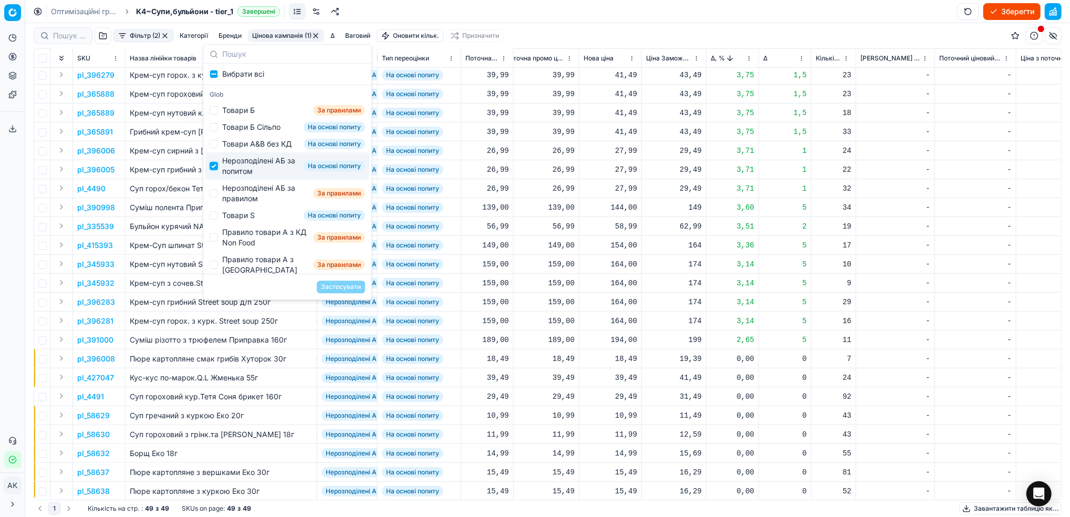
click at [212, 170] on input "Suggestions" at bounding box center [214, 166] width 8 height 8
checkbox input "false"
click at [217, 197] on input "Suggestions" at bounding box center [214, 193] width 8 height 8
checkbox input "true"
click at [348, 286] on button "Застосувати" at bounding box center [341, 286] width 48 height 13
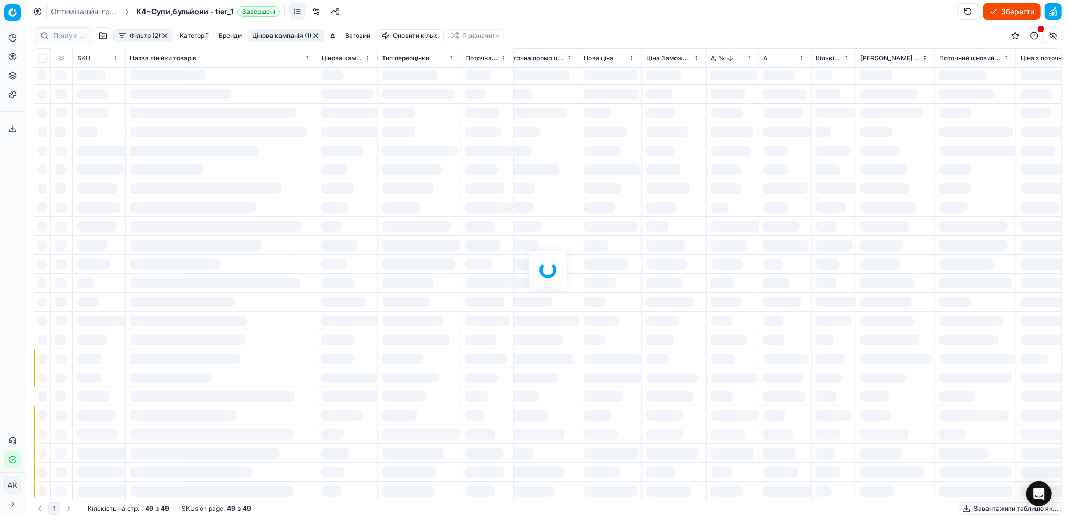
scroll to position [0, 331]
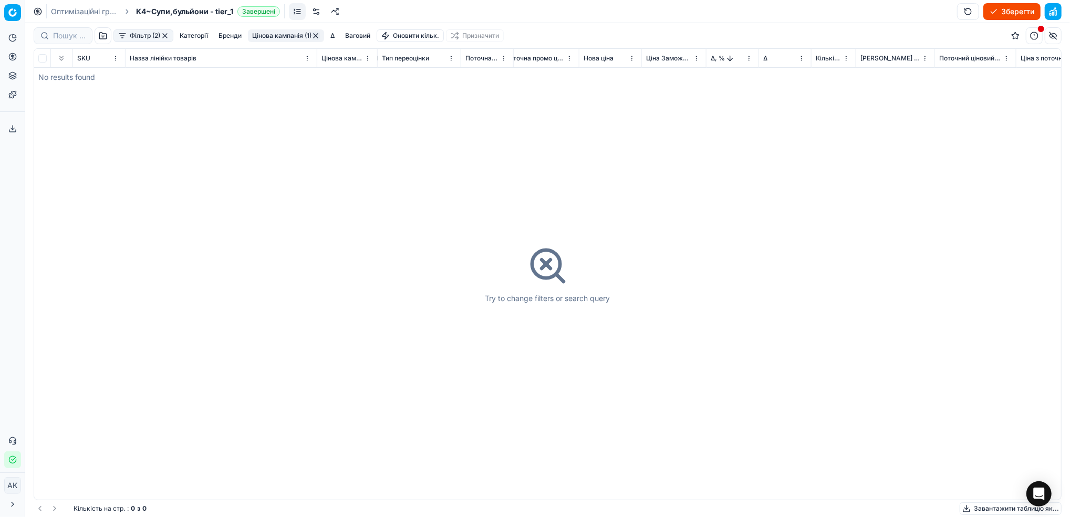
click at [316, 35] on button "button" at bounding box center [315, 36] width 8 height 8
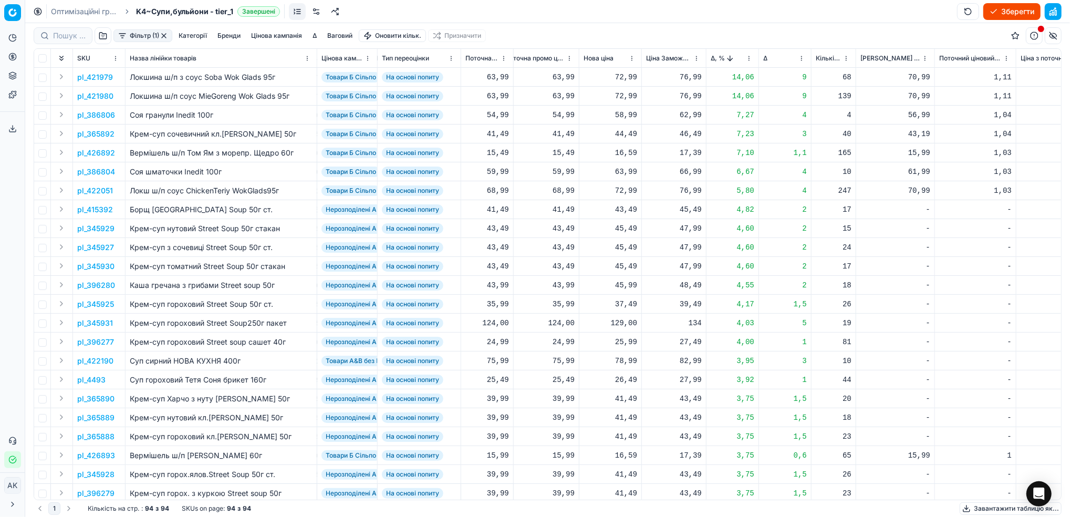
click at [163, 35] on button "button" at bounding box center [164, 36] width 8 height 8
click at [101, 33] on button "button" at bounding box center [103, 35] width 17 height 17
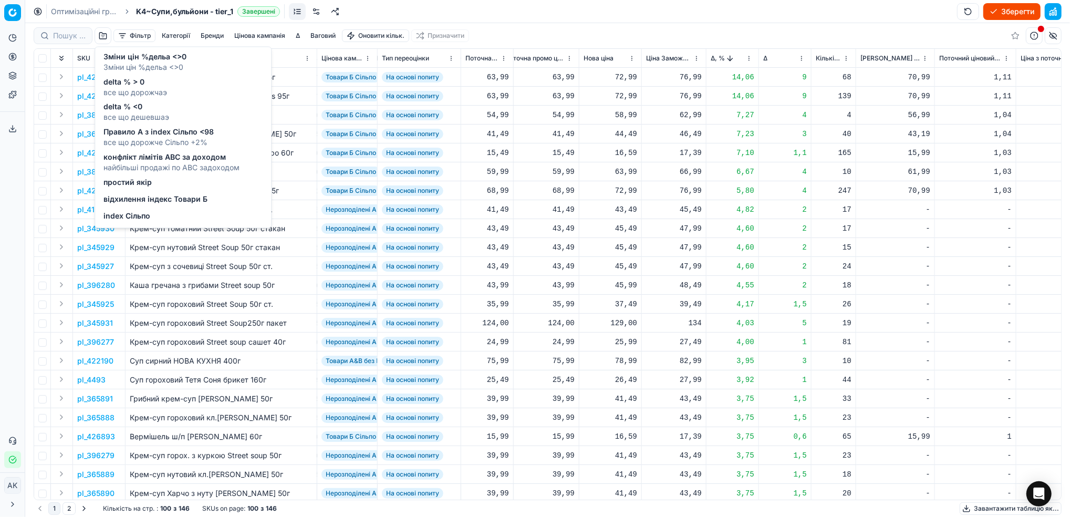
click at [122, 202] on span "відхилення індекс Товари Б" at bounding box center [155, 199] width 104 height 11
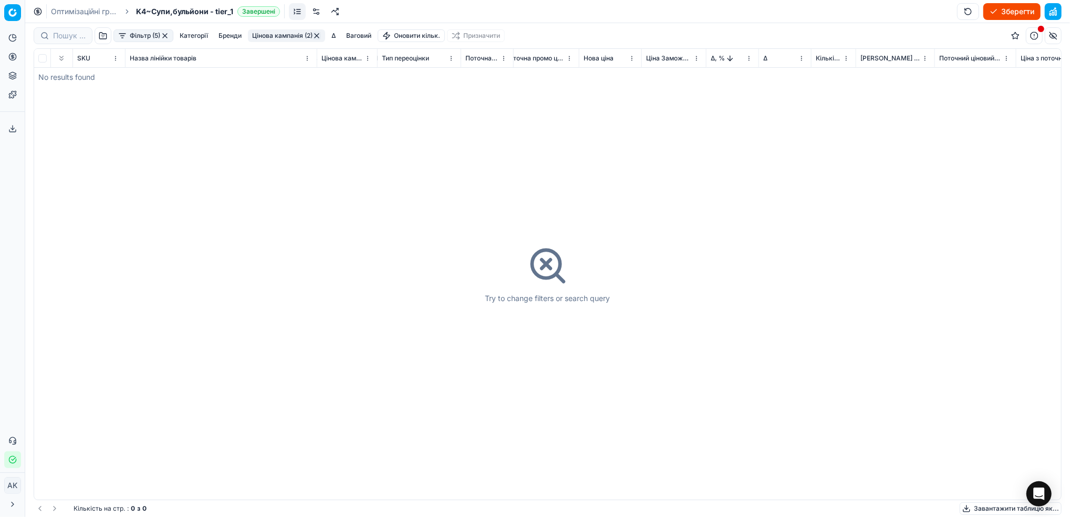
click at [166, 34] on button "button" at bounding box center [165, 36] width 8 height 8
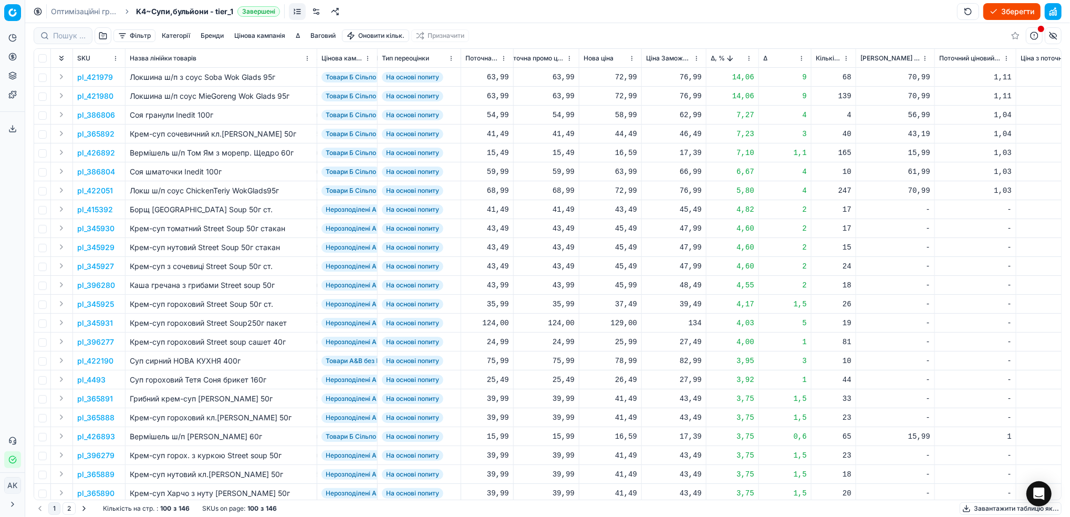
click at [1002, 11] on button "Зберегти" at bounding box center [1011, 11] width 57 height 17
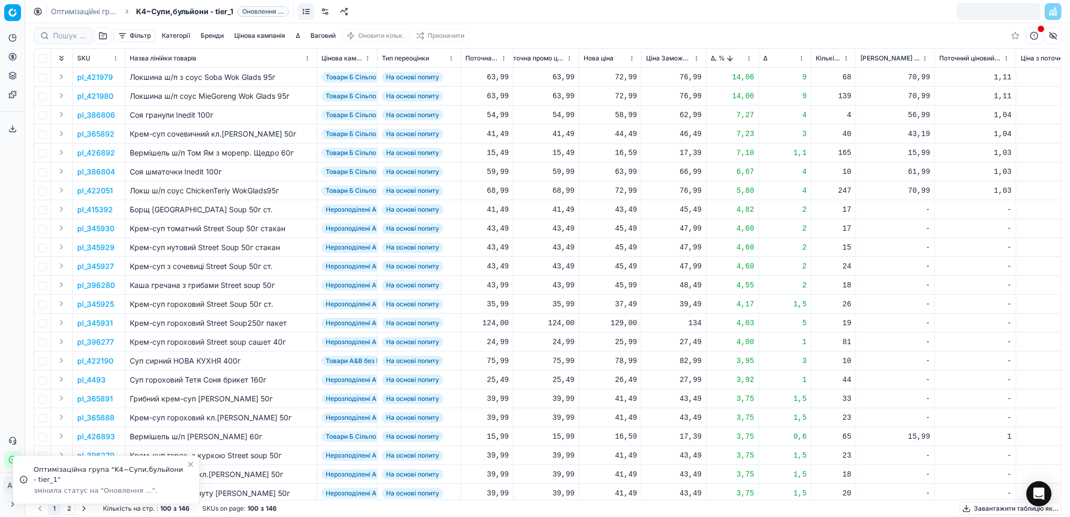
drag, startPoint x: 68, startPoint y: 12, endPoint x: 129, endPoint y: 28, distance: 63.6
click at [68, 12] on link "Оптимізаційні групи" at bounding box center [84, 11] width 67 height 11
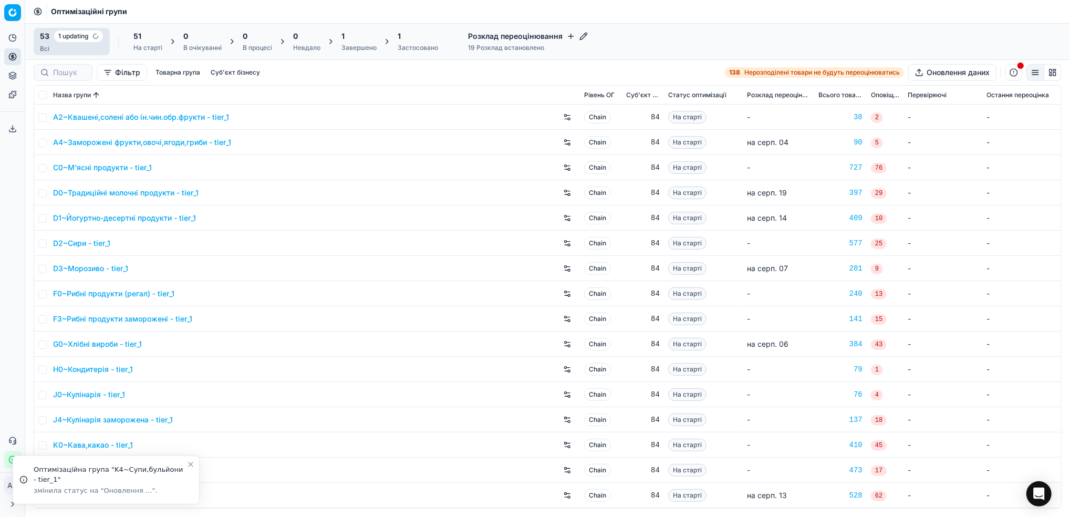
click at [356, 50] on div "Завершено" at bounding box center [358, 48] width 35 height 8
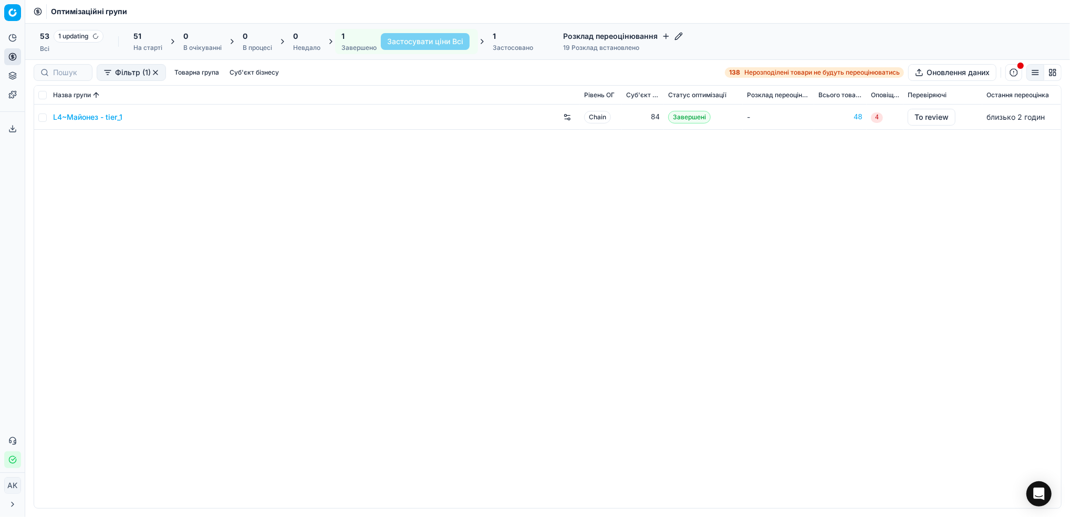
click at [86, 117] on link "L4~Майонез - tier_1" at bounding box center [87, 117] width 69 height 11
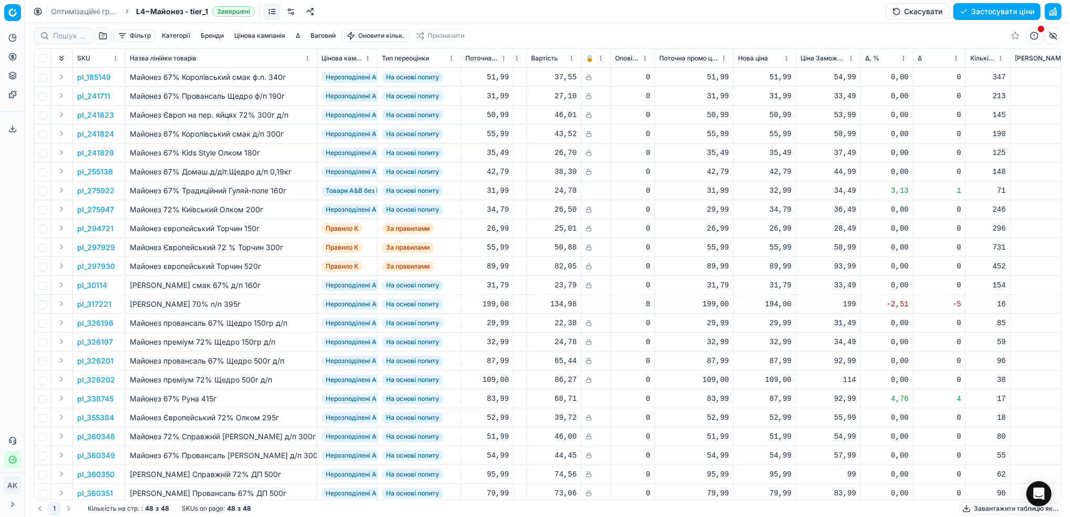
scroll to position [0, 234]
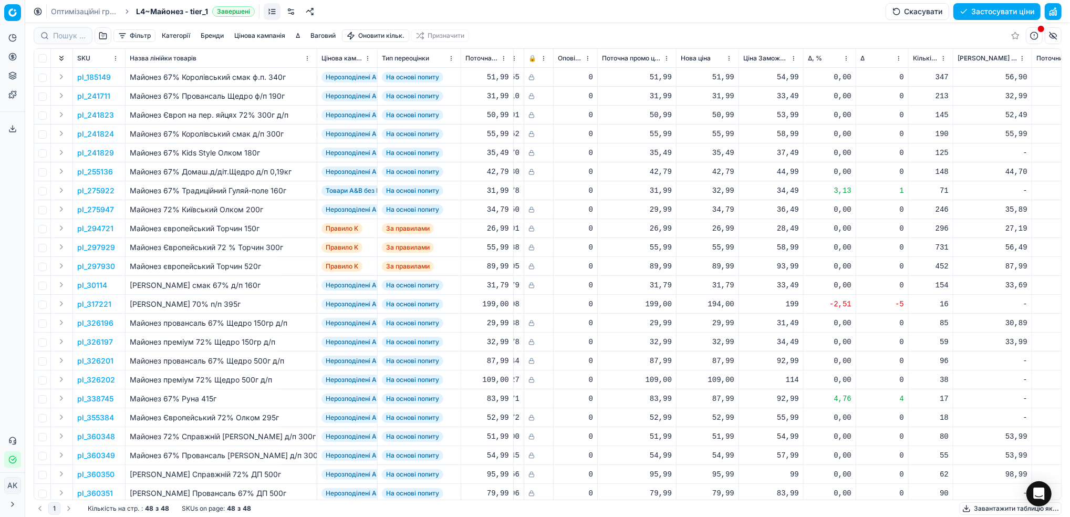
click at [1055, 11] on button "button" at bounding box center [1052, 11] width 17 height 17
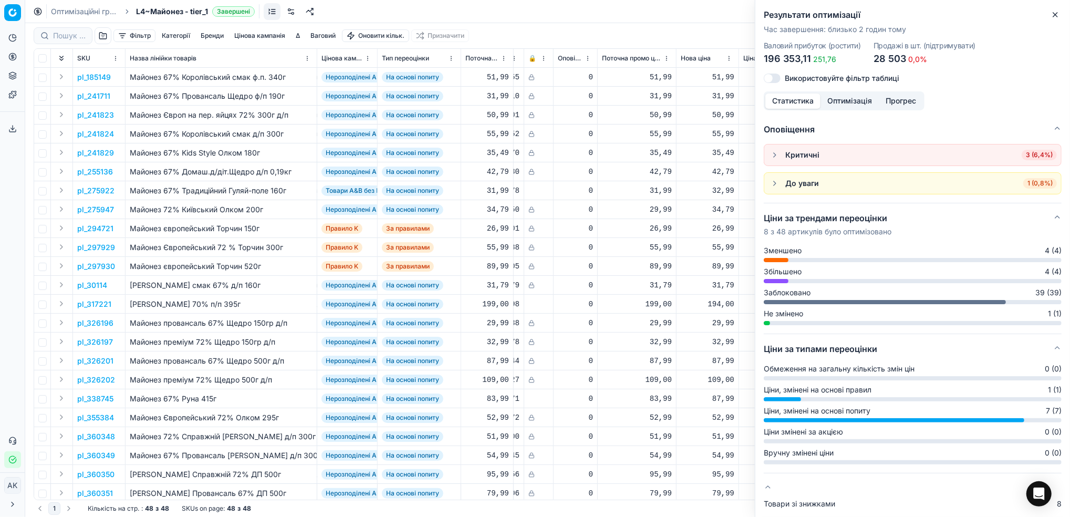
click at [1056, 18] on icon "button" at bounding box center [1055, 15] width 8 height 8
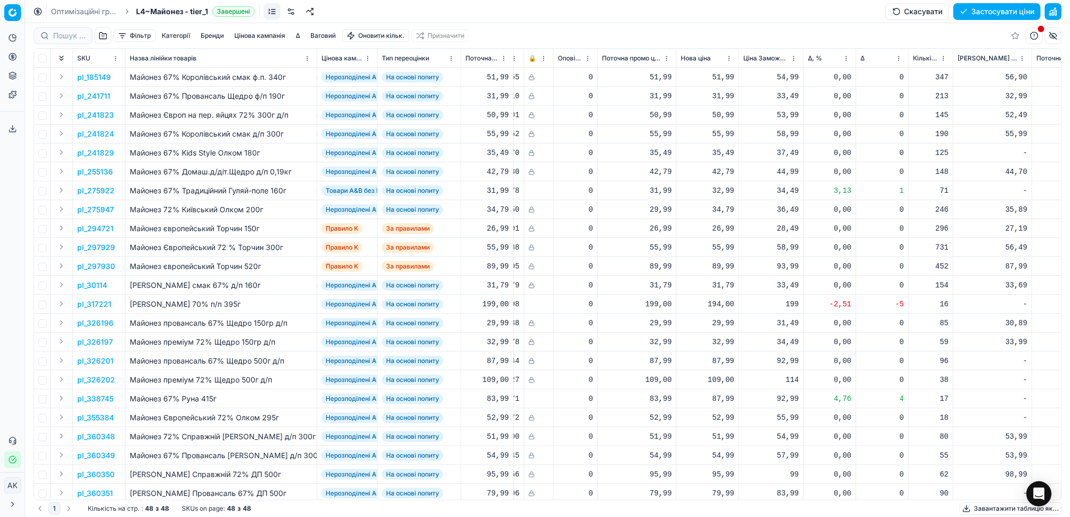
click at [258, 36] on button "Цінова кампанія" at bounding box center [259, 35] width 59 height 13
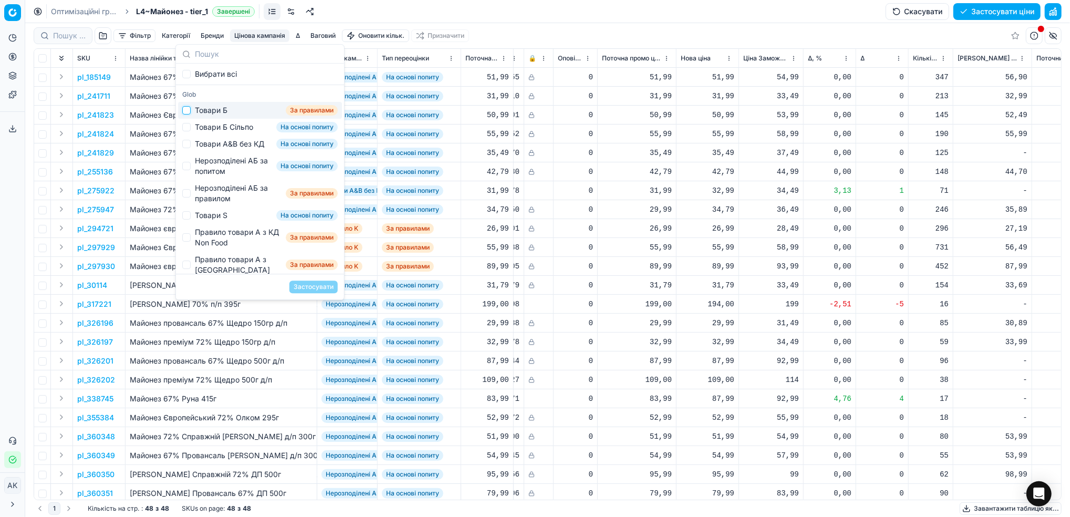
click at [187, 109] on input "Suggestions" at bounding box center [186, 110] width 8 height 8
checkbox input "true"
click at [323, 287] on button "Застосувати" at bounding box center [313, 286] width 48 height 13
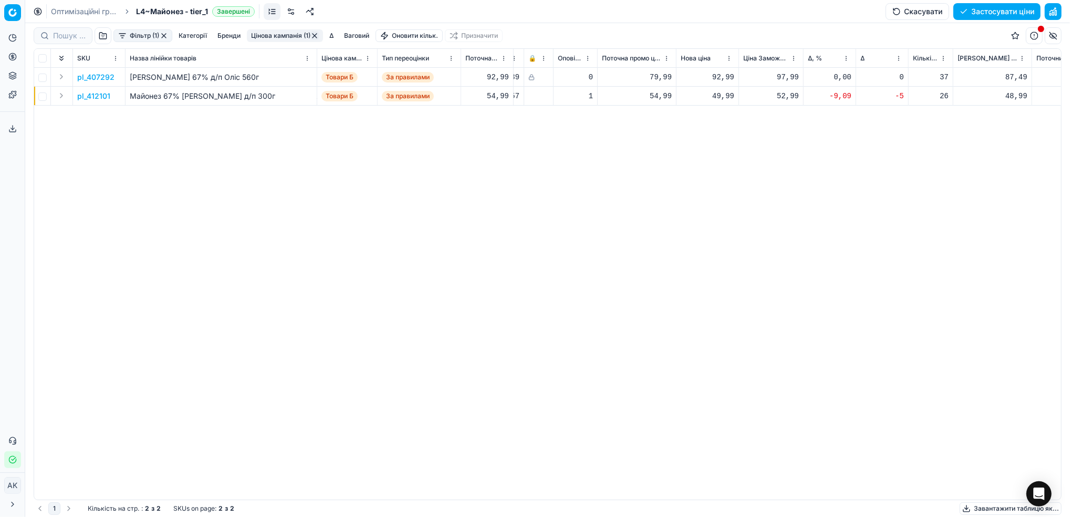
click at [317, 38] on button "button" at bounding box center [314, 36] width 8 height 8
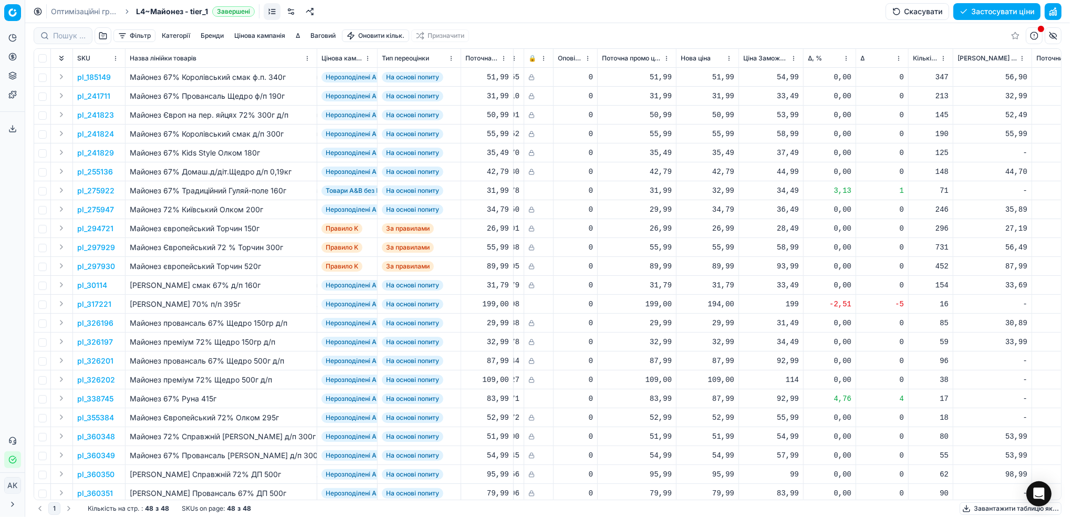
click at [138, 39] on button "Фільтр" at bounding box center [134, 35] width 42 height 13
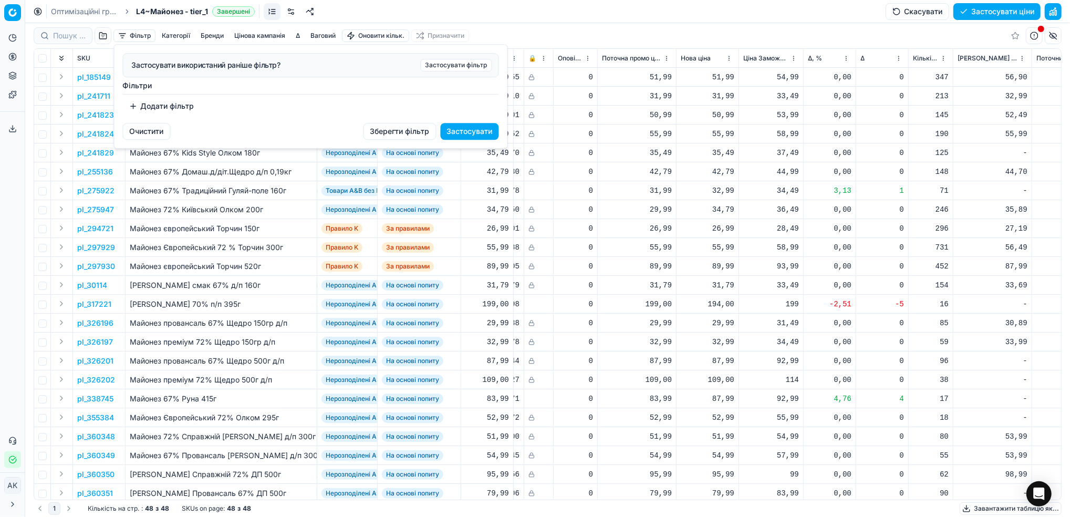
click at [148, 110] on button "Додати фільтр" at bounding box center [162, 106] width 78 height 17
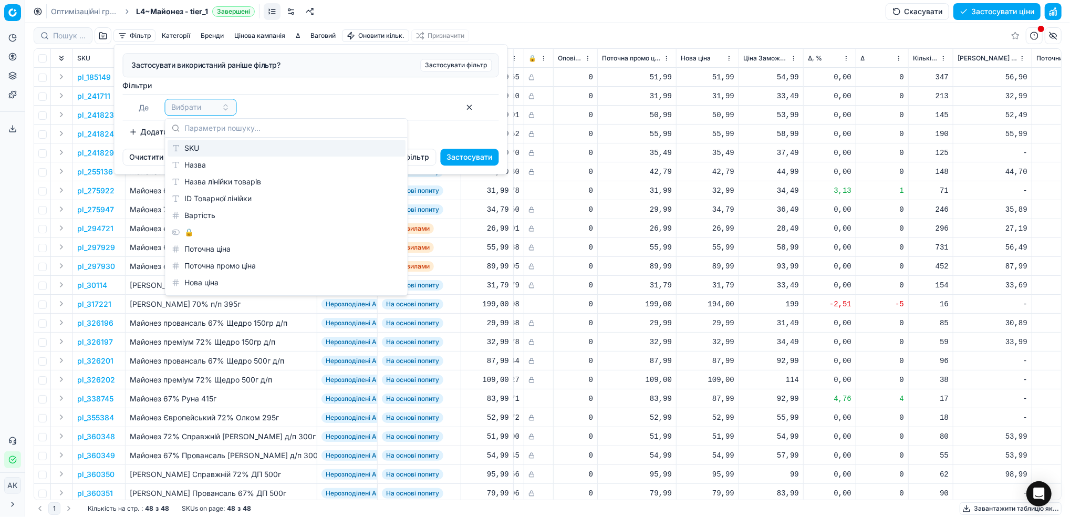
click at [186, 150] on div "SKU" at bounding box center [287, 148] width 238 height 17
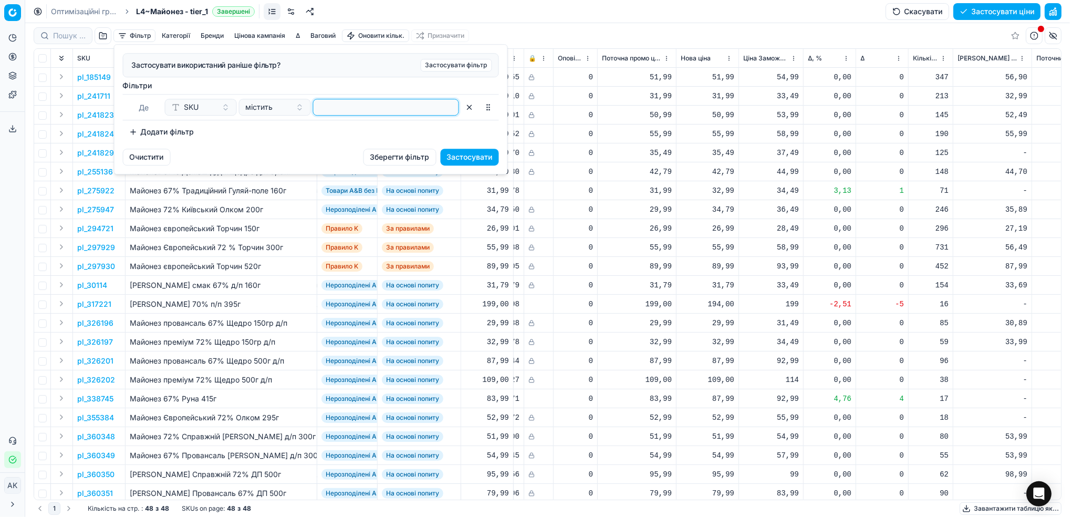
click at [364, 110] on input at bounding box center [386, 107] width 137 height 16
click at [482, 160] on button "Застосувати" at bounding box center [470, 157] width 58 height 17
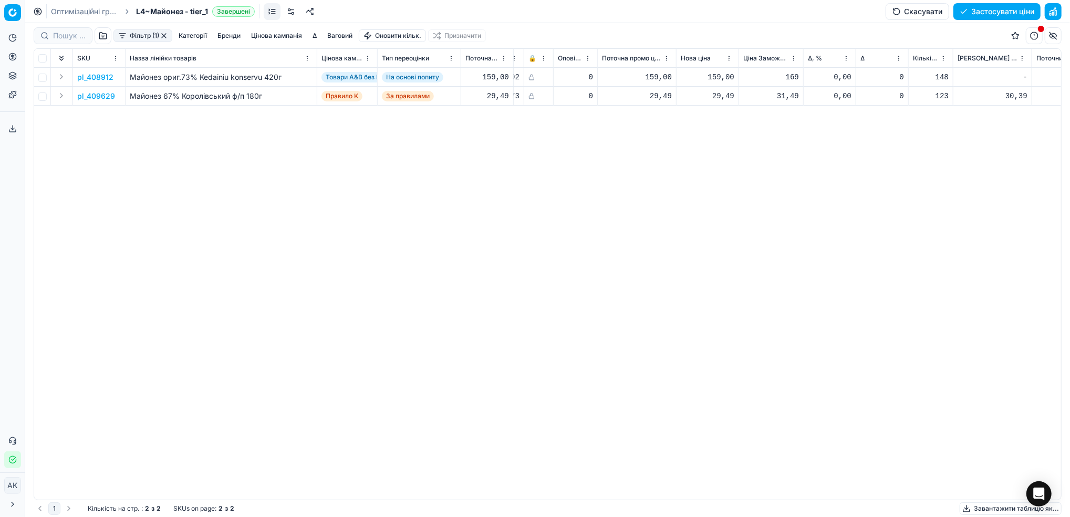
click at [99, 76] on p "pl_408912" at bounding box center [95, 77] width 36 height 11
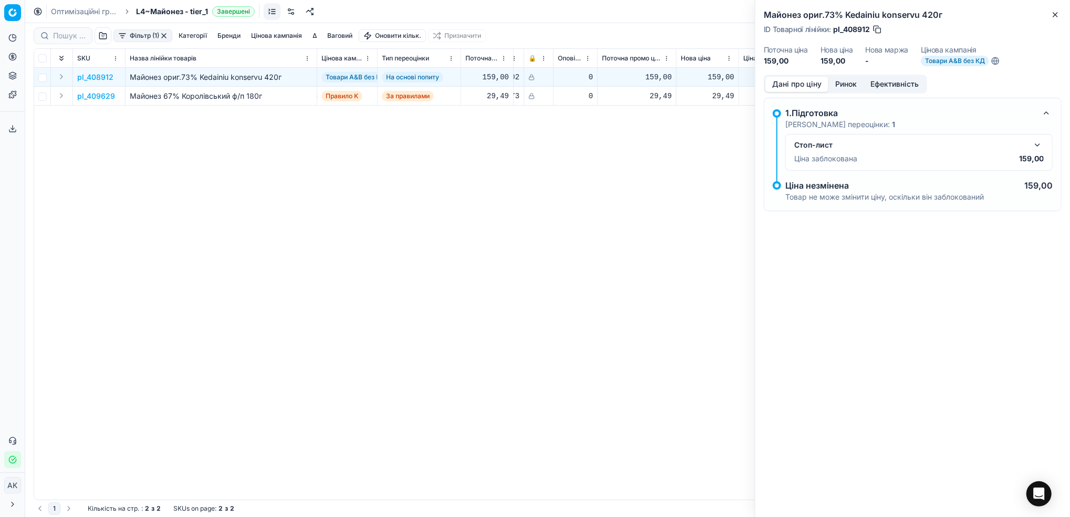
click at [1036, 140] on button "button" at bounding box center [1037, 145] width 13 height 13
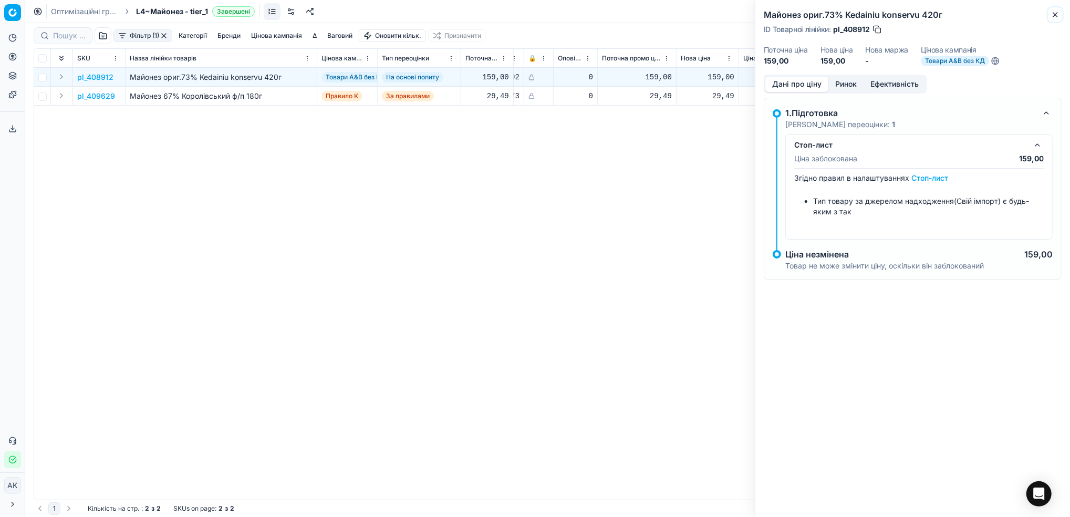
click at [1061, 16] on button "Close" at bounding box center [1055, 14] width 13 height 13
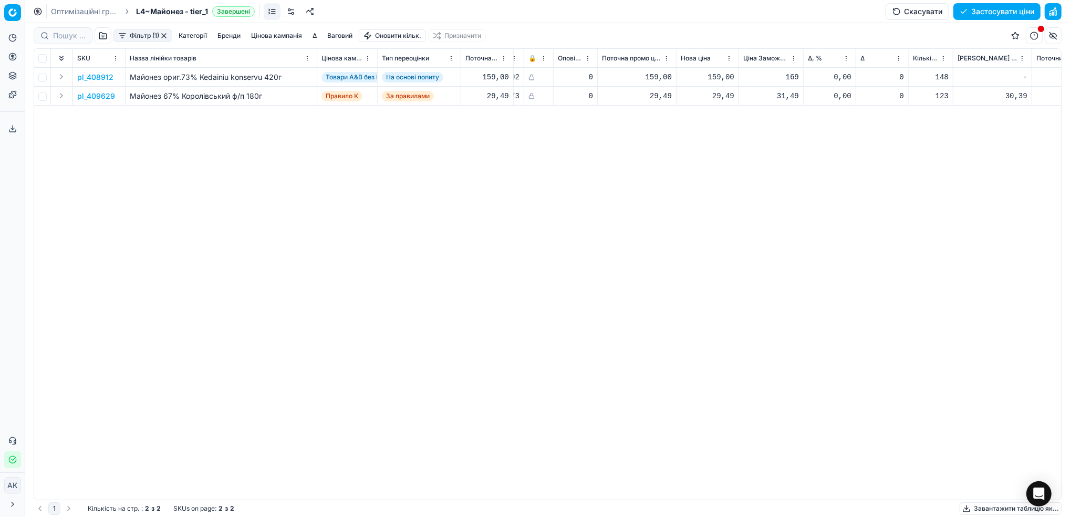
click at [164, 33] on button "button" at bounding box center [164, 36] width 8 height 8
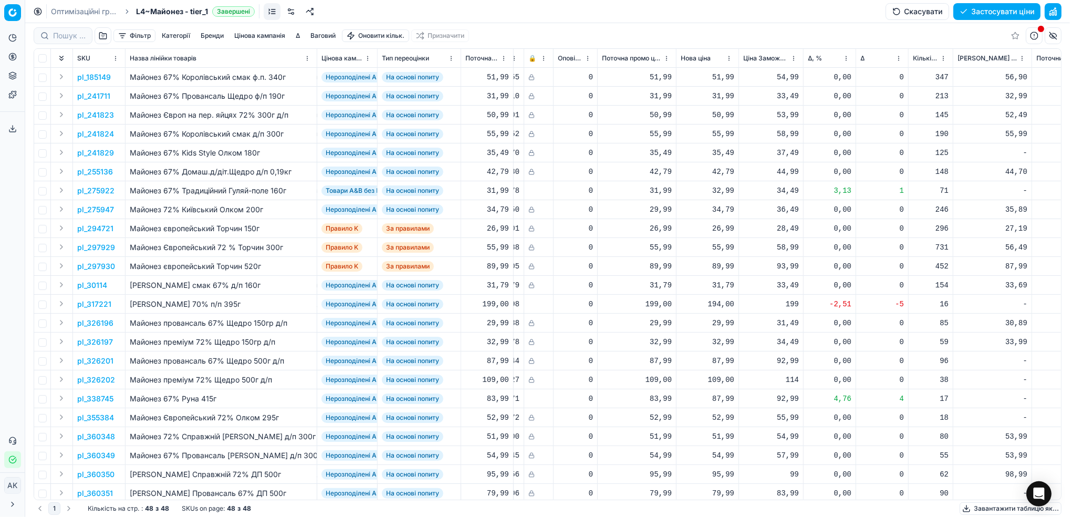
click at [261, 37] on button "Цінова кампанія" at bounding box center [259, 35] width 59 height 13
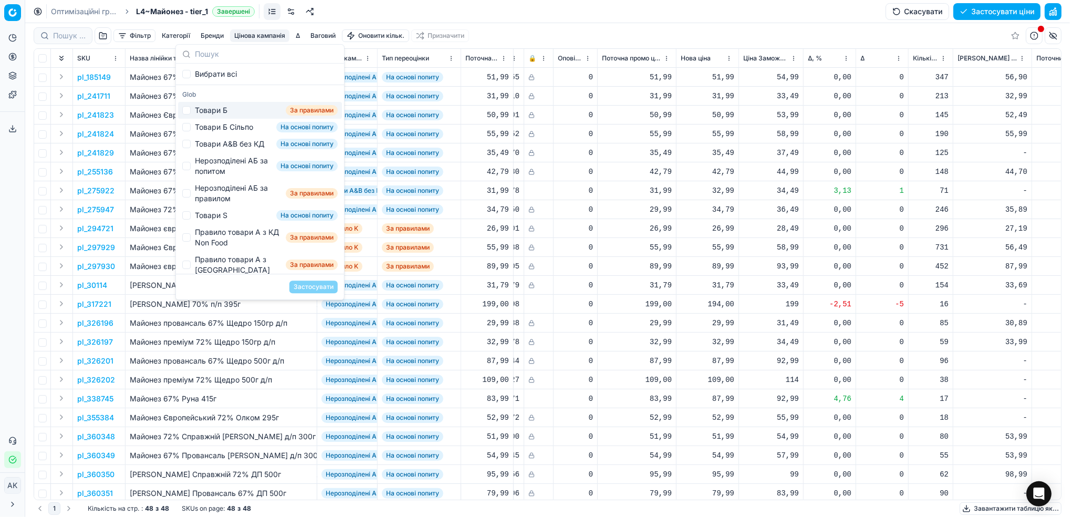
click at [250, 112] on div "Товари Б За правилами" at bounding box center [260, 110] width 164 height 17
checkbox input "true"
click at [326, 290] on button "Застосувати" at bounding box center [313, 286] width 48 height 13
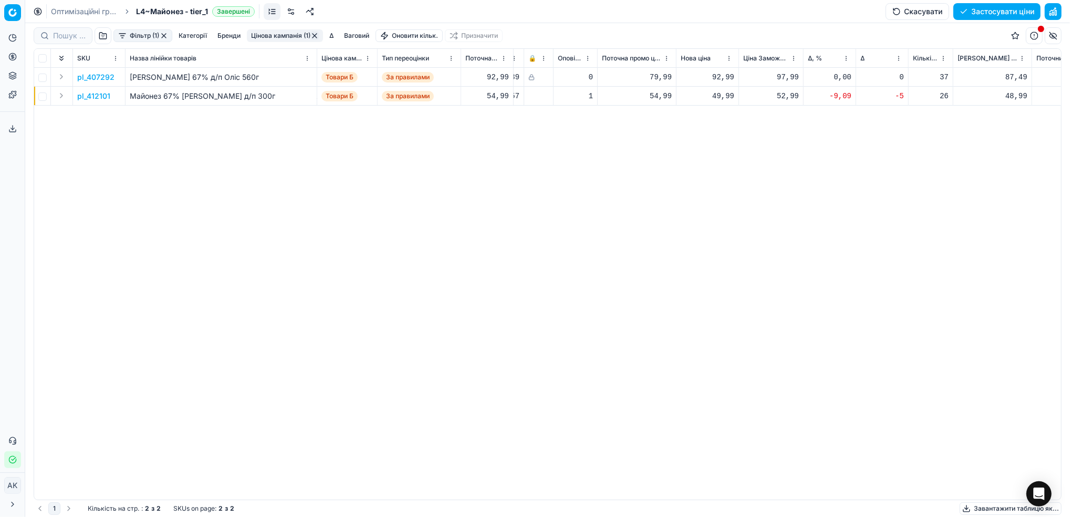
click at [132, 36] on button "Фільтр (1)" at bounding box center [142, 35] width 59 height 13
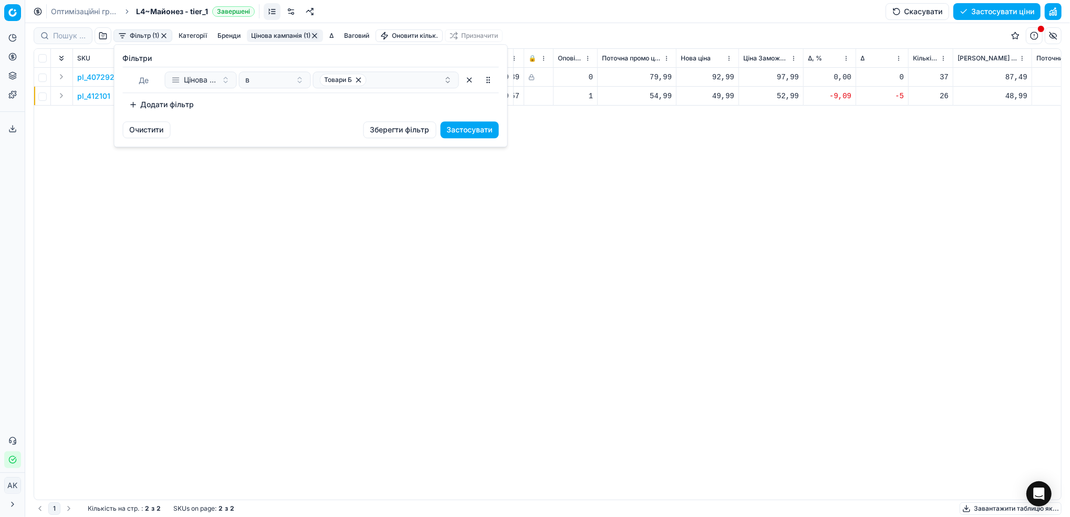
click at [140, 106] on button "Додати фільтр" at bounding box center [162, 104] width 78 height 17
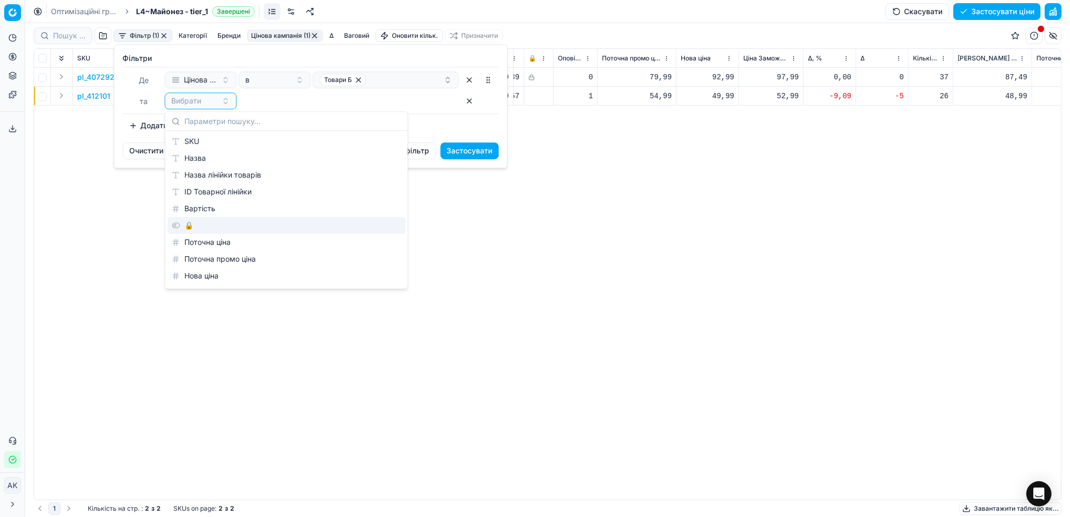
click at [192, 226] on div "🔒" at bounding box center [287, 225] width 238 height 17
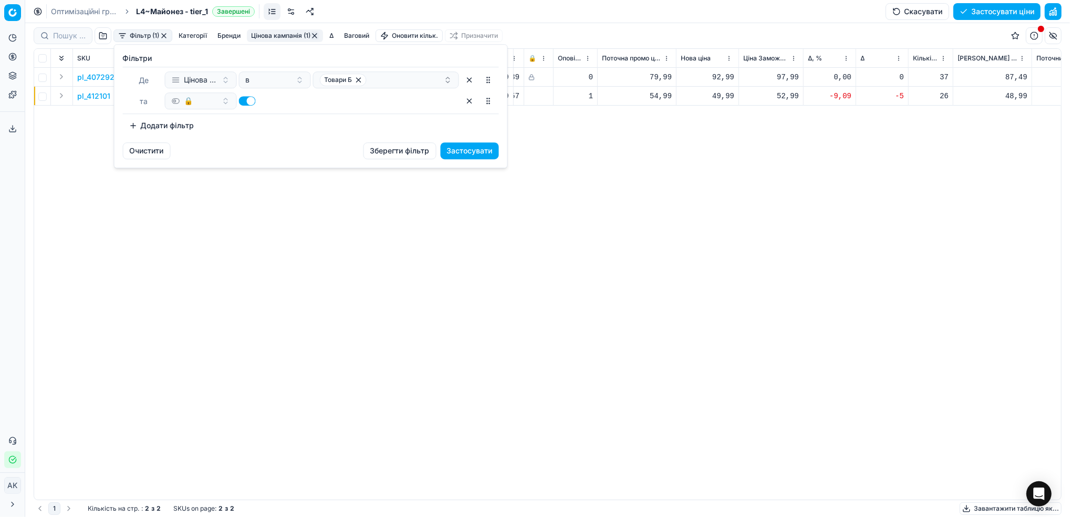
click at [249, 99] on button "button" at bounding box center [247, 100] width 17 height 9
checkbox input "false"
click at [478, 150] on button "Застосувати" at bounding box center [470, 150] width 58 height 17
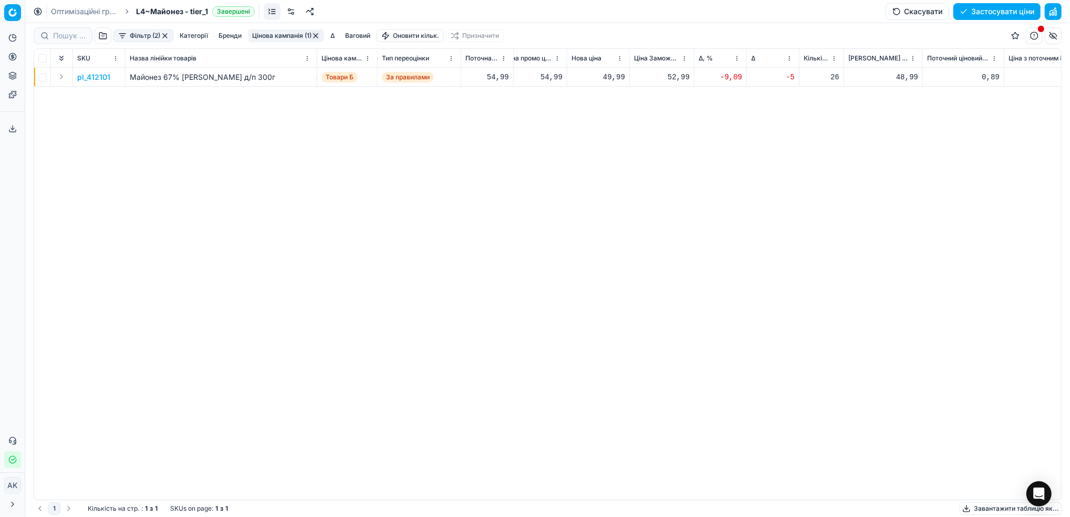
scroll to position [0, 260]
click at [97, 76] on p "pl_412101" at bounding box center [93, 77] width 33 height 11
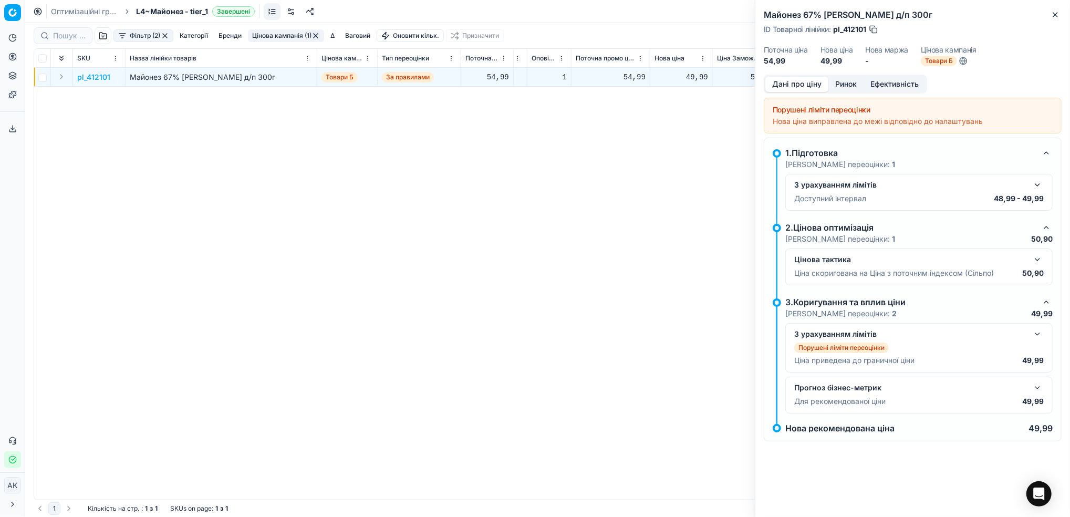
click at [852, 80] on button "Ринок" at bounding box center [845, 84] width 35 height 15
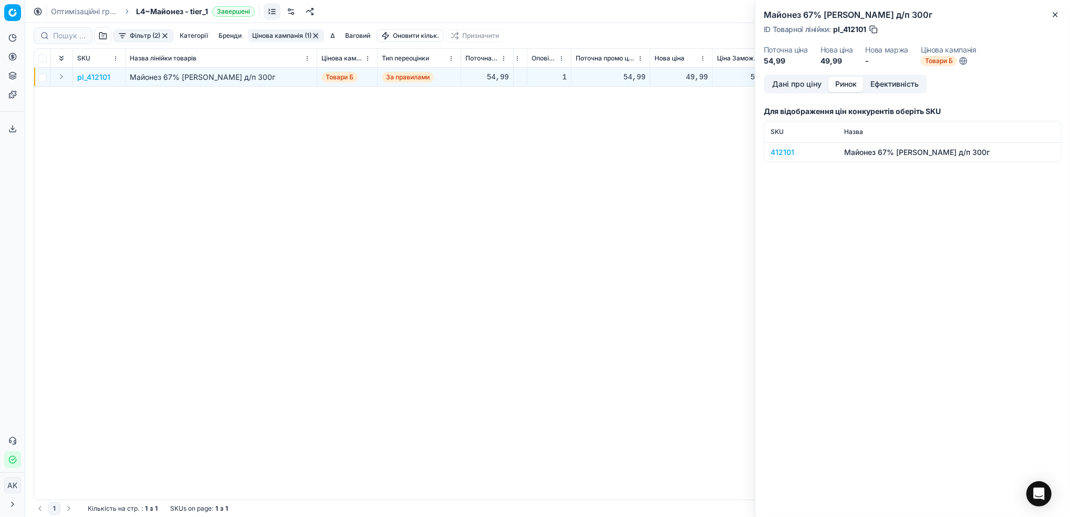
click at [775, 153] on div "412101" at bounding box center [800, 152] width 61 height 11
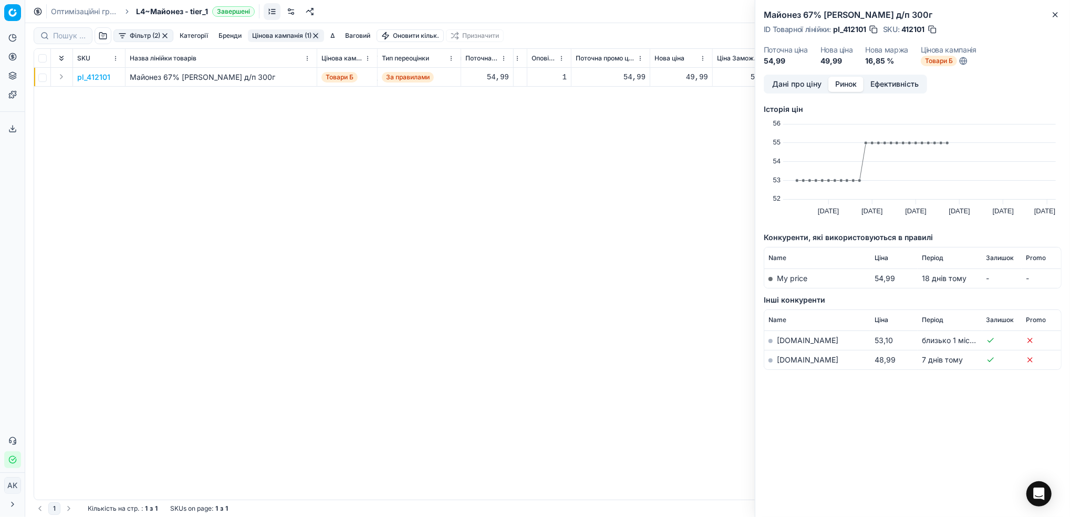
click at [783, 359] on link "[DOMAIN_NAME]" at bounding box center [807, 359] width 61 height 9
click at [787, 91] on button "Дані про ціну" at bounding box center [796, 84] width 63 height 15
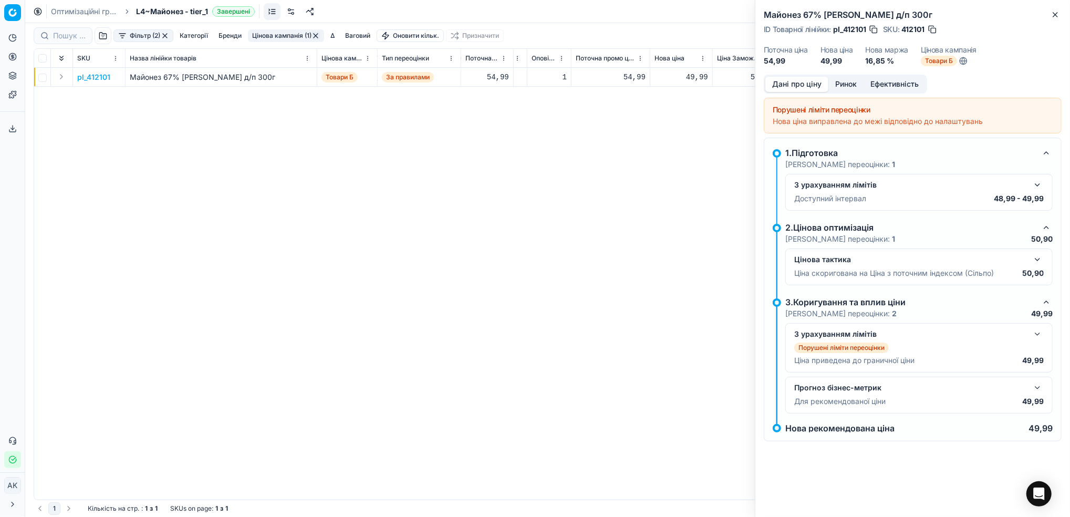
click at [1034, 190] on button "button" at bounding box center [1037, 185] width 13 height 13
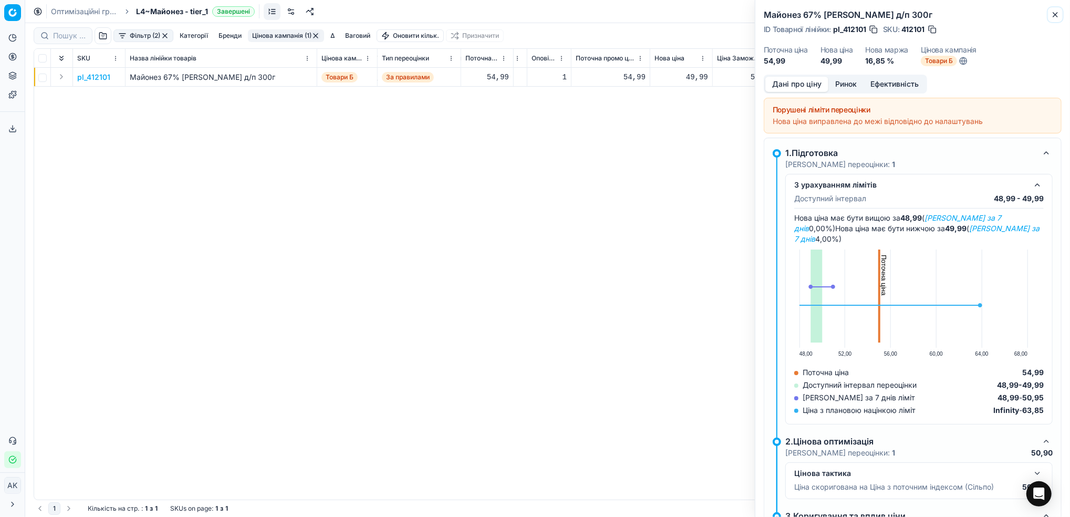
click at [1057, 16] on icon "button" at bounding box center [1055, 15] width 8 height 8
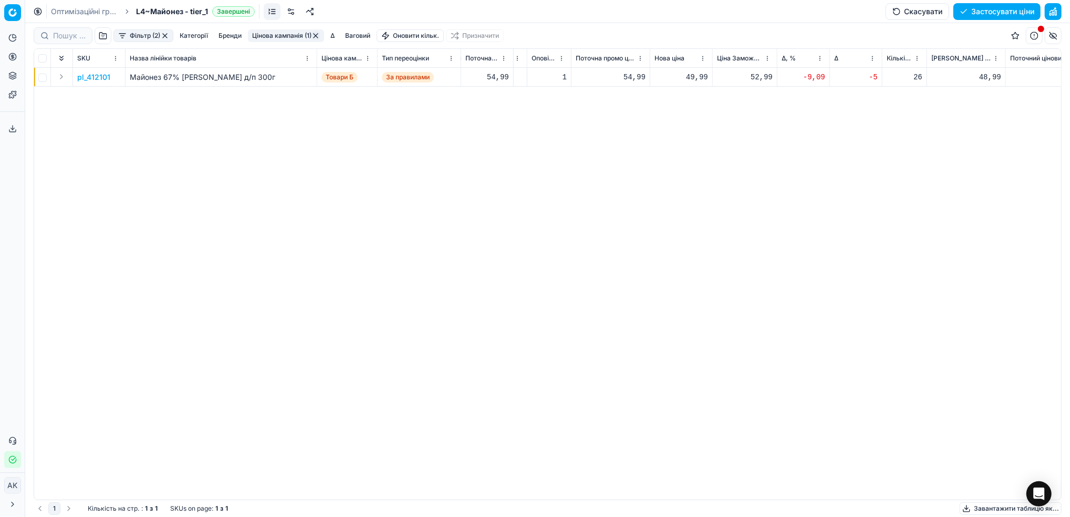
click at [297, 36] on button "Цінова кампанія (1)" at bounding box center [286, 35] width 76 height 13
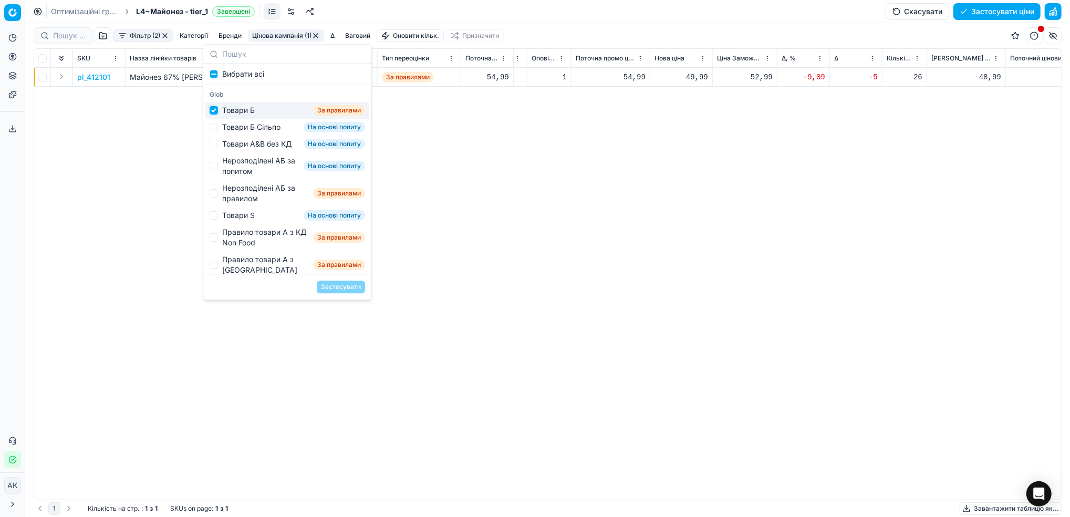
click at [215, 109] on input "Suggestions" at bounding box center [214, 110] width 8 height 8
checkbox input "false"
click at [215, 125] on input "Suggestions" at bounding box center [214, 127] width 8 height 8
checkbox input "true"
click at [344, 286] on button "Застосувати" at bounding box center [341, 286] width 48 height 13
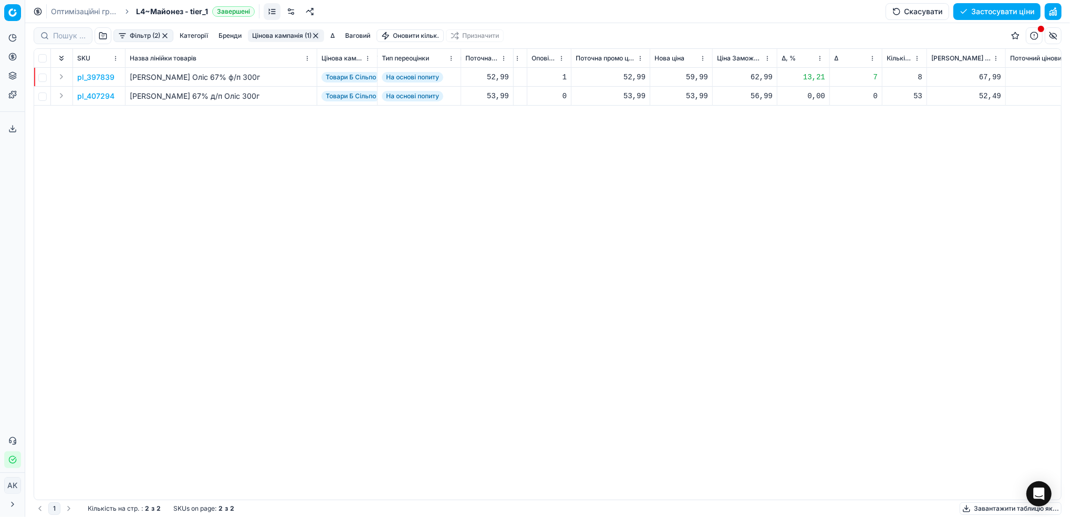
click at [90, 77] on p "pl_397839" at bounding box center [95, 77] width 37 height 11
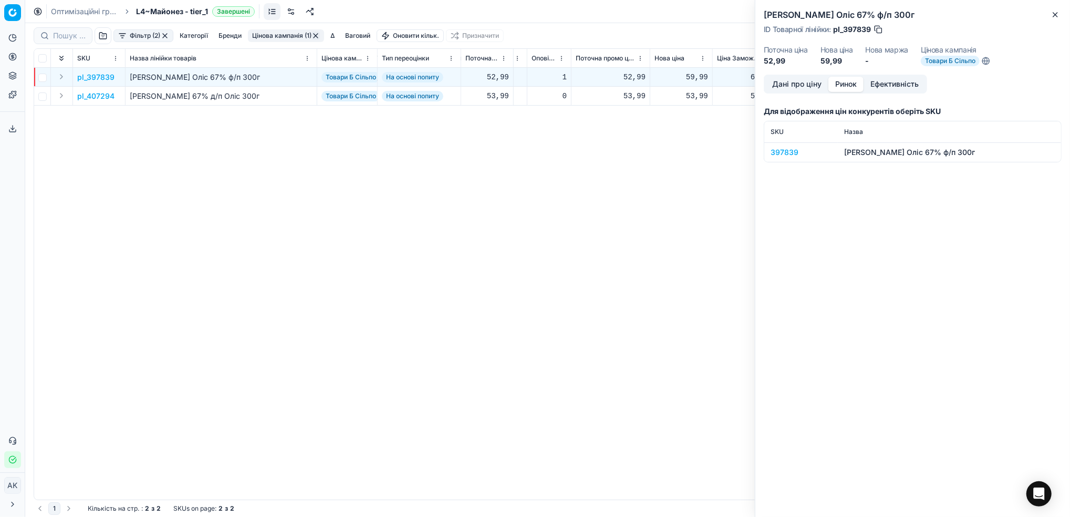
click at [849, 81] on button "Ринок" at bounding box center [845, 84] width 35 height 15
click at [783, 153] on div "397839" at bounding box center [800, 152] width 61 height 11
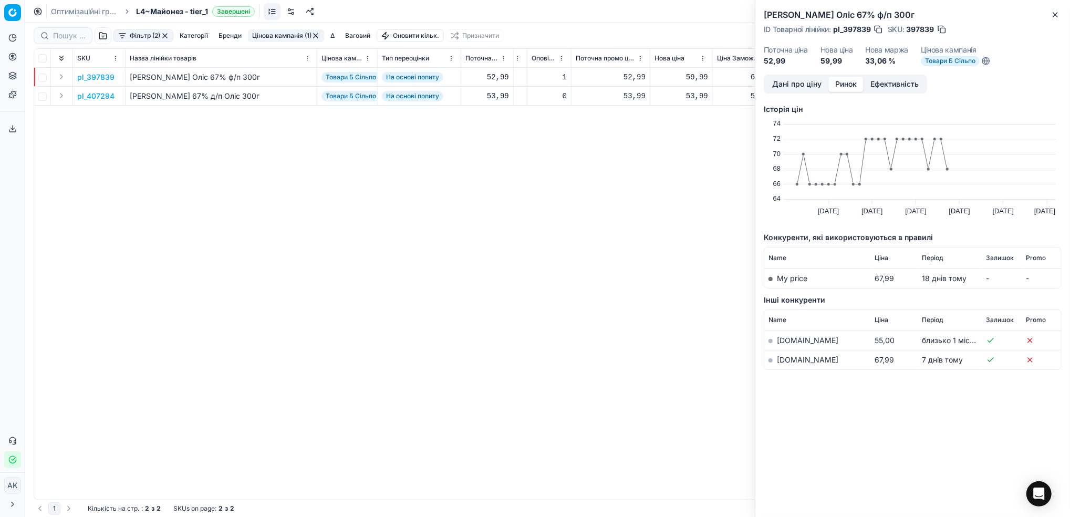
click at [782, 358] on link "[DOMAIN_NAME]" at bounding box center [807, 359] width 61 height 9
click at [786, 83] on button "Дані про ціну" at bounding box center [796, 84] width 63 height 15
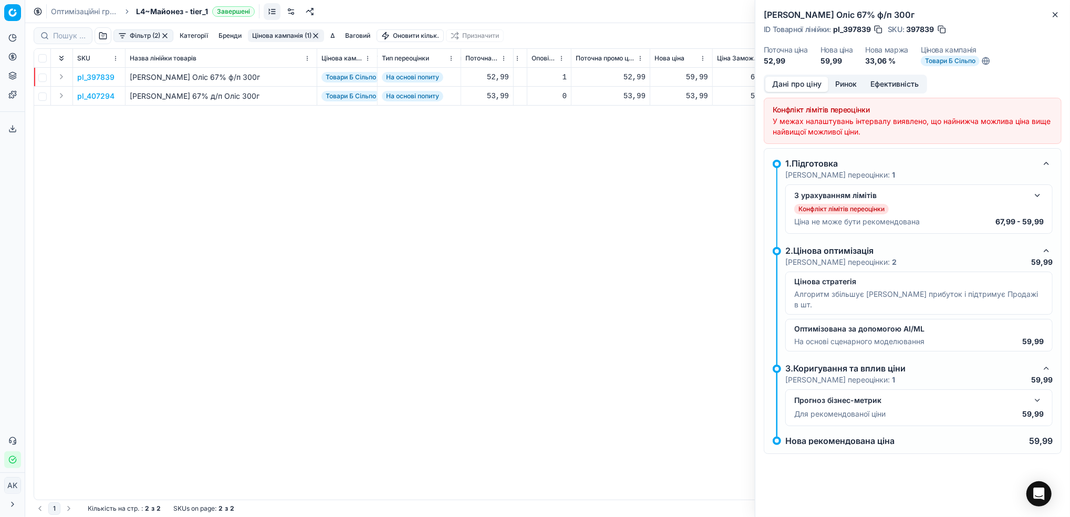
click at [1034, 199] on button "button" at bounding box center [1037, 195] width 13 height 13
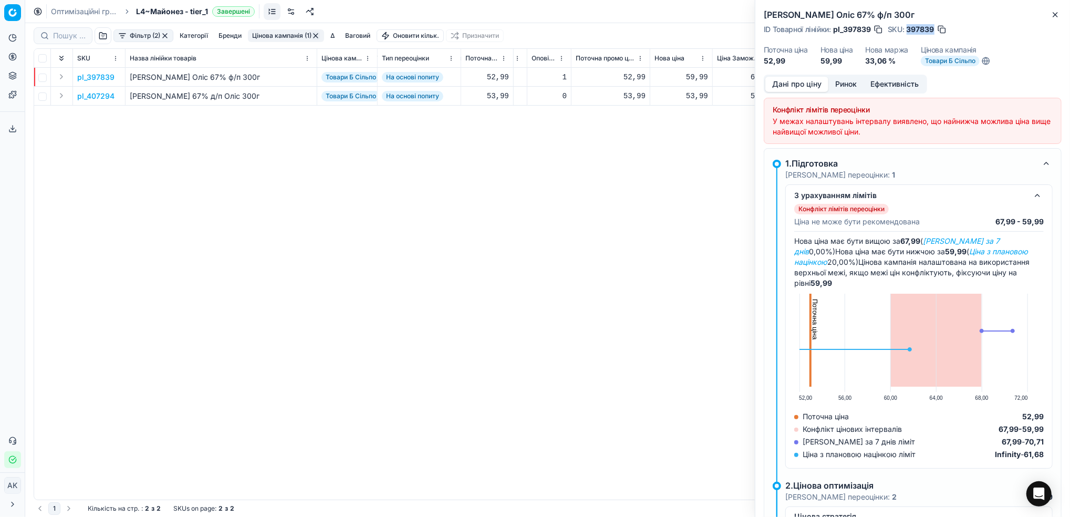
drag, startPoint x: 934, startPoint y: 26, endPoint x: 908, endPoint y: 29, distance: 26.5
click at [908, 29] on span "397839" at bounding box center [920, 29] width 28 height 11
copy span "397839"
click at [1053, 18] on icon "button" at bounding box center [1055, 15] width 8 height 8
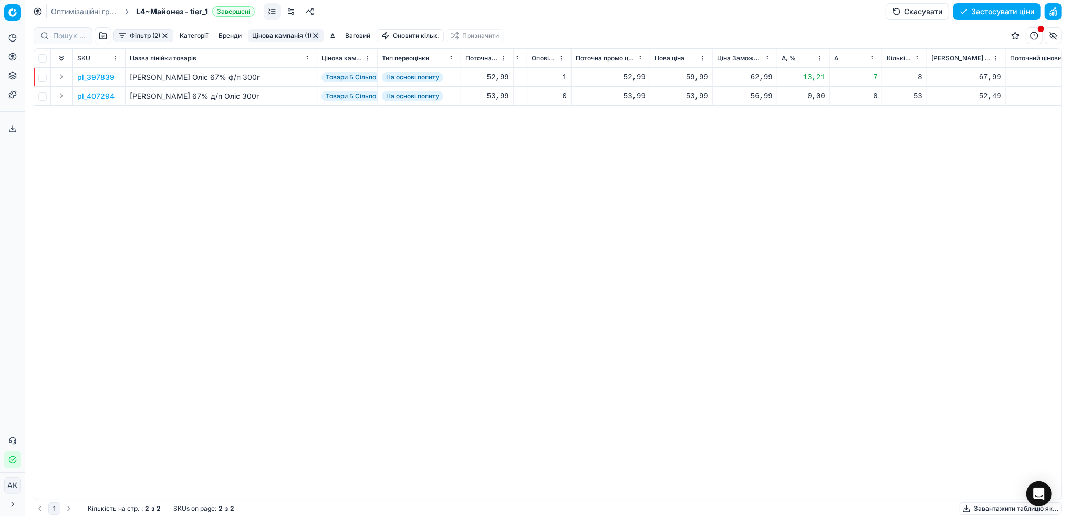
click at [91, 98] on p "pl_407294" at bounding box center [95, 96] width 37 height 11
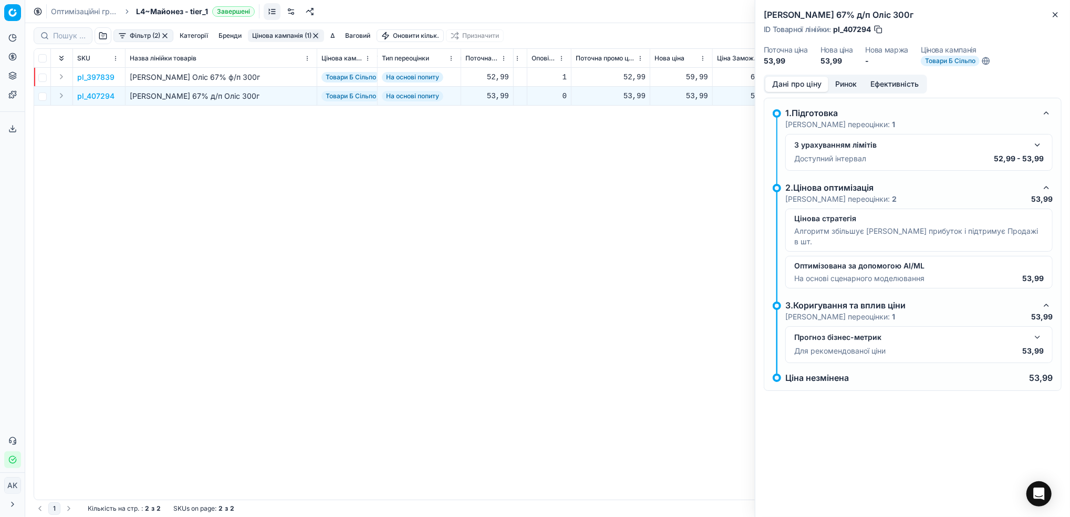
click at [838, 90] on button "Ринок" at bounding box center [845, 84] width 35 height 15
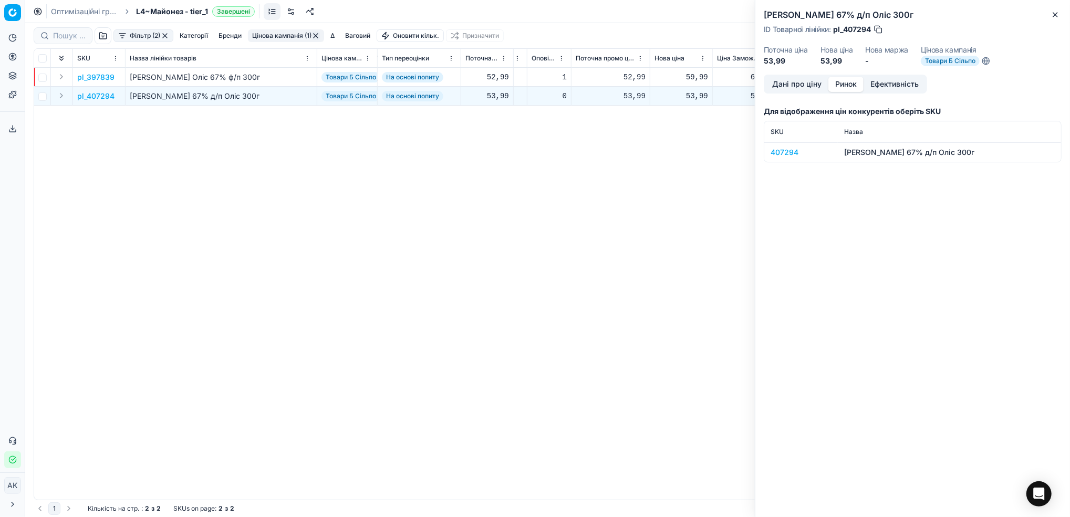
click at [777, 150] on div "407294" at bounding box center [800, 152] width 61 height 11
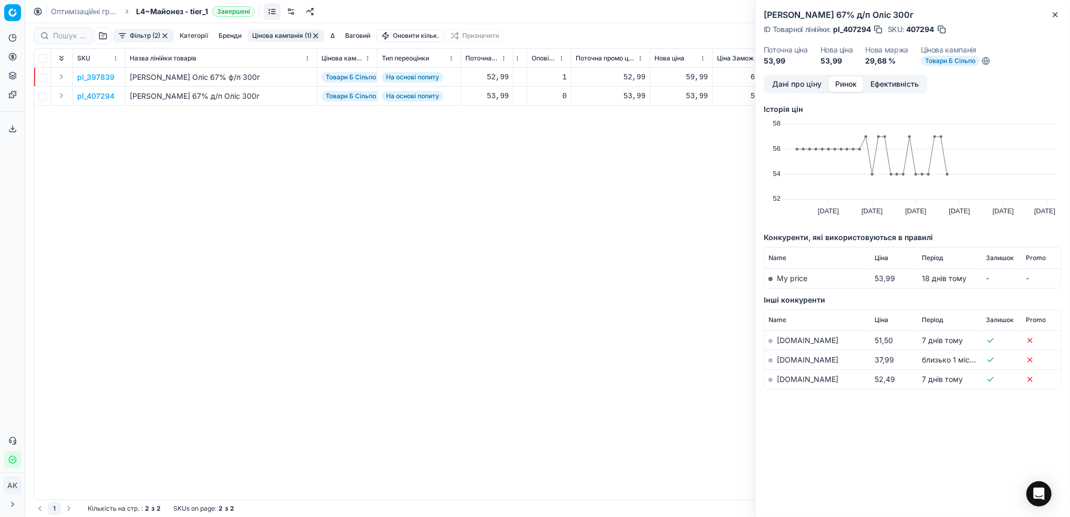
click at [785, 376] on link "[DOMAIN_NAME]" at bounding box center [807, 378] width 61 height 9
click at [783, 77] on button "Дані про ціну" at bounding box center [796, 84] width 63 height 15
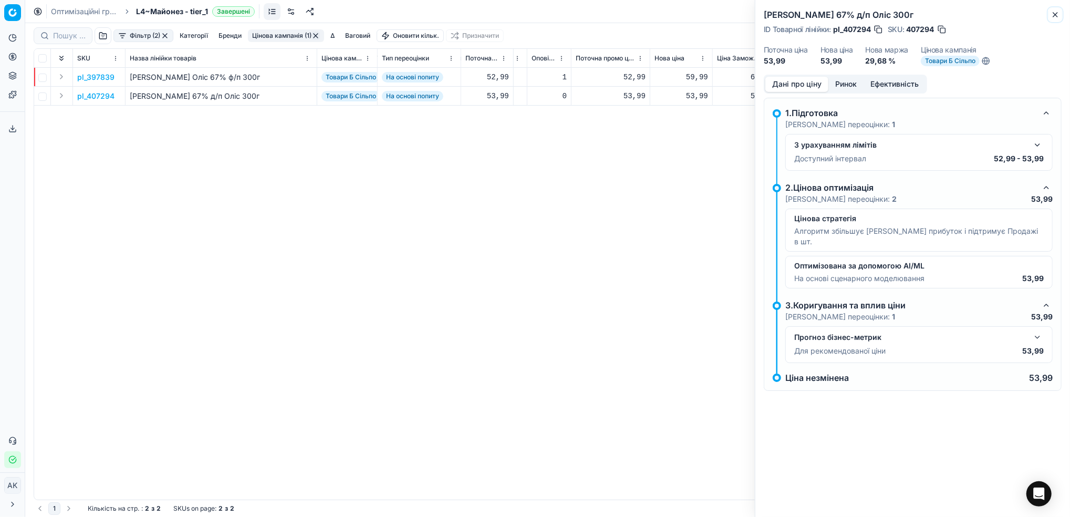
click at [1049, 13] on button "Close" at bounding box center [1055, 14] width 13 height 13
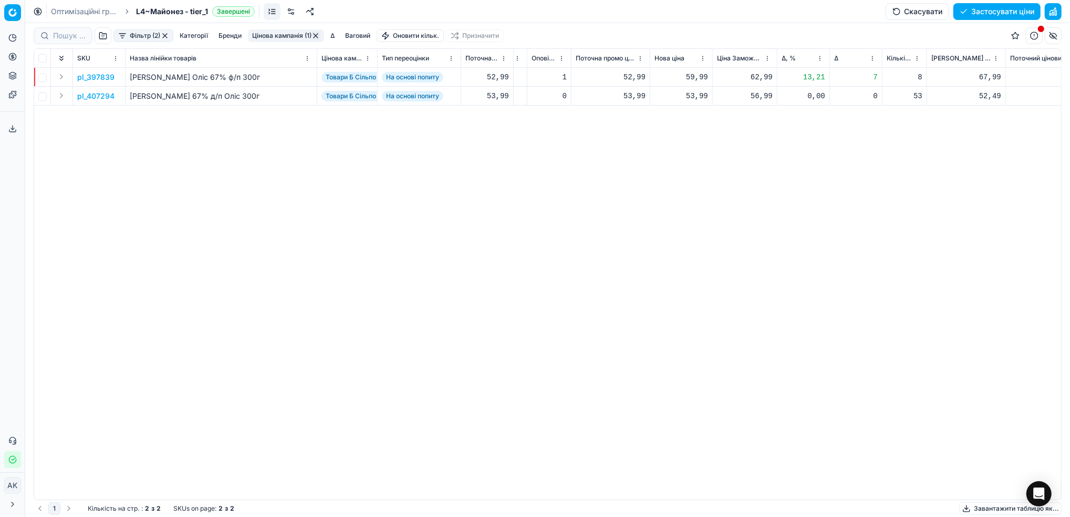
click at [271, 35] on button "Цінова кампанія (1)" at bounding box center [286, 35] width 76 height 13
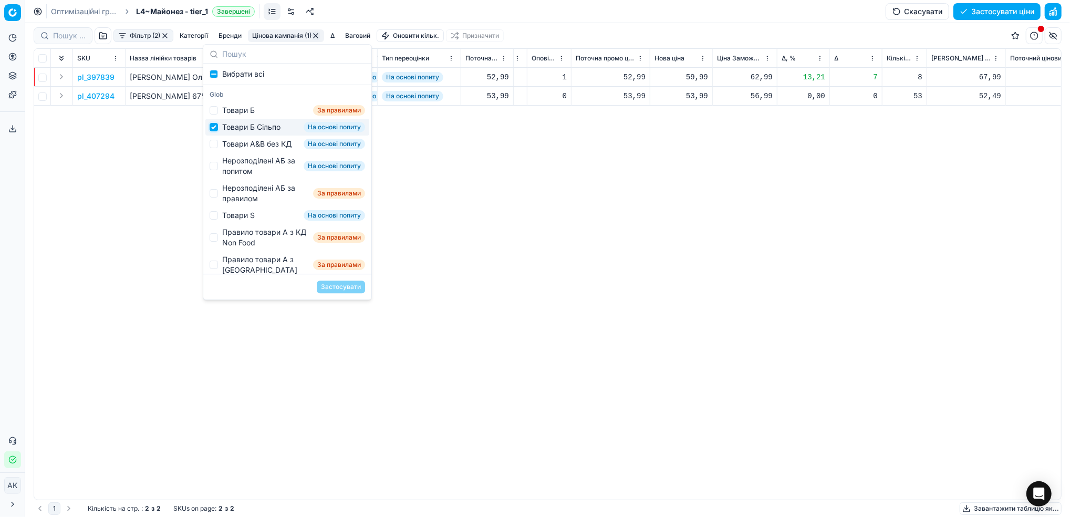
click at [212, 126] on input "Suggestions" at bounding box center [214, 127] width 8 height 8
checkbox input "false"
click at [222, 149] on div "Товари А&B без КД" at bounding box center [256, 144] width 69 height 11
checkbox input "true"
click at [332, 284] on button "Застосувати" at bounding box center [341, 286] width 48 height 13
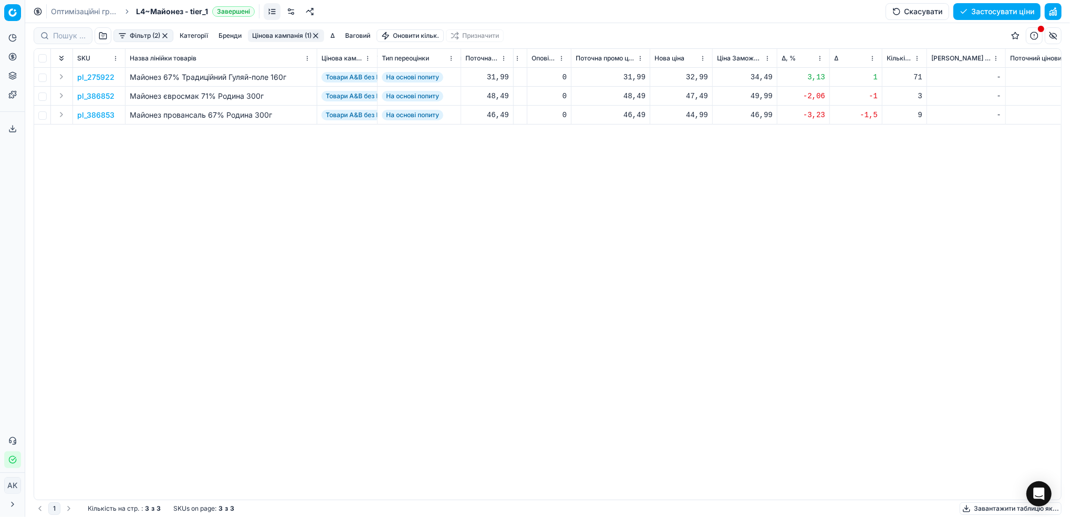
click at [98, 78] on p "pl_275922" at bounding box center [95, 77] width 37 height 11
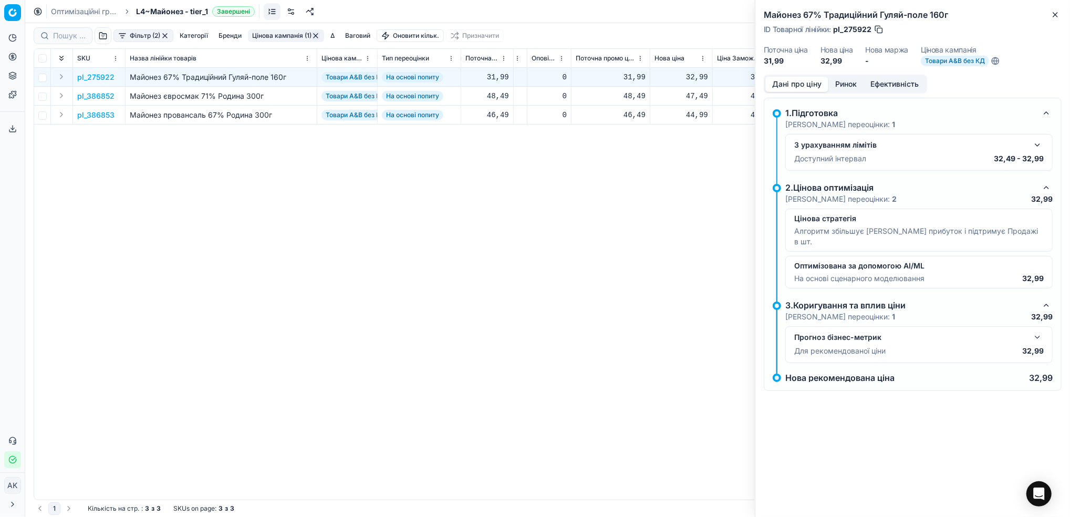
click at [851, 89] on button "Ринок" at bounding box center [845, 84] width 35 height 15
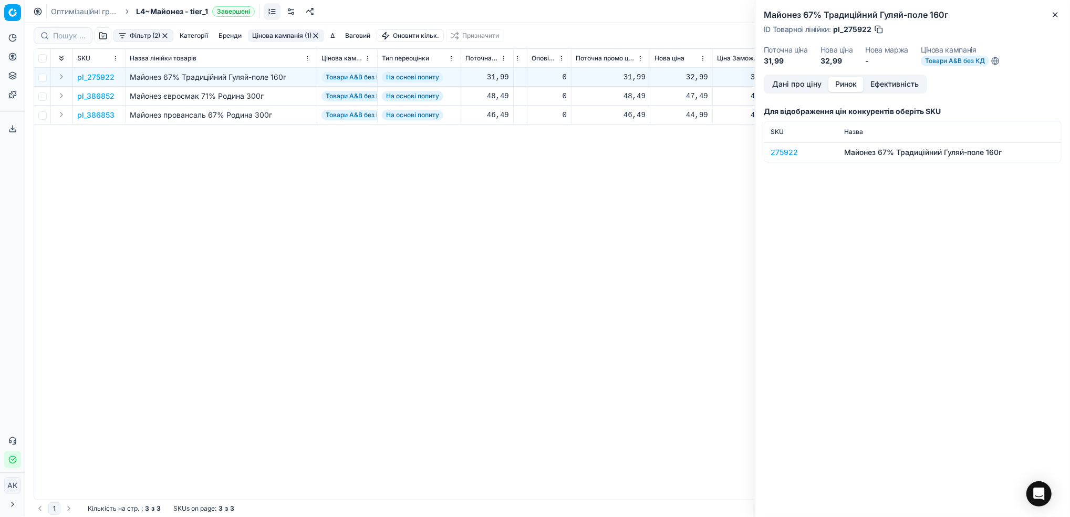
click at [777, 148] on div "275922" at bounding box center [800, 152] width 61 height 11
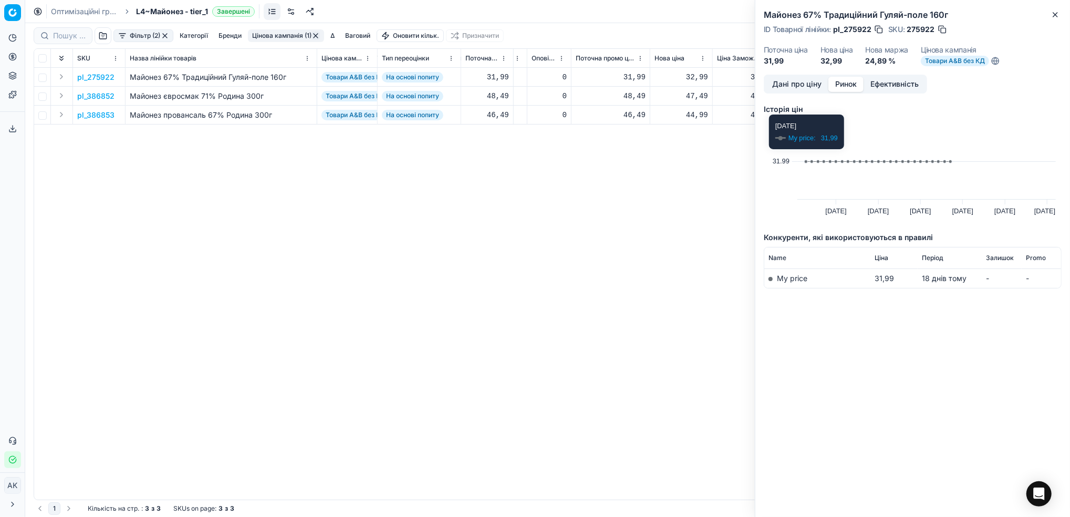
click at [792, 86] on button "Дані про ціну" at bounding box center [796, 84] width 63 height 15
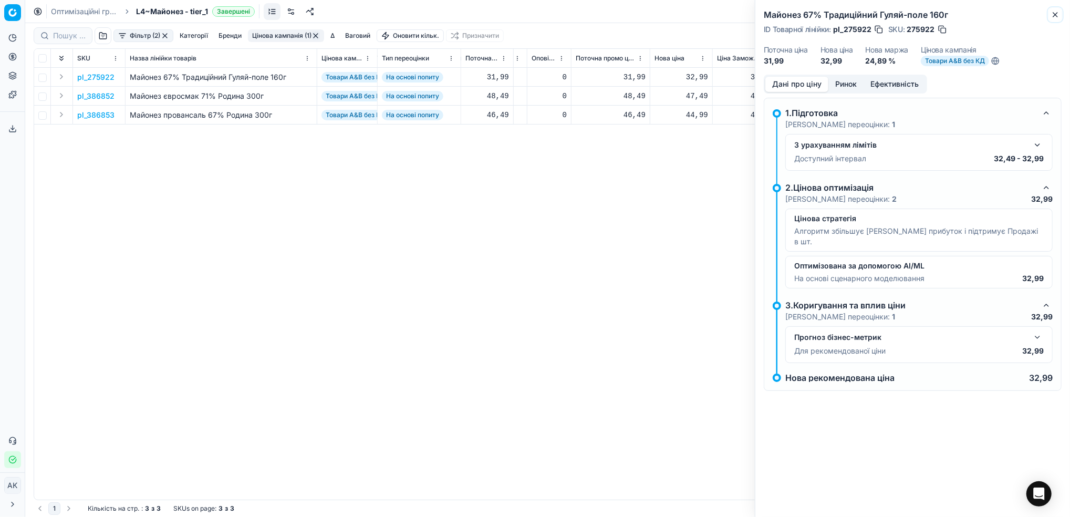
drag, startPoint x: 1057, startPoint y: 14, endPoint x: 1018, endPoint y: 51, distance: 53.9
click at [1056, 14] on icon "button" at bounding box center [1055, 15] width 8 height 8
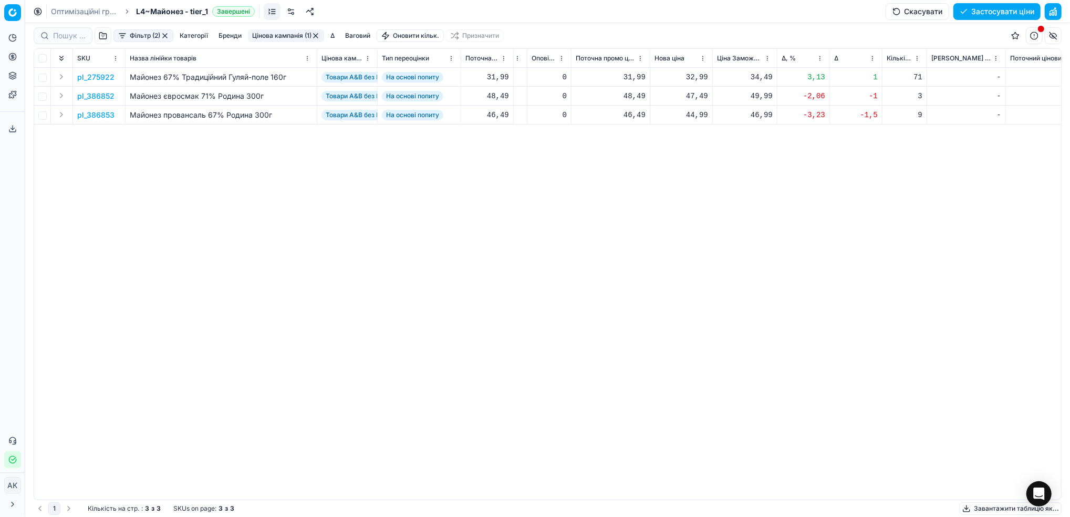
click at [95, 97] on p "pl_386852" at bounding box center [95, 96] width 37 height 11
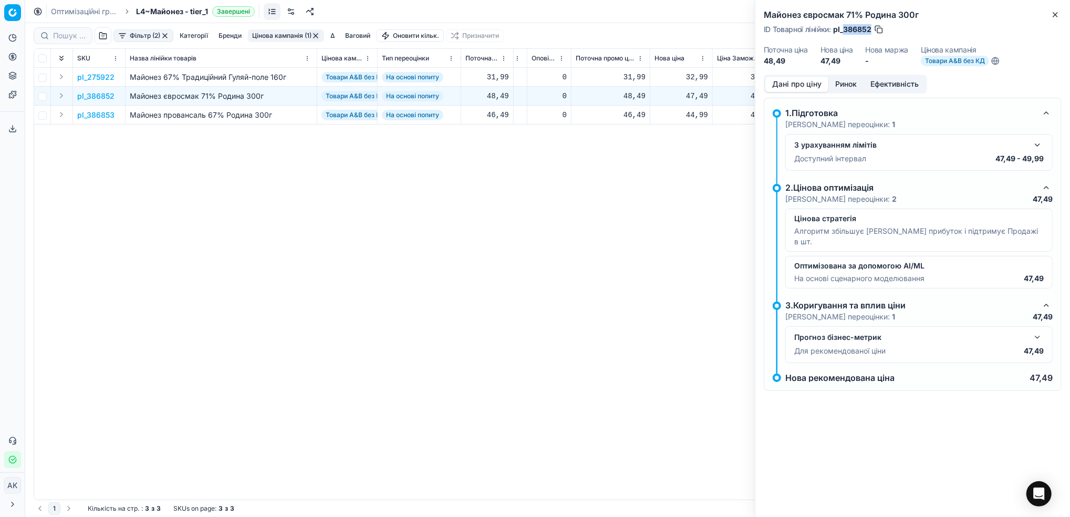
drag, startPoint x: 870, startPoint y: 30, endPoint x: 843, endPoint y: 33, distance: 26.3
click at [843, 33] on span "pl_386852" at bounding box center [852, 29] width 38 height 11
click at [1054, 12] on icon "button" at bounding box center [1055, 15] width 8 height 8
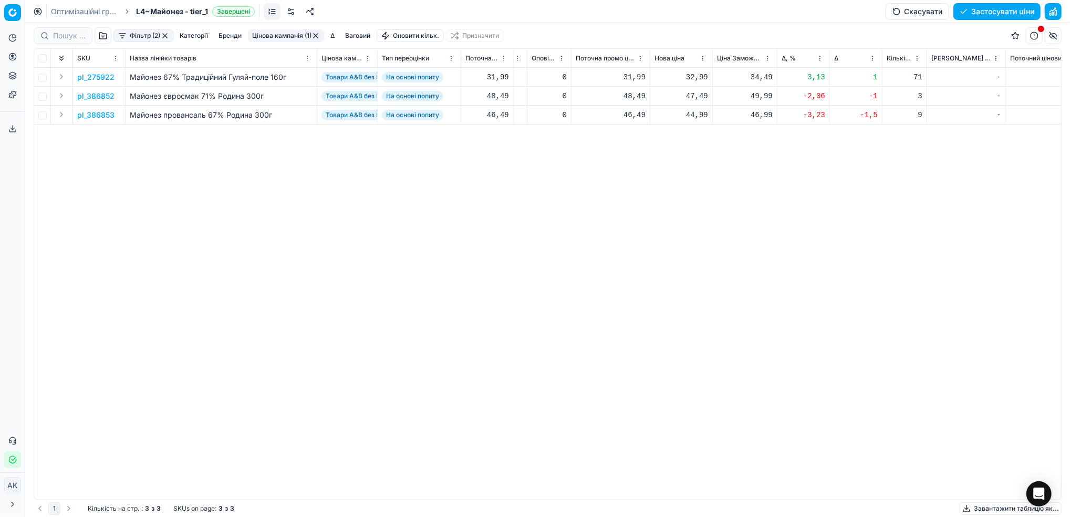
click at [97, 118] on p "pl_386853" at bounding box center [95, 115] width 37 height 11
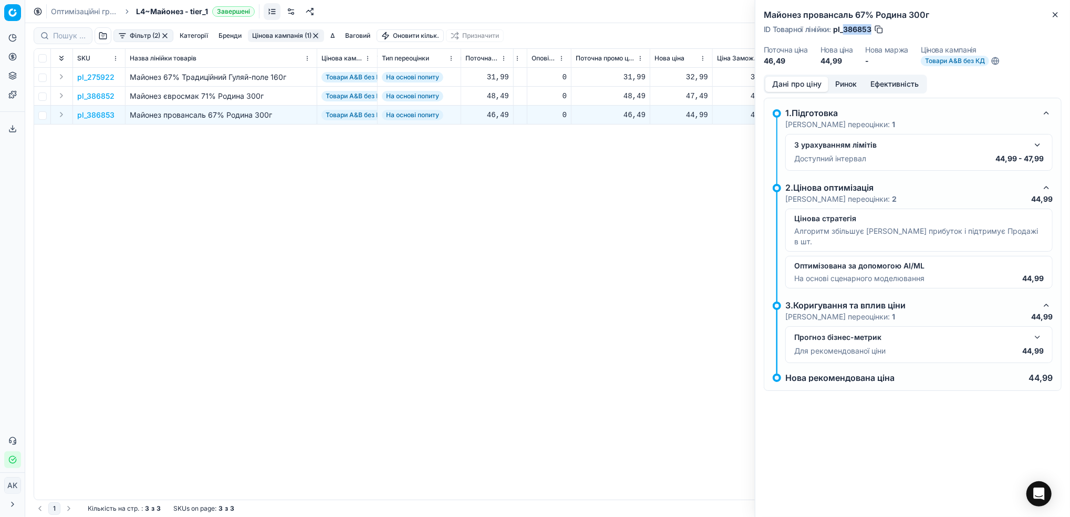
drag, startPoint x: 872, startPoint y: 28, endPoint x: 844, endPoint y: 28, distance: 27.3
click at [844, 28] on div "ID Товарної лінійки : pl_386853" at bounding box center [823, 29] width 120 height 11
click at [1054, 14] on icon "button" at bounding box center [1055, 15] width 4 height 4
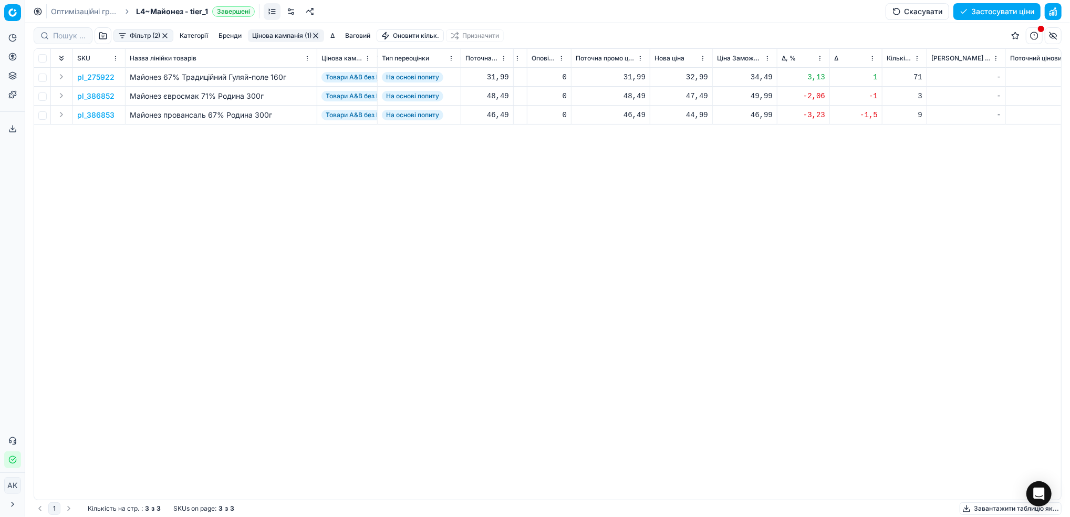
click at [94, 77] on p "pl_275922" at bounding box center [95, 77] width 37 height 11
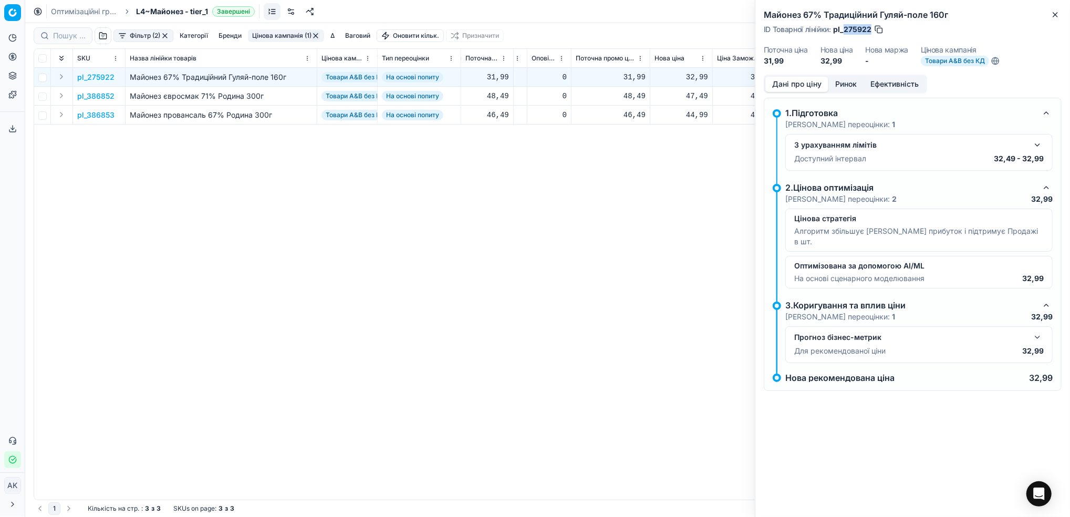
drag, startPoint x: 870, startPoint y: 28, endPoint x: 844, endPoint y: 29, distance: 25.8
click at [844, 29] on span "pl_275922" at bounding box center [852, 29] width 38 height 11
click at [1051, 22] on div "Майонез 67% Традиційний Гуляй-поле 160г ID Товарної лінійки : pl_275922 Поточна…" at bounding box center [912, 37] width 315 height 75
click at [1052, 16] on icon "button" at bounding box center [1055, 15] width 8 height 8
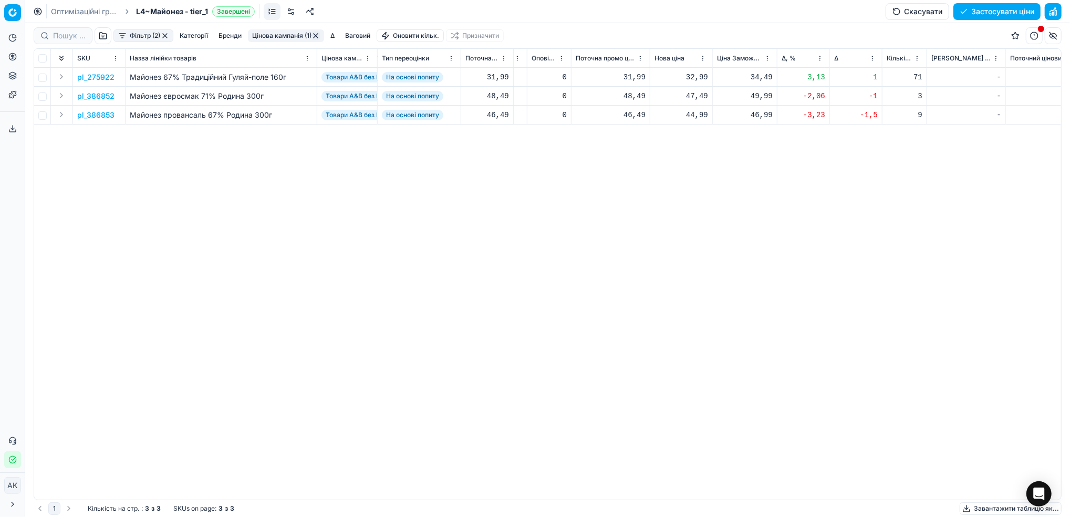
click at [280, 32] on button "Цінова кампанія (1)" at bounding box center [286, 35] width 76 height 13
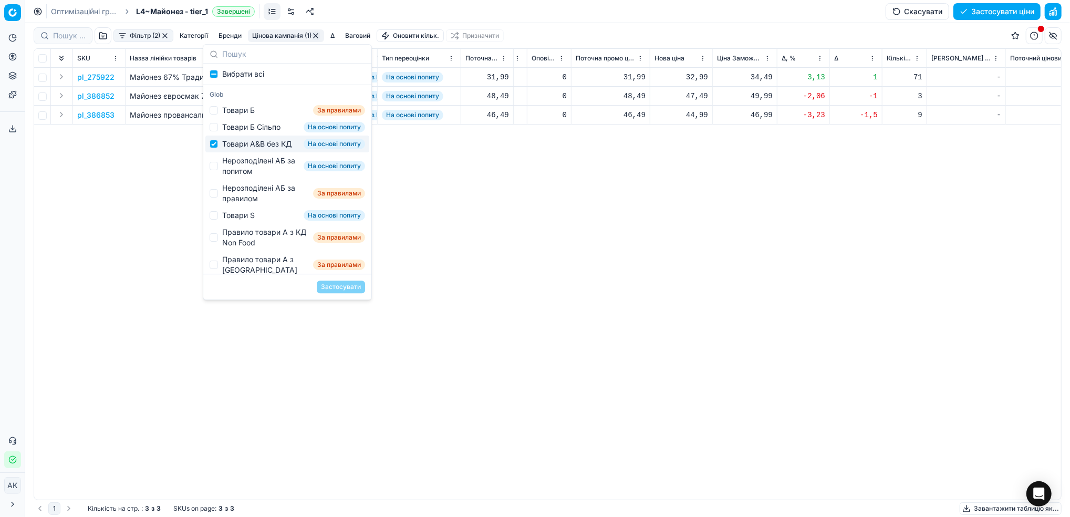
click at [215, 152] on div "Товари А&B без КД На основі попиту" at bounding box center [287, 143] width 164 height 17
checkbox input "false"
click at [214, 170] on input "Suggestions" at bounding box center [214, 166] width 8 height 8
checkbox input "true"
click at [340, 282] on button "Застосувати" at bounding box center [341, 286] width 48 height 13
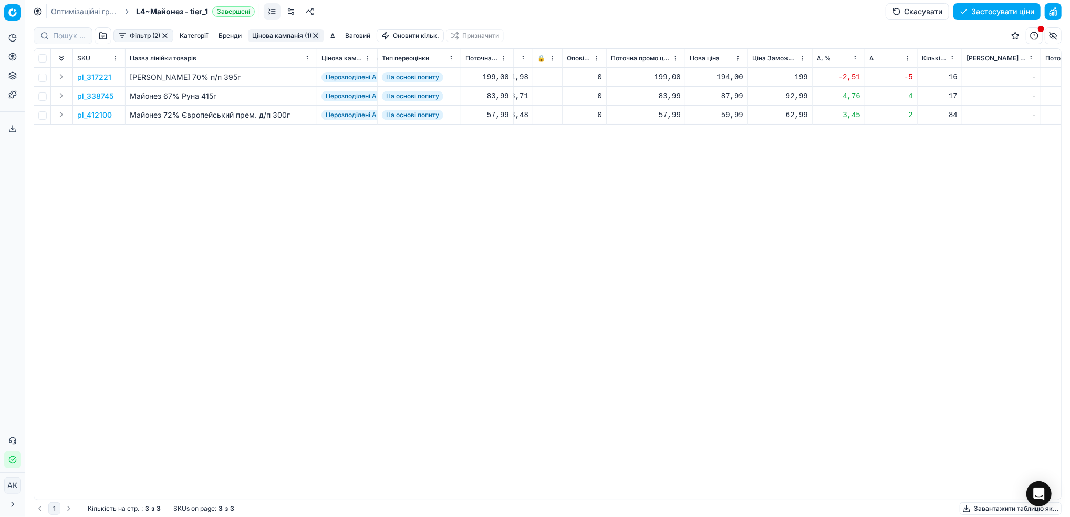
scroll to position [0, 260]
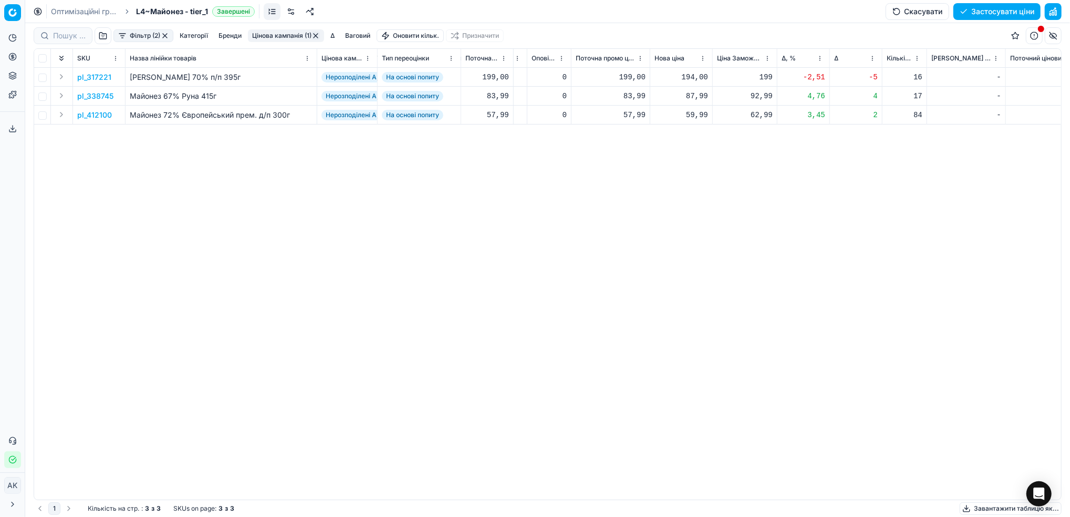
click at [96, 77] on p "pl_317221" at bounding box center [94, 77] width 34 height 11
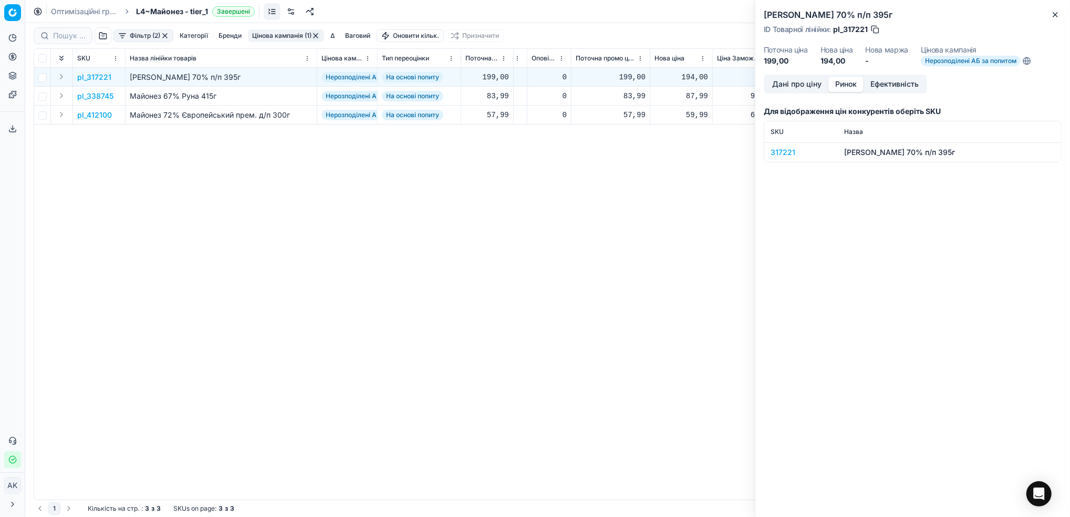
click at [847, 88] on button "Ринок" at bounding box center [845, 84] width 35 height 15
click at [786, 86] on button "Дані про ціну" at bounding box center [796, 84] width 63 height 15
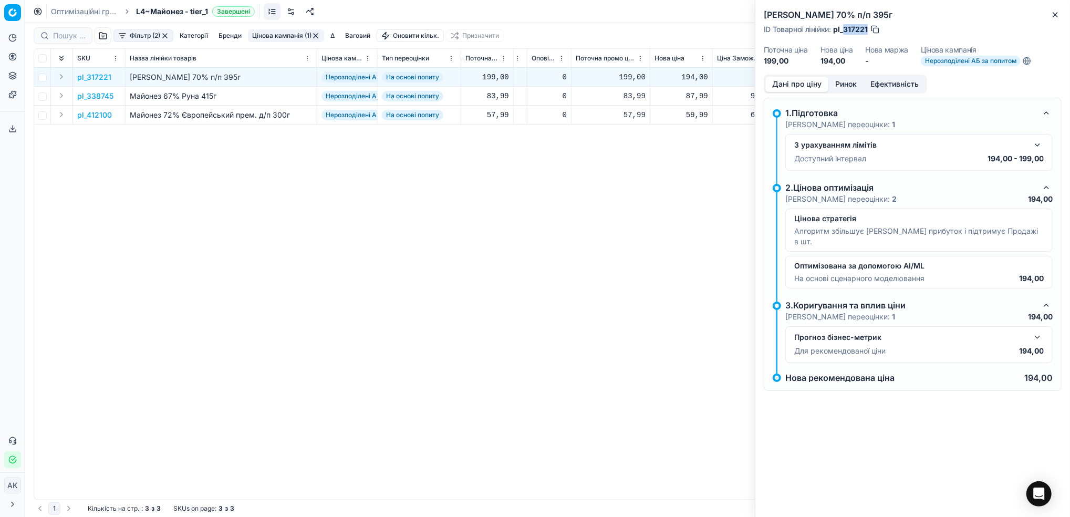
drag, startPoint x: 867, startPoint y: 30, endPoint x: 844, endPoint y: 30, distance: 23.1
click at [844, 30] on span "pl_317221" at bounding box center [850, 29] width 35 height 11
click at [1054, 16] on icon "button" at bounding box center [1055, 15] width 8 height 8
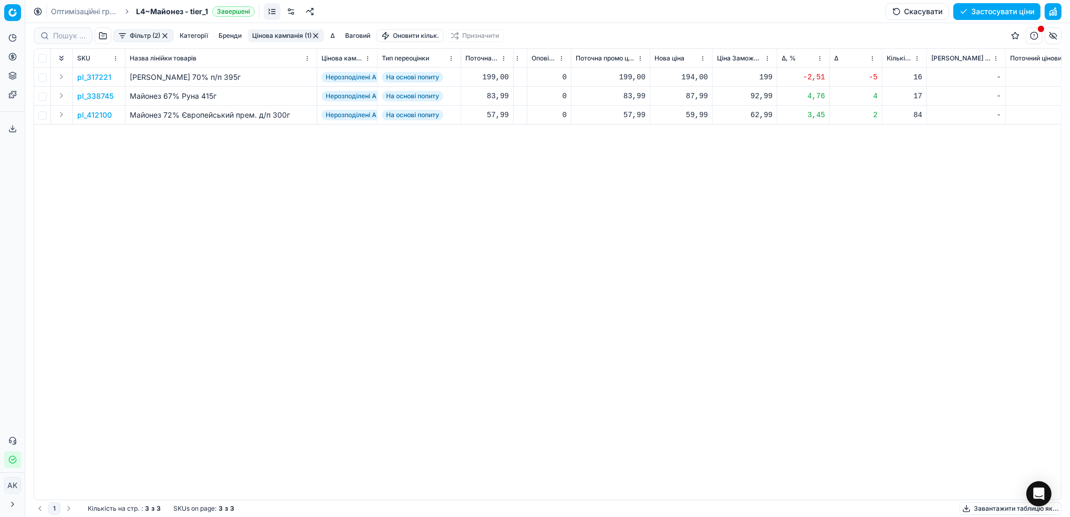
click at [697, 75] on div "194,00" at bounding box center [681, 77] width 54 height 11
click at [696, 168] on input "194.00" at bounding box center [719, 170] width 76 height 17
type input "199.00"
click at [96, 97] on p "pl_338745" at bounding box center [95, 96] width 36 height 11
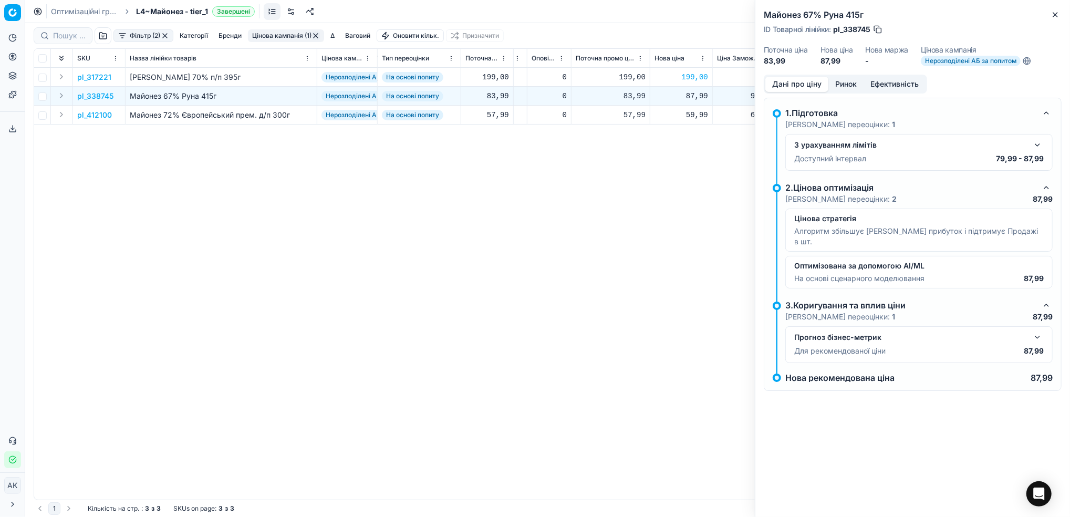
click at [1062, 11] on div "Майонез 67% Руна 415г ID Товарної лінійки : pl_338745 Поточна ціна 83,99 Нова ц…" at bounding box center [912, 37] width 315 height 75
click at [1053, 15] on icon "button" at bounding box center [1055, 15] width 8 height 8
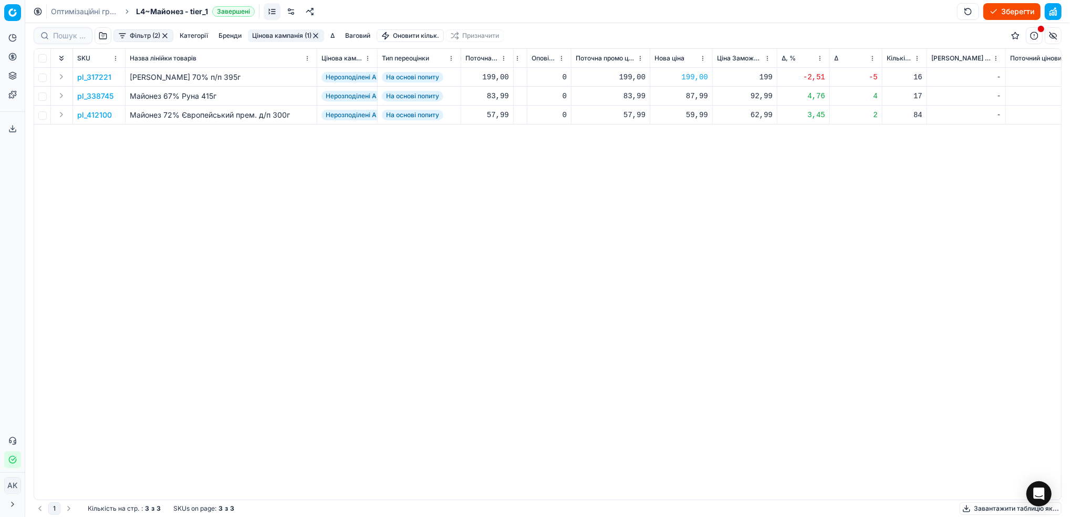
click at [86, 97] on p "pl_338745" at bounding box center [95, 96] width 36 height 11
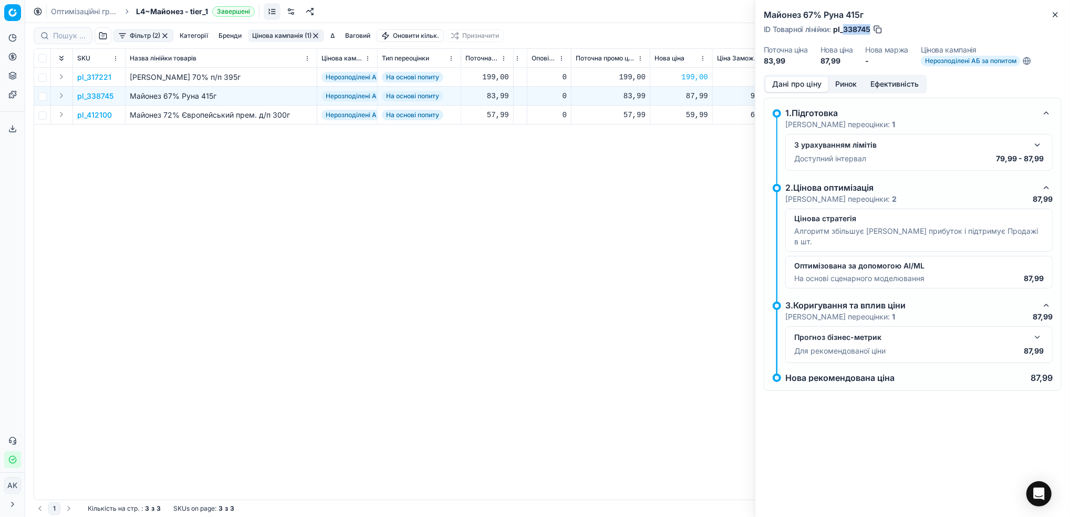
drag, startPoint x: 871, startPoint y: 29, endPoint x: 845, endPoint y: 30, distance: 25.7
click at [845, 30] on div "ID Товарної лінійки : pl_338745" at bounding box center [822, 29] width 119 height 11
click at [1049, 15] on button "Close" at bounding box center [1055, 14] width 13 height 13
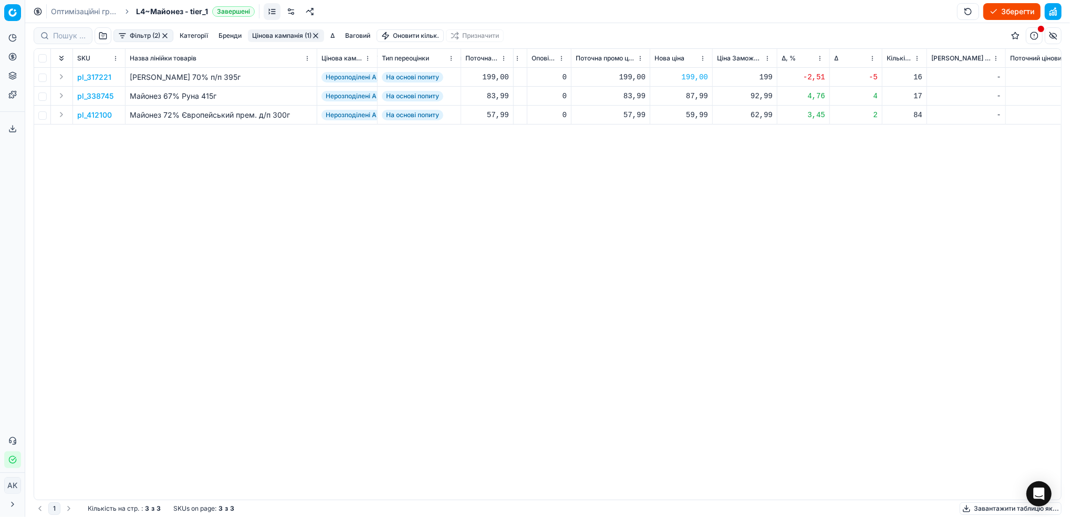
click at [87, 117] on p "pl_412100" at bounding box center [94, 115] width 35 height 11
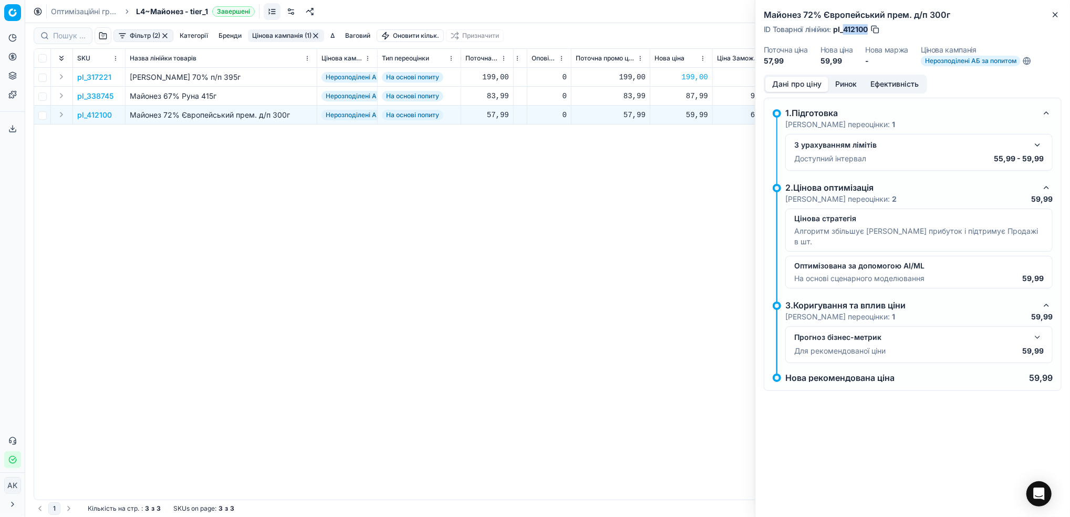
drag, startPoint x: 868, startPoint y: 30, endPoint x: 842, endPoint y: 28, distance: 25.8
click at [842, 28] on span "pl_412100" at bounding box center [850, 29] width 35 height 11
click at [1060, 16] on button "Close" at bounding box center [1055, 14] width 13 height 13
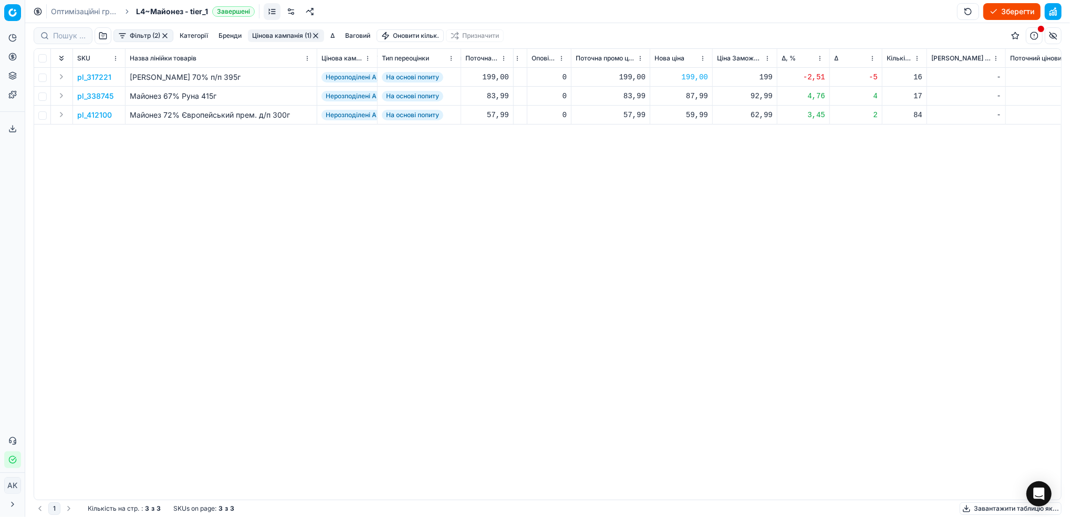
click at [291, 36] on button "Цінова кампанія (1)" at bounding box center [286, 35] width 76 height 13
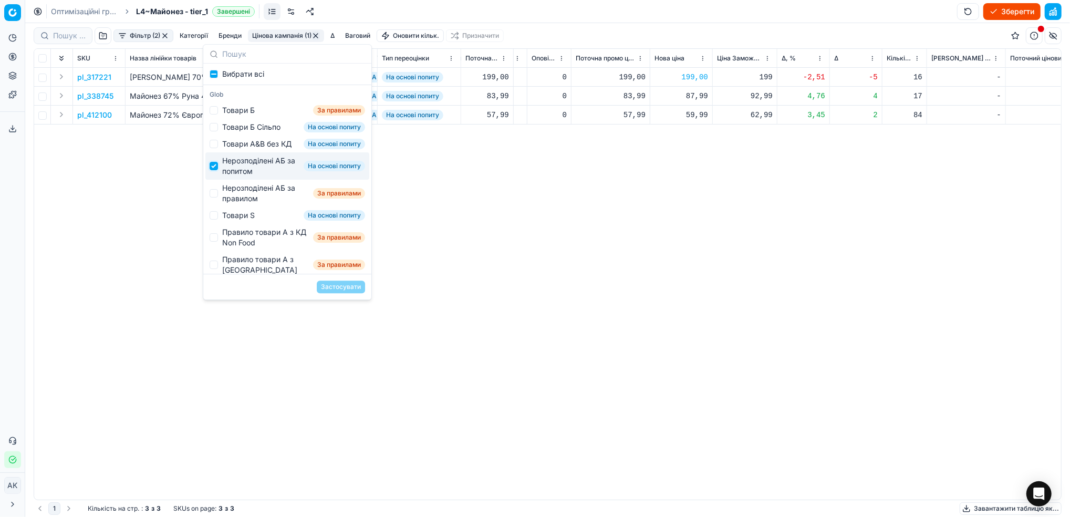
click at [213, 170] on input "Suggestions" at bounding box center [214, 166] width 8 height 8
checkbox input "false"
click at [215, 197] on input "Suggestions" at bounding box center [214, 193] width 8 height 8
checkbox input "true"
click at [326, 287] on button "Застосувати" at bounding box center [341, 286] width 48 height 13
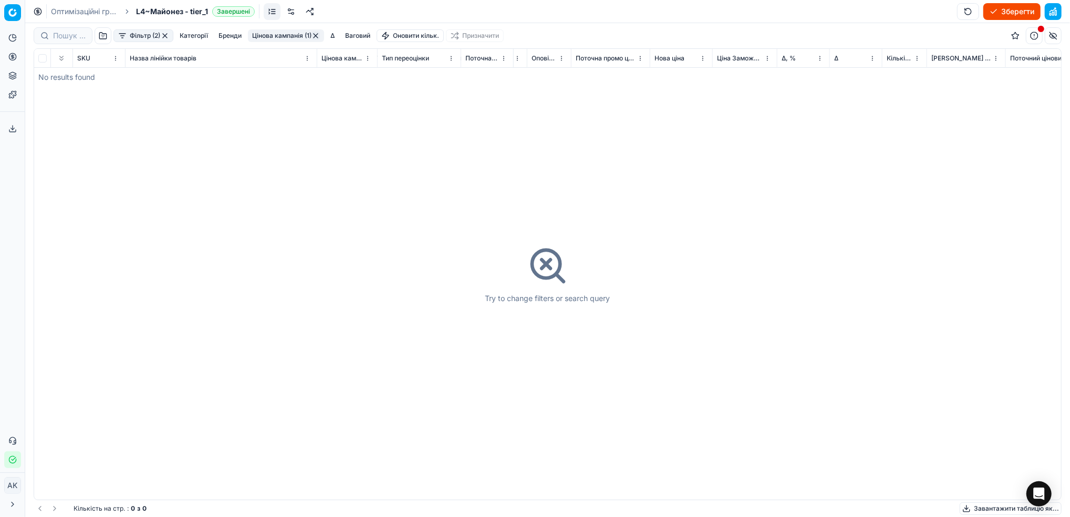
click at [316, 36] on button "button" at bounding box center [315, 36] width 8 height 8
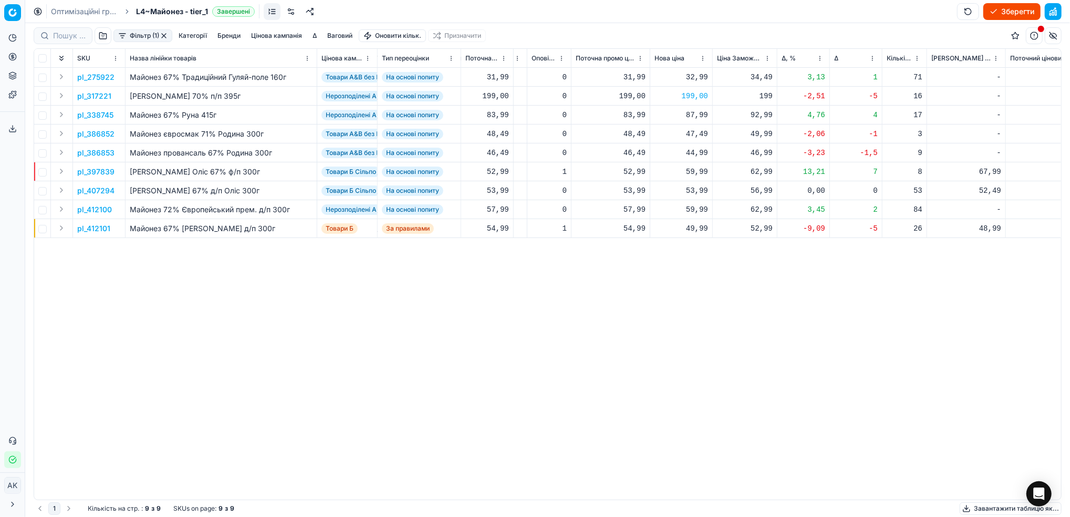
click at [989, 11] on button "Зберегти" at bounding box center [1011, 11] width 57 height 17
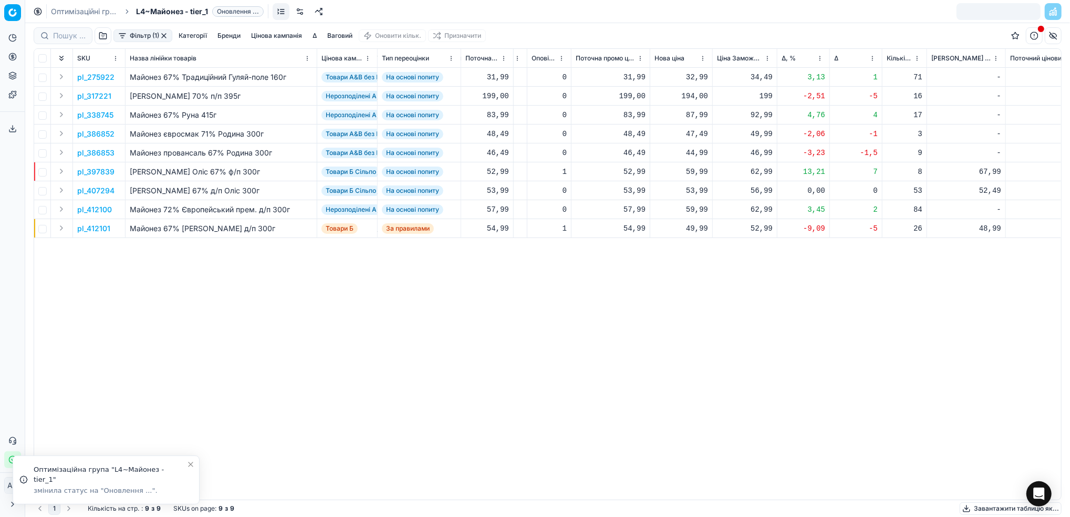
click at [73, 11] on link "Оптимізаційні групи" at bounding box center [84, 11] width 67 height 11
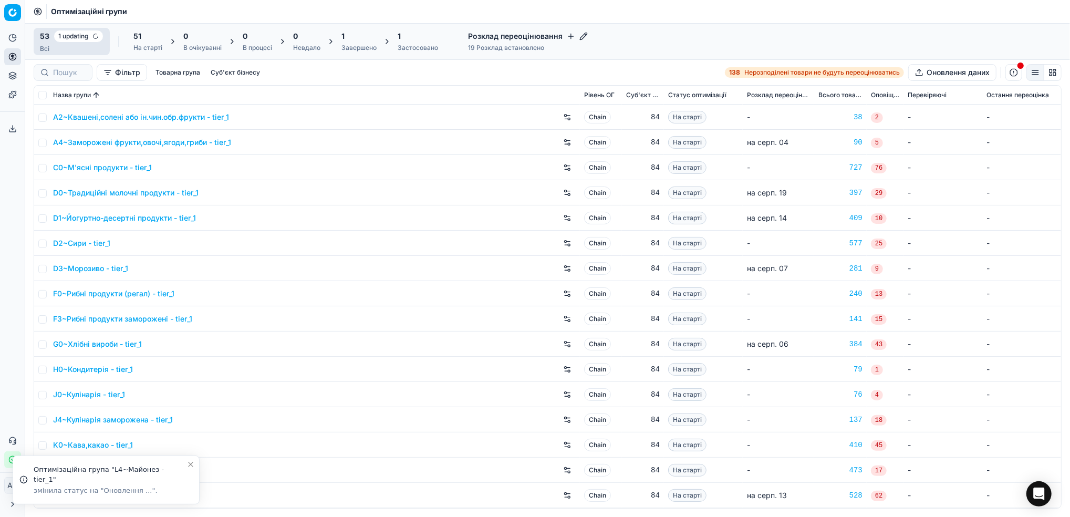
click at [357, 47] on div "Завершено" at bounding box center [358, 48] width 35 height 8
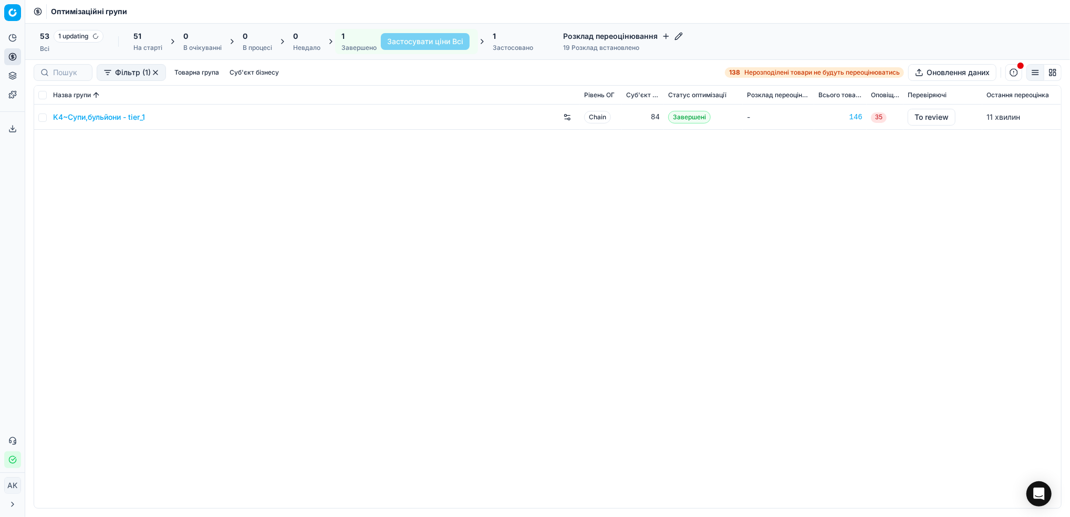
click at [83, 115] on link "K4~Супи,бульйони - tier_1" at bounding box center [99, 117] width 92 height 11
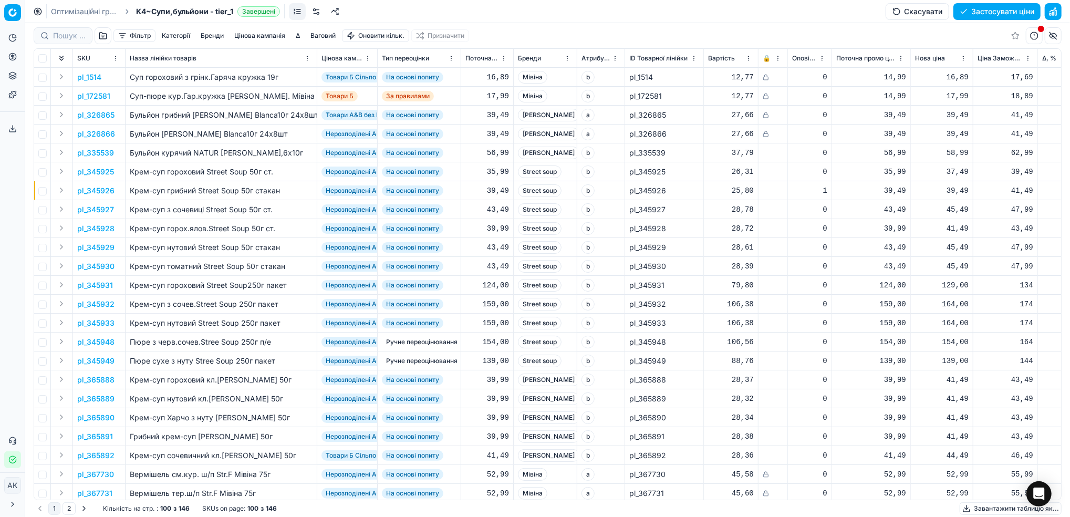
click at [1053, 14] on button "button" at bounding box center [1052, 11] width 17 height 17
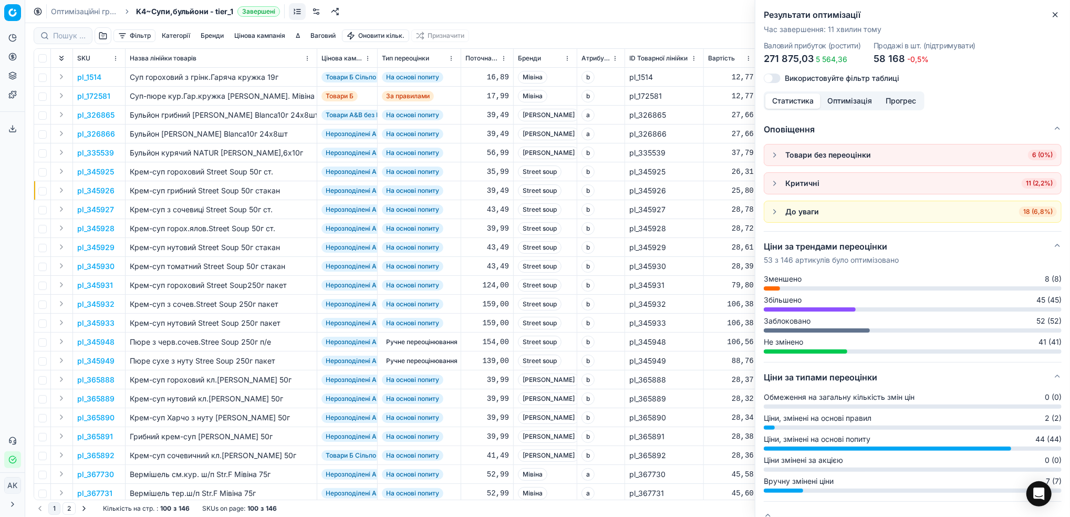
click at [1060, 13] on button "Close" at bounding box center [1055, 14] width 13 height 13
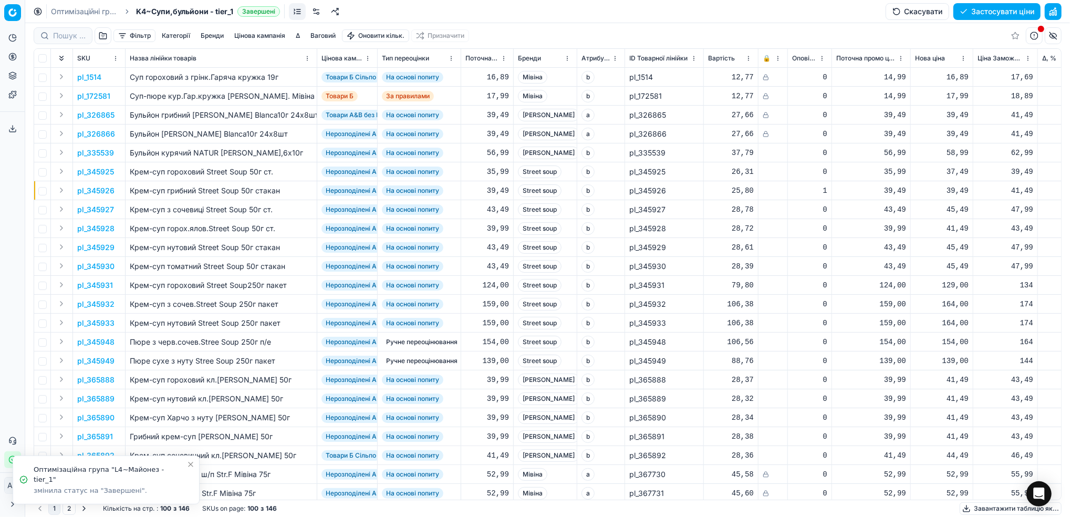
click at [988, 13] on button "Застосувати ціни" at bounding box center [996, 11] width 87 height 17
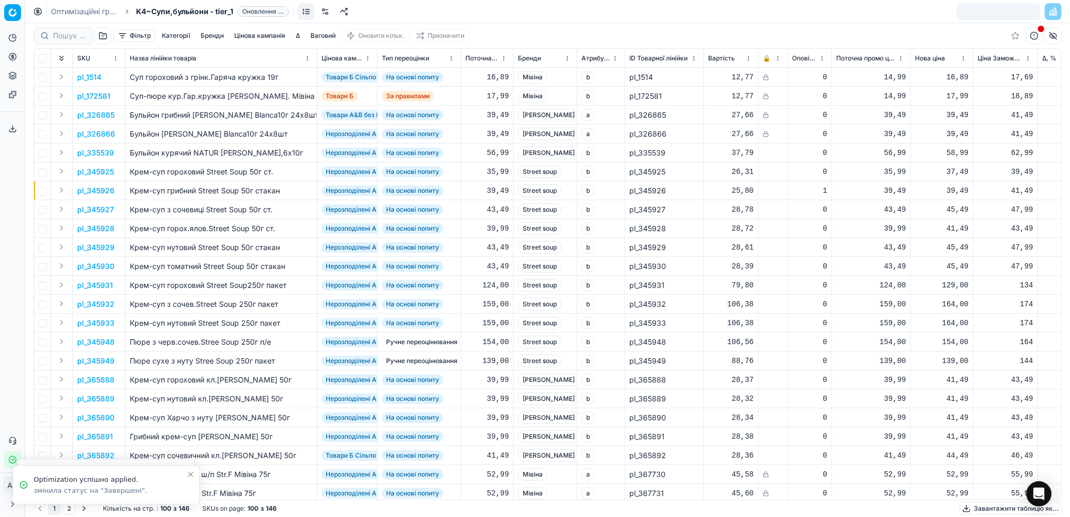
click at [79, 12] on link "Оптимізаційні групи" at bounding box center [84, 11] width 67 height 11
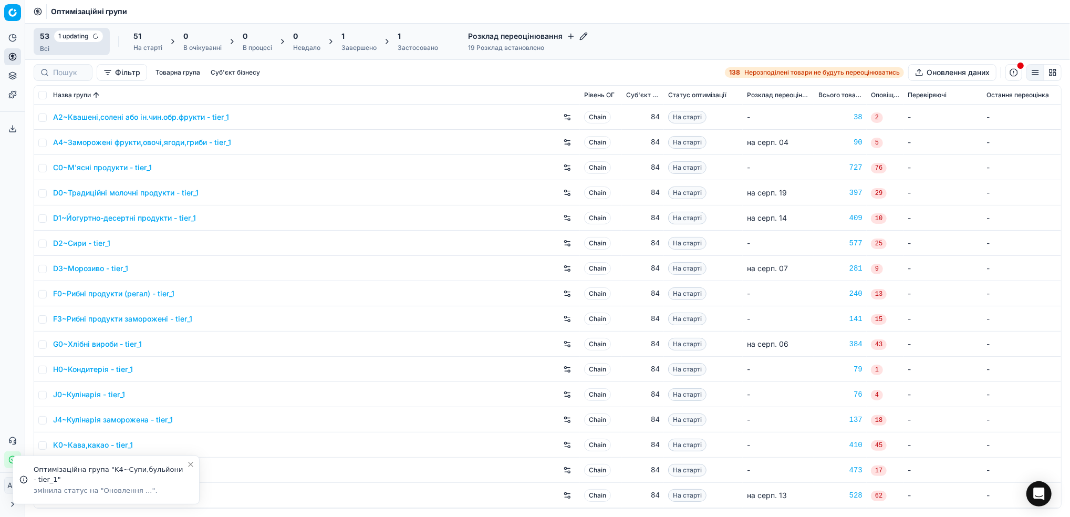
click at [355, 44] on div "Завершено" at bounding box center [358, 48] width 35 height 8
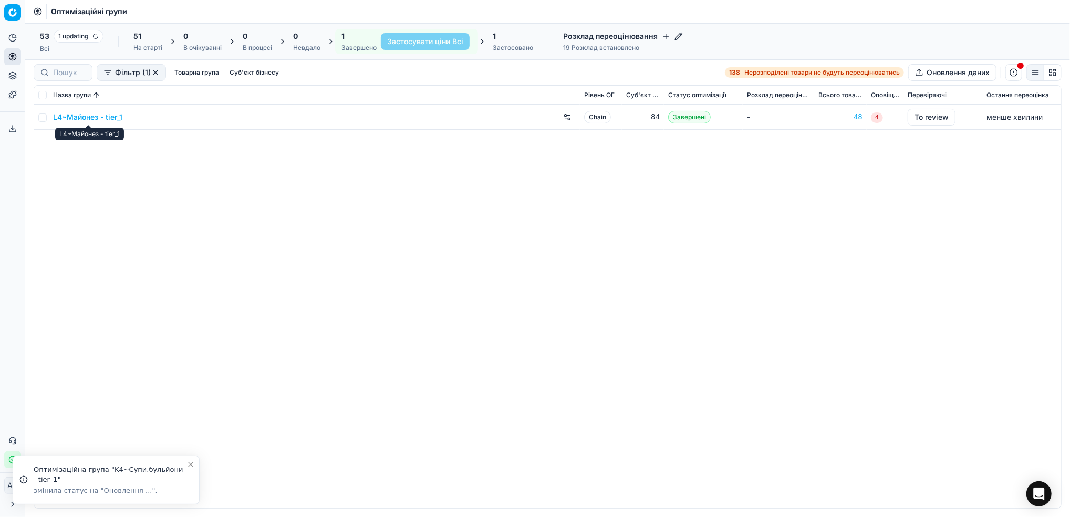
click at [72, 114] on link "L4~Майонез - tier_1" at bounding box center [87, 117] width 69 height 11
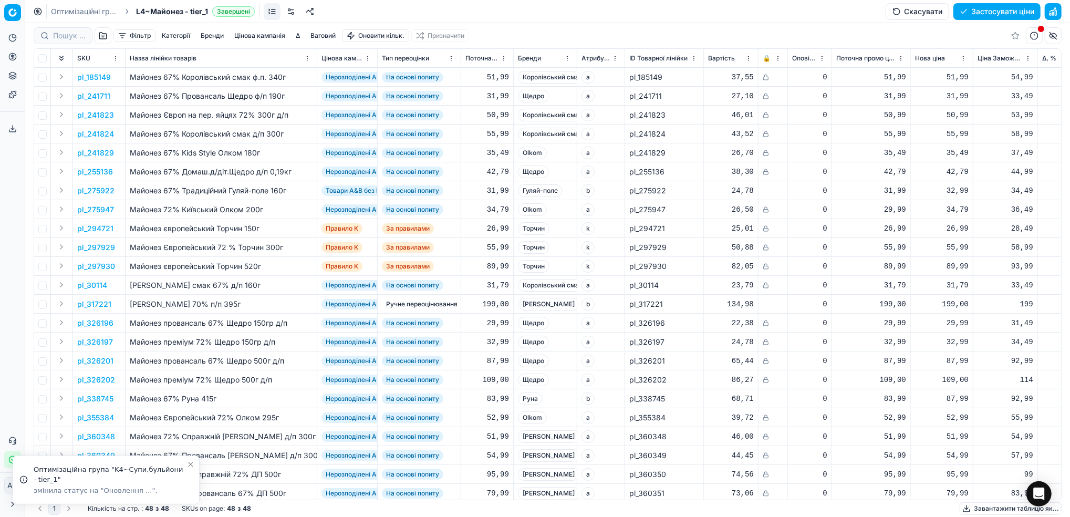
click at [1055, 13] on button "button" at bounding box center [1052, 11] width 17 height 17
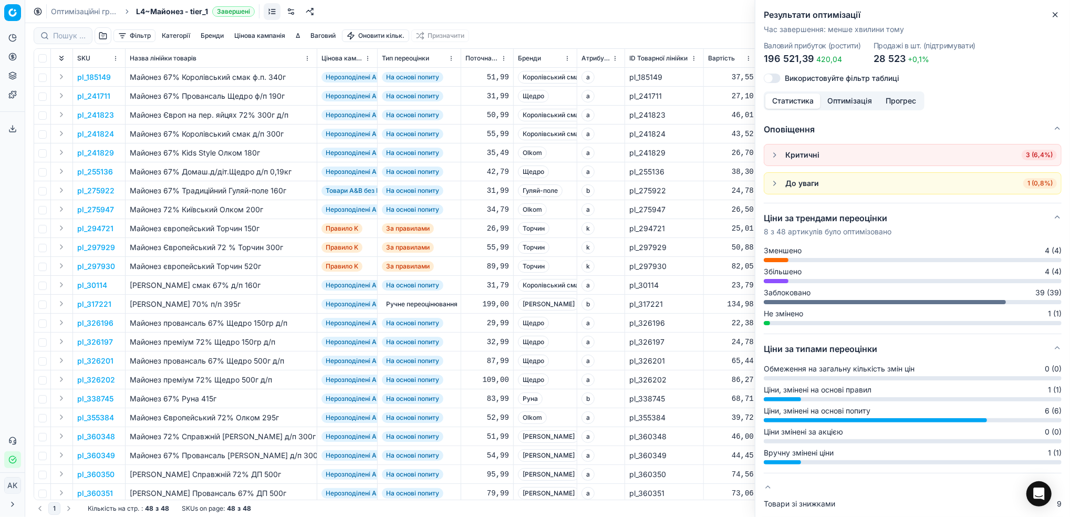
click at [777, 156] on button "button" at bounding box center [774, 155] width 13 height 13
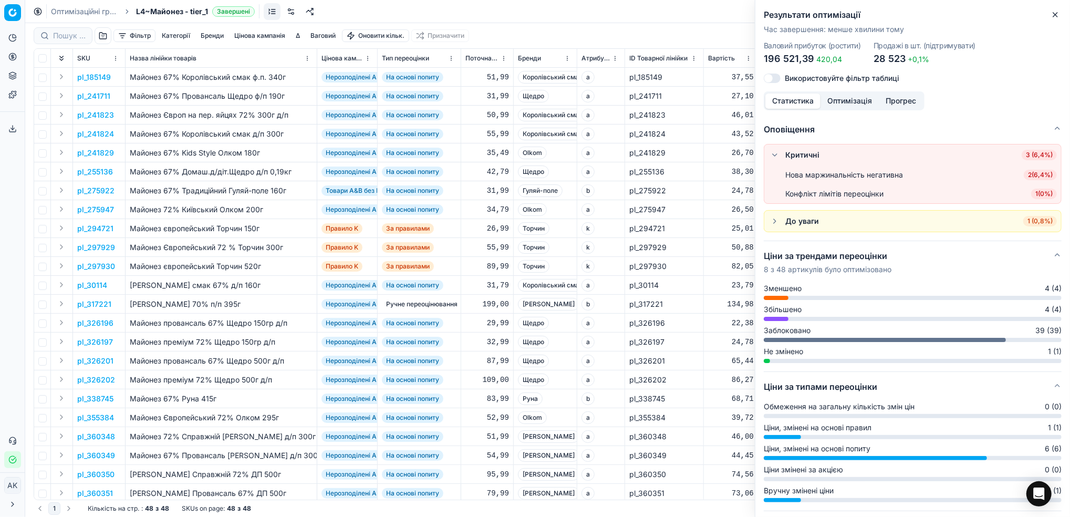
click at [1027, 174] on span "2 ( 6,4% )" at bounding box center [1039, 175] width 33 height 11
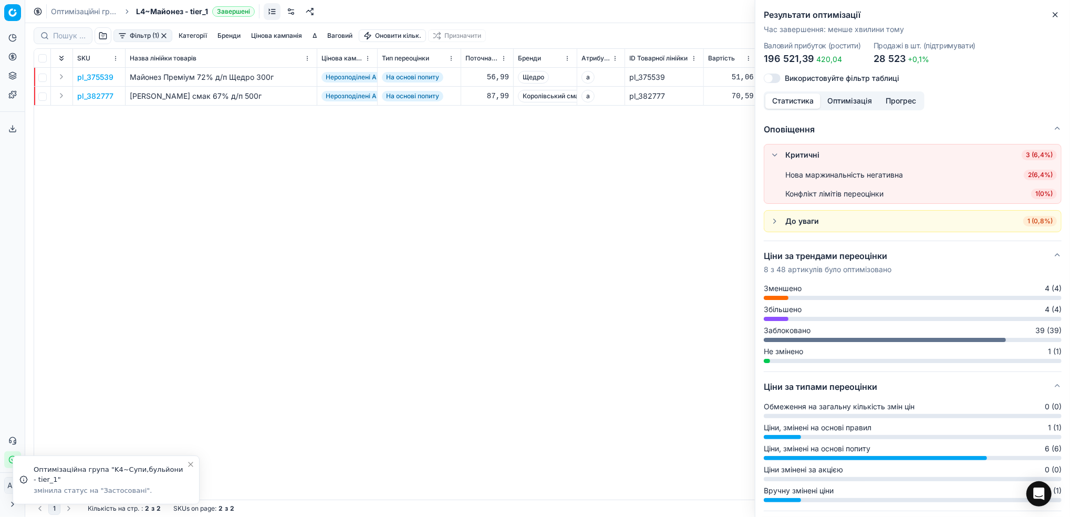
click at [1042, 18] on h2 "Результати оптимізації" at bounding box center [912, 14] width 298 height 13
click at [1054, 13] on icon "button" at bounding box center [1055, 15] width 8 height 8
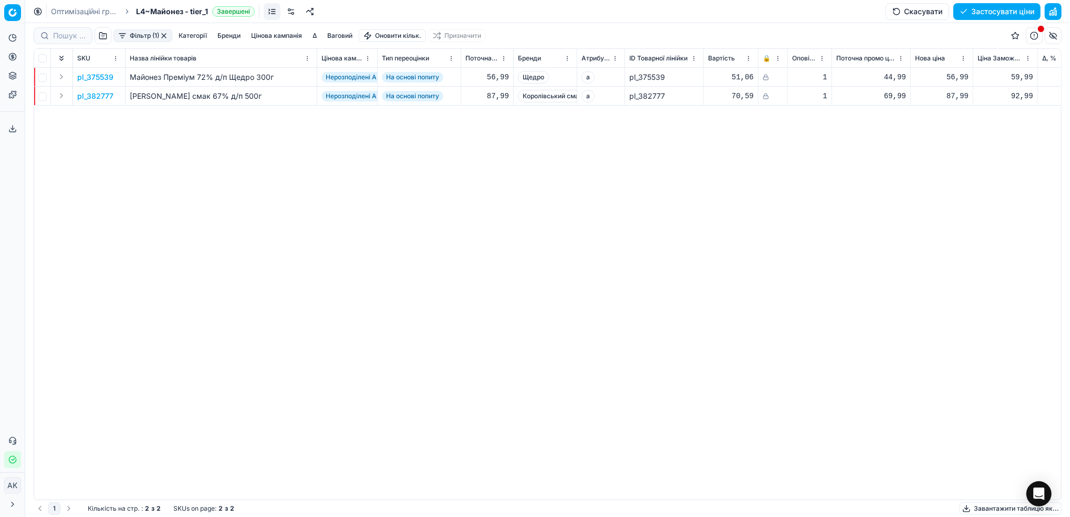
click at [160, 36] on button "button" at bounding box center [164, 36] width 8 height 8
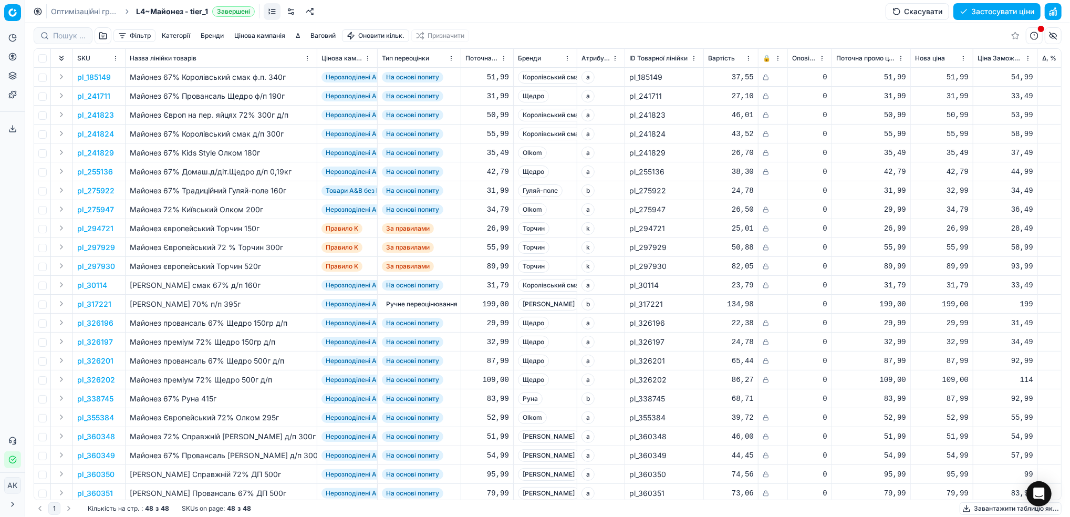
click at [1005, 10] on button "Застосувати ціни" at bounding box center [996, 11] width 87 height 17
click at [74, 13] on link "Оптимізаційні групи" at bounding box center [84, 11] width 67 height 11
